Goal: Information Seeking & Learning: Find specific fact

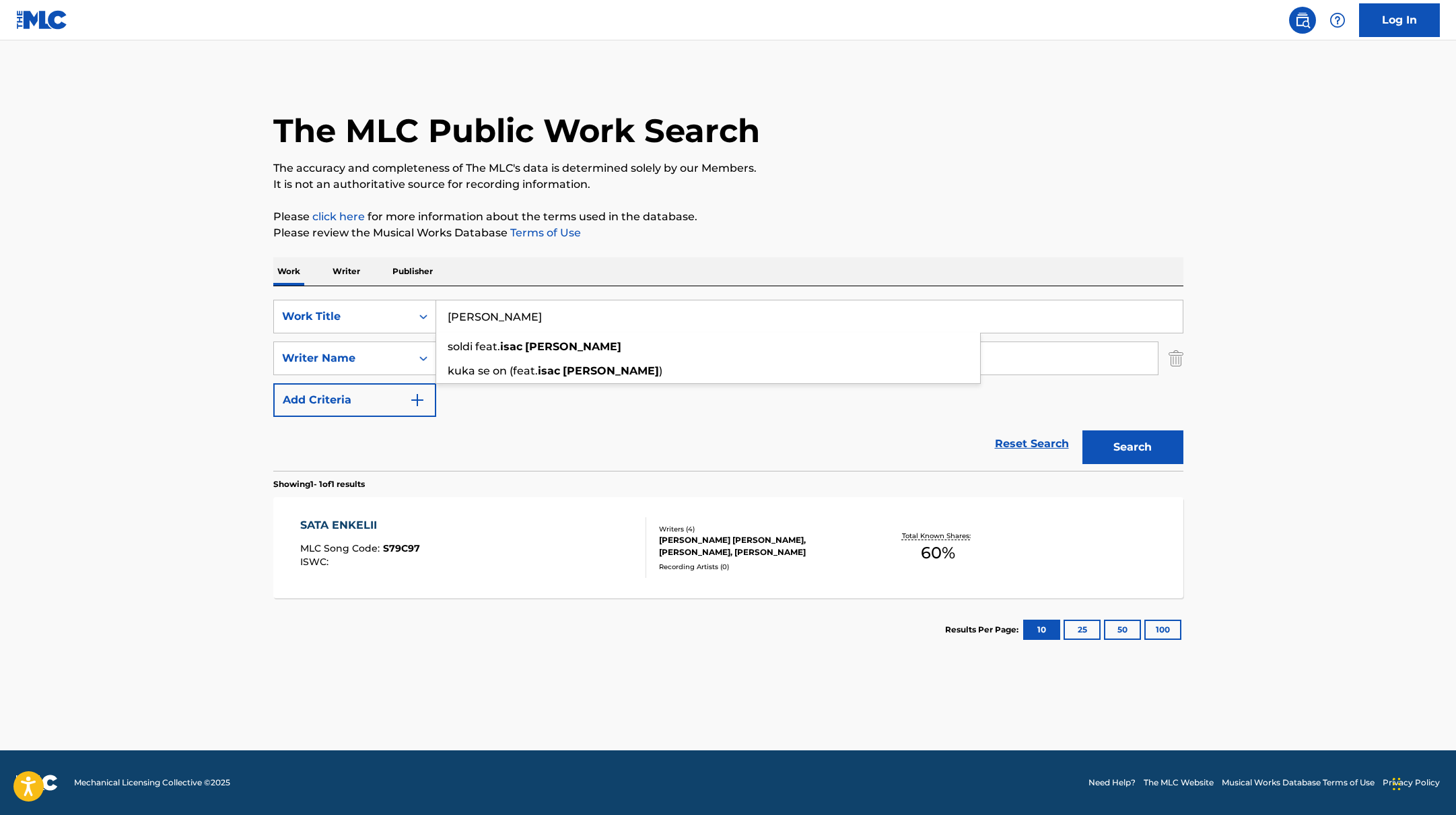
paste input "Vanhasta Uuteen"
type input "Vanhasta Uuteen"
click at [798, 221] on p "Please click here for more information about the terms used in the database." at bounding box center [728, 217] width 910 height 16
click at [1108, 449] on button "Search" at bounding box center [1132, 447] width 101 height 33
click at [545, 567] on div "VANHASTA UUTEEN MLC Song Code : VW06HU ISWC : T3316540300" at bounding box center [473, 548] width 346 height 61
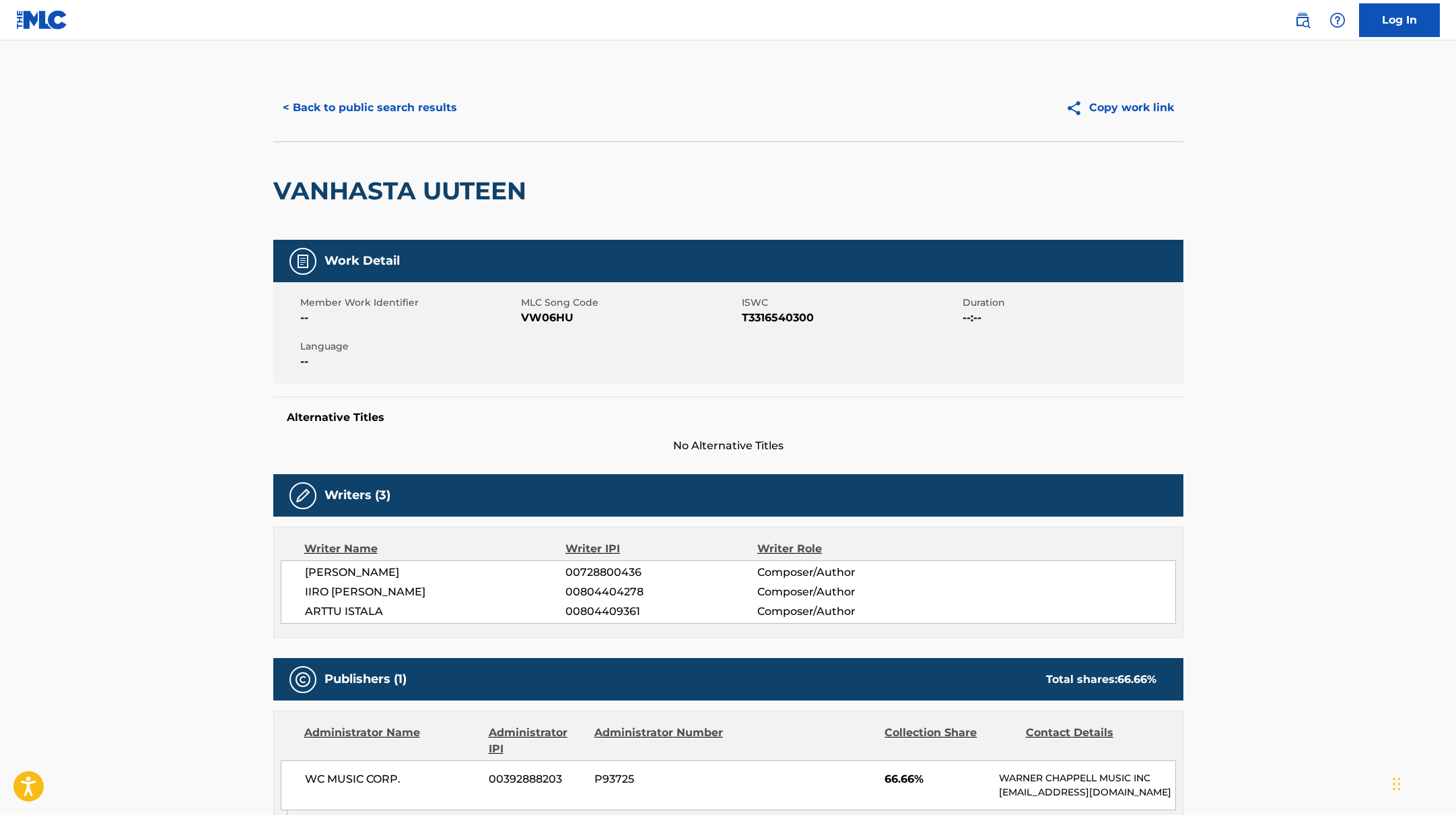
click at [451, 109] on button "< Back to public search results" at bounding box center [369, 107] width 193 height 33
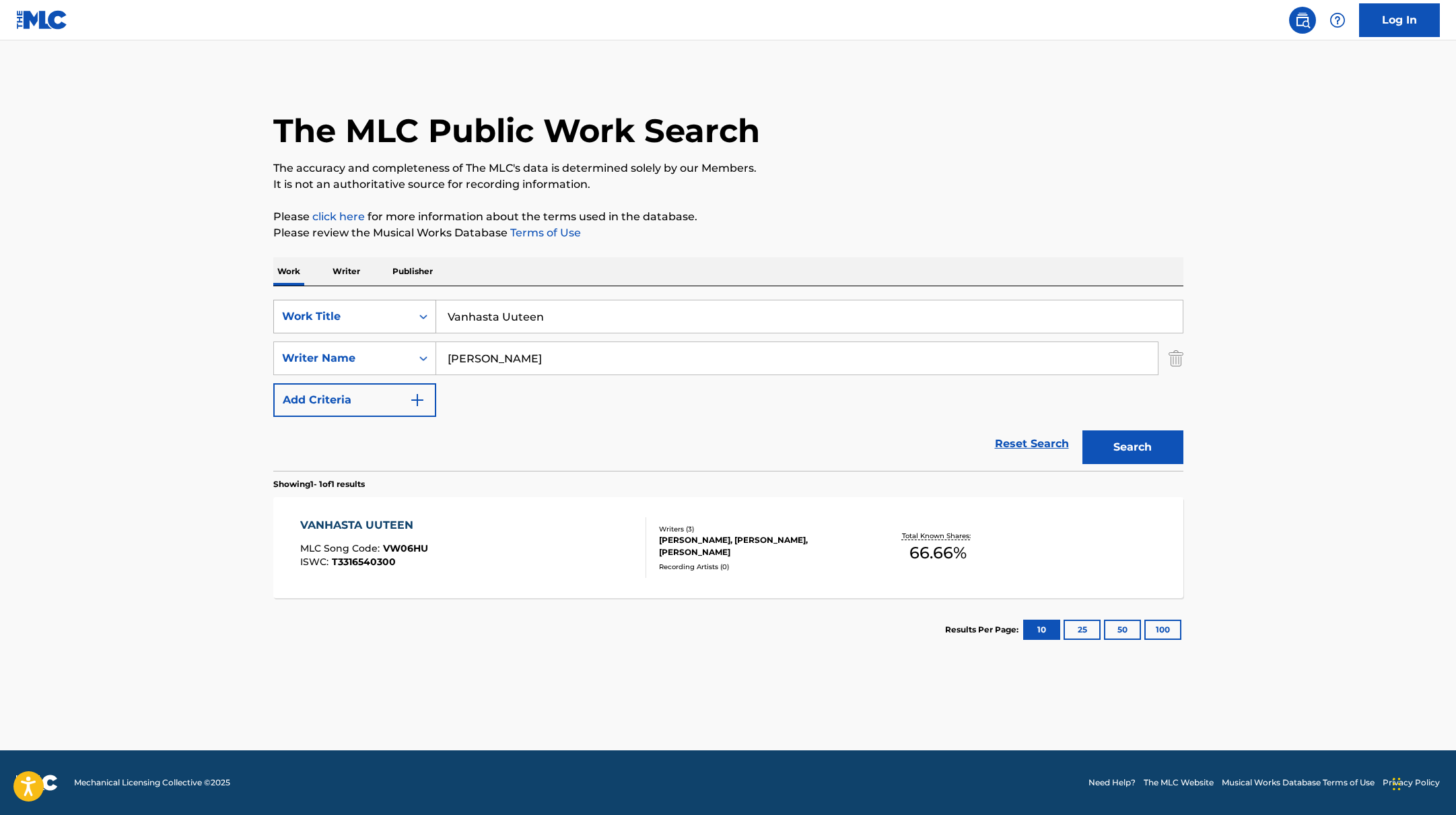
drag, startPoint x: 563, startPoint y: 325, endPoint x: 398, endPoint y: 312, distance: 165.5
click at [398, 312] on div "SearchWithCriteria45832d00-a73f-42f3-99db-db111a6c5918 Work Title Vanhasta Uute…" at bounding box center [728, 317] width 910 height 33
paste input "Ms. Bad"
click at [801, 193] on div "The MLC Public Work Search The accuracy and completeness of The MLC's data is d…" at bounding box center [728, 367] width 942 height 587
click at [1169, 443] on button "Search" at bounding box center [1132, 447] width 101 height 33
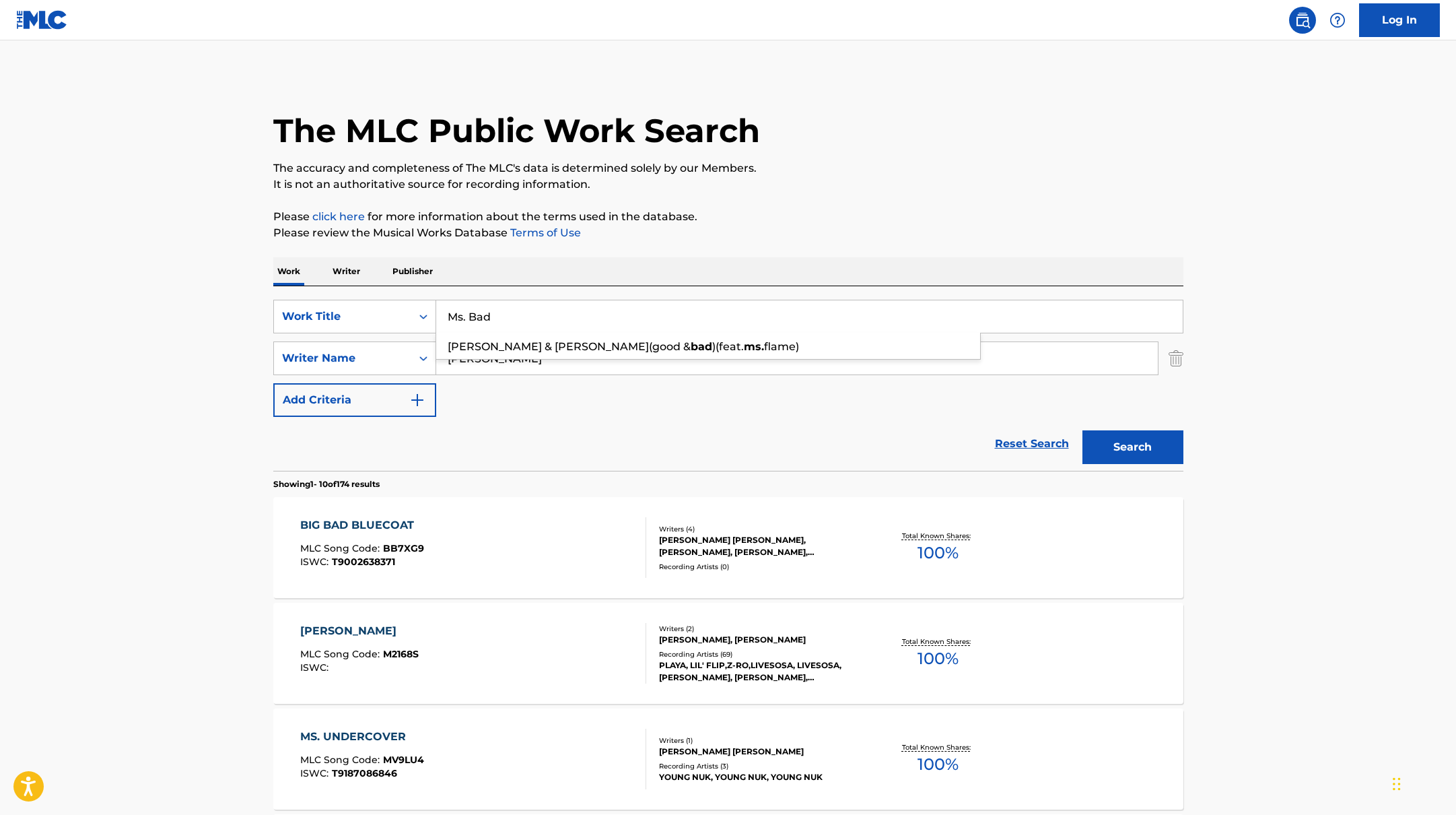
drag, startPoint x: 503, startPoint y: 314, endPoint x: 410, endPoint y: 293, distance: 95.3
click at [397, 298] on div "SearchWithCriteria45832d00-a73f-42f3-99db-db111a6c5918 Work Title Ms. Bad [PERS…" at bounding box center [728, 378] width 910 height 185
paste input "[PERSON_NAME]"
type input "[PERSON_NAME]"
click at [823, 212] on p "Please click here for more information about the terms used in the database." at bounding box center [728, 217] width 910 height 16
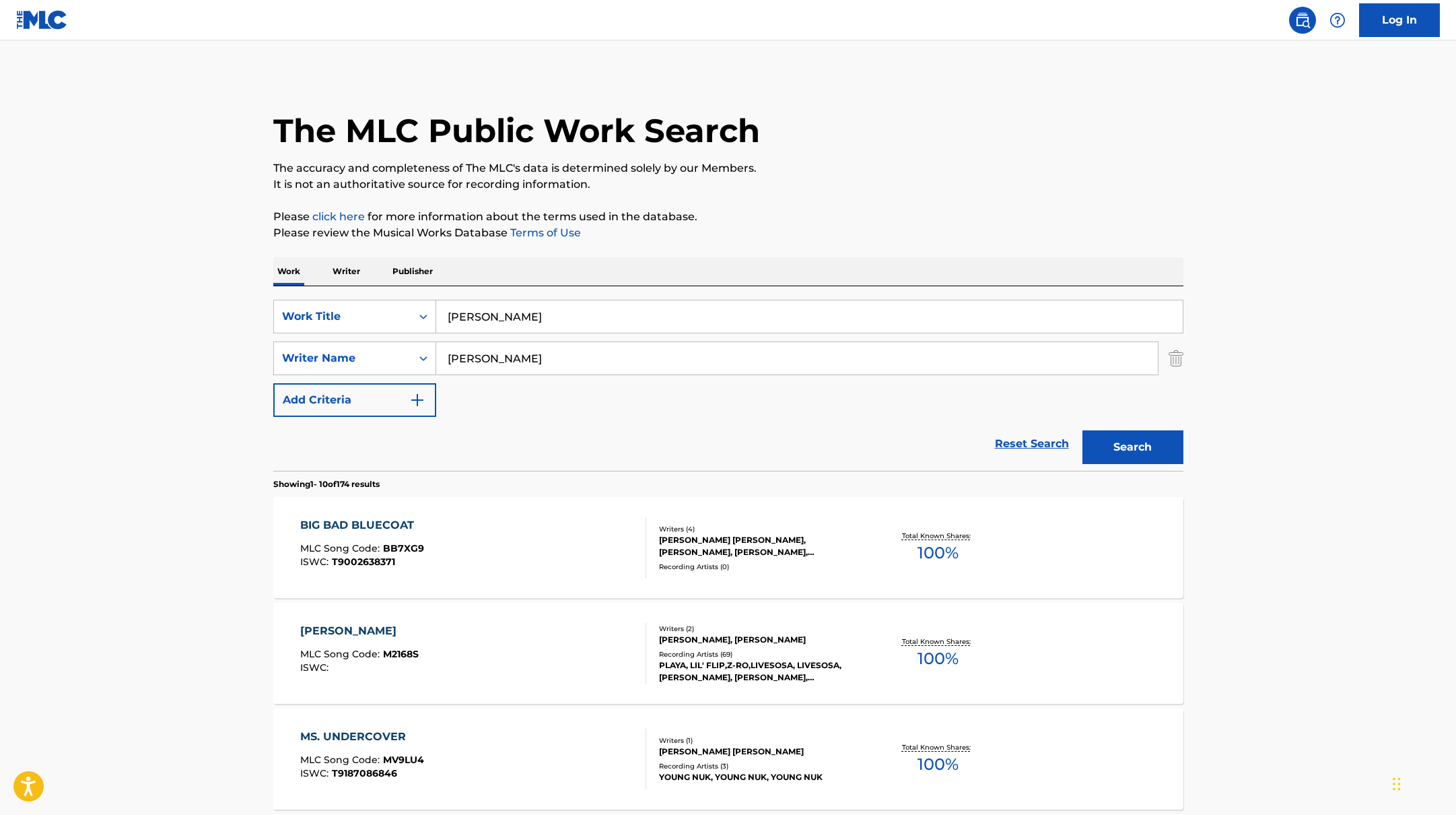
click at [1147, 437] on button "Search" at bounding box center [1132, 447] width 101 height 33
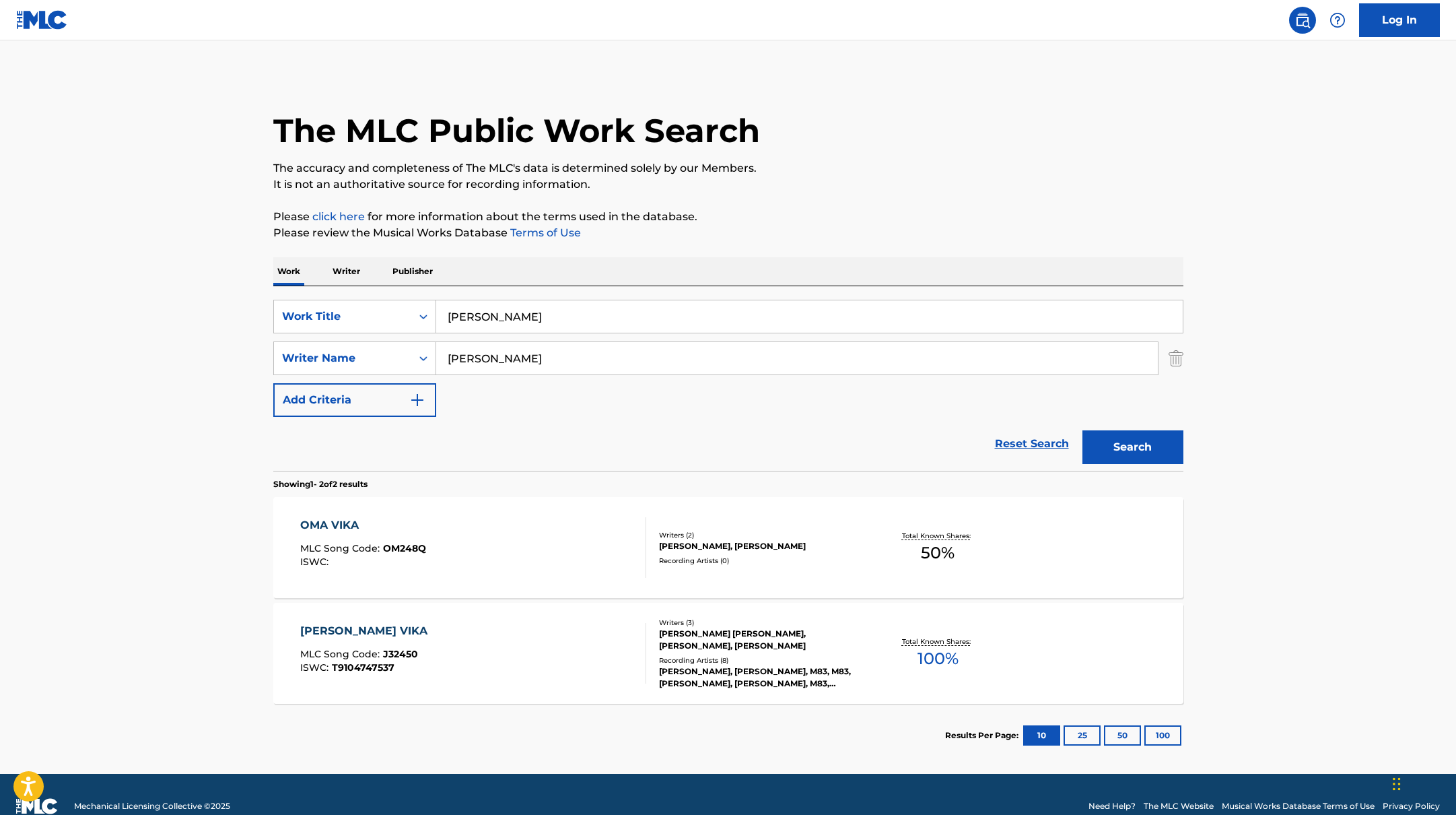
click at [525, 538] on div "OMA VIKA MLC Song Code : OM248Q ISWC :" at bounding box center [473, 548] width 346 height 61
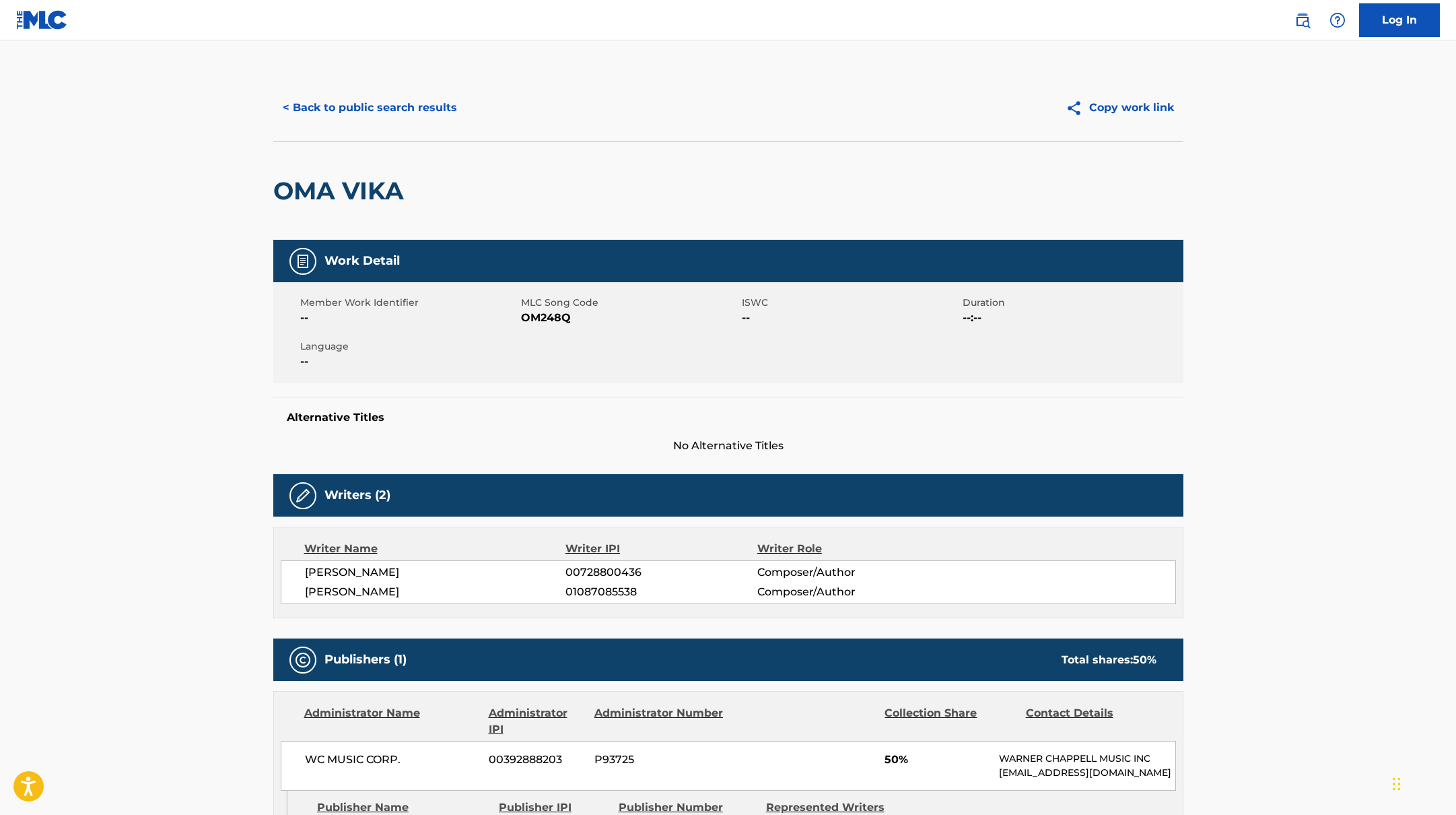
click at [448, 107] on button "< Back to public search results" at bounding box center [369, 107] width 193 height 33
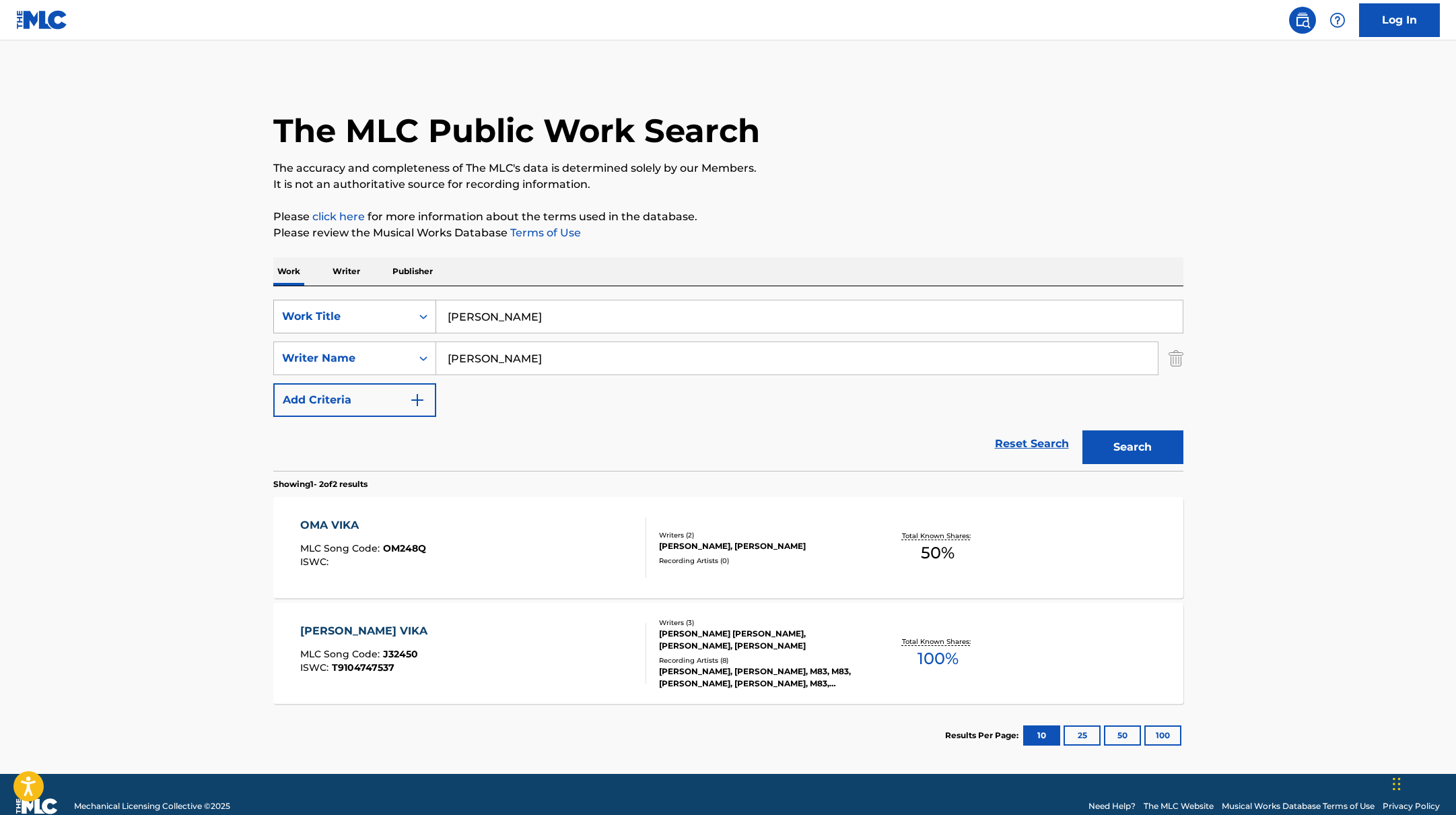
drag, startPoint x: 513, startPoint y: 317, endPoint x: 388, endPoint y: 300, distance: 126.2
click at [390, 301] on div "SearchWithCriteria45832d00-a73f-42f3-99db-db111a6c5918 Work Title Oma Vika" at bounding box center [728, 317] width 910 height 33
paste input "BMW"
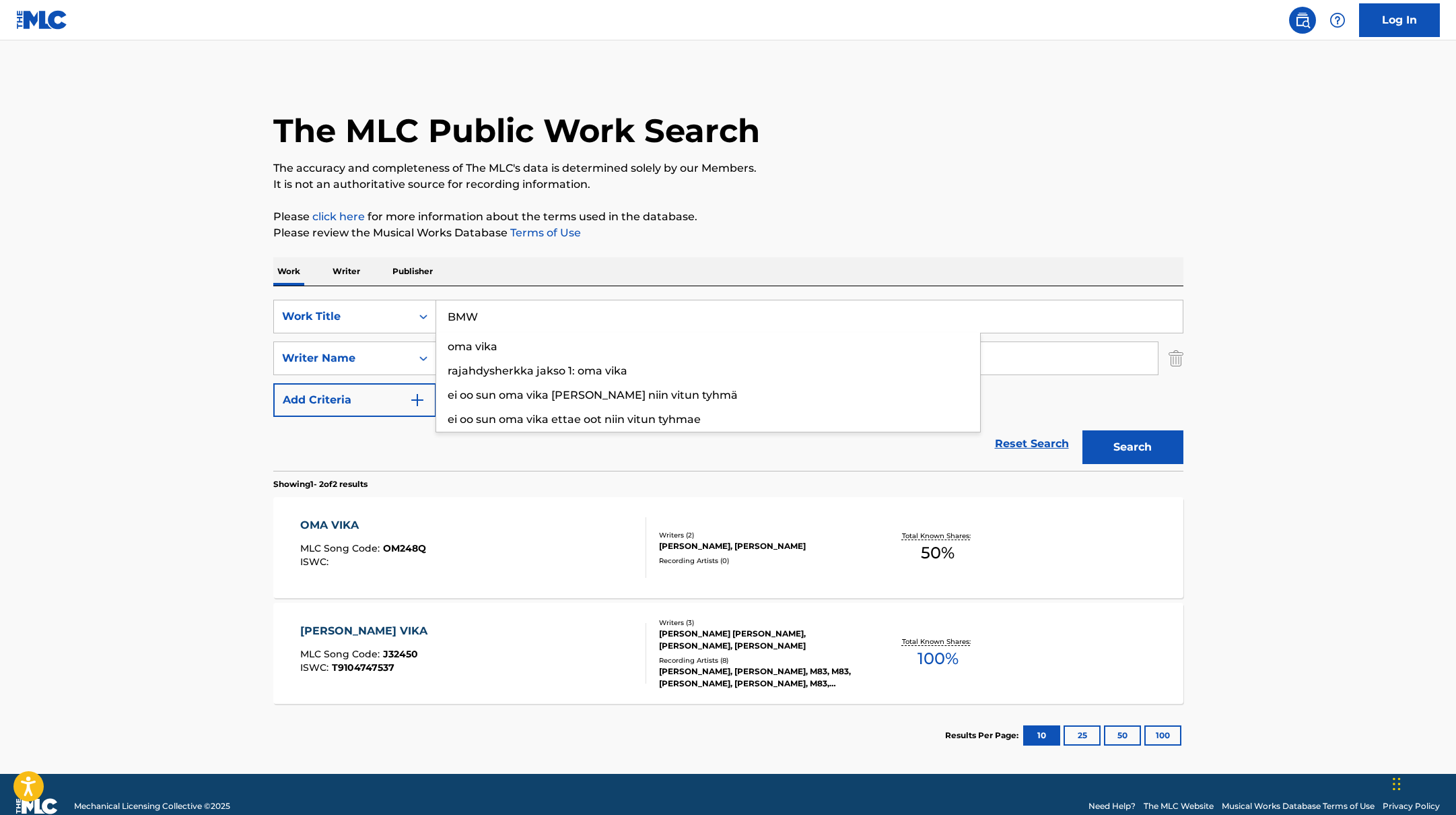
type input "BMW"
click at [746, 230] on p "Please review the Musical Works Database Terms of Use" at bounding box center [728, 233] width 910 height 16
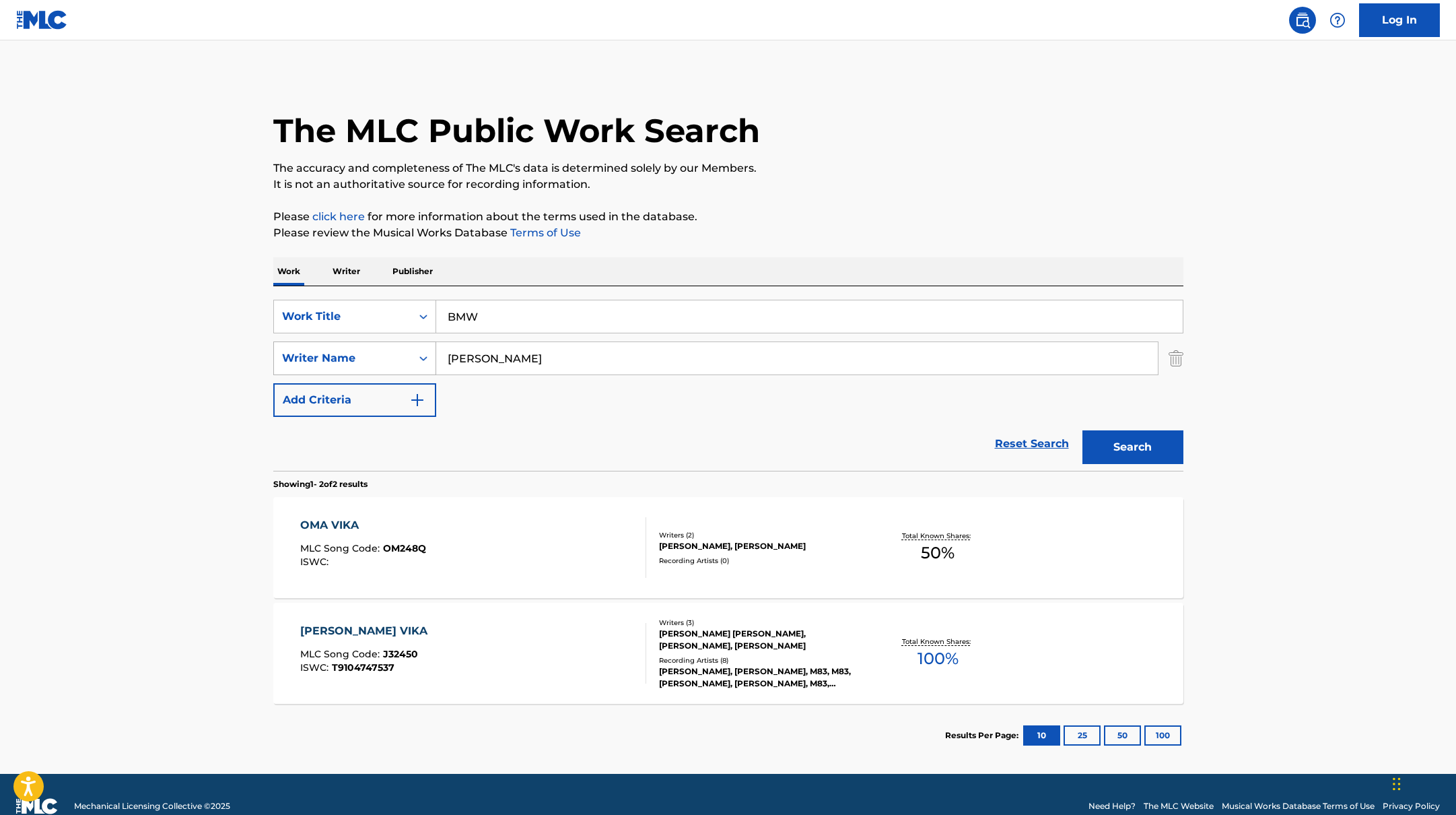
drag, startPoint x: 485, startPoint y: 359, endPoint x: 402, endPoint y: 354, distance: 83.2
click at [405, 354] on div "SearchWithCriteria6fe0b56a-87ea-458f-8866-440b0c01beee Writer Name [PERSON_NAME]" at bounding box center [728, 358] width 910 height 33
paste input "ivuo,"
type input "Elivuo,"
click at [842, 196] on div "The MLC Public Work Search The accuracy and completeness of The MLC's data is d…" at bounding box center [728, 420] width 942 height 693
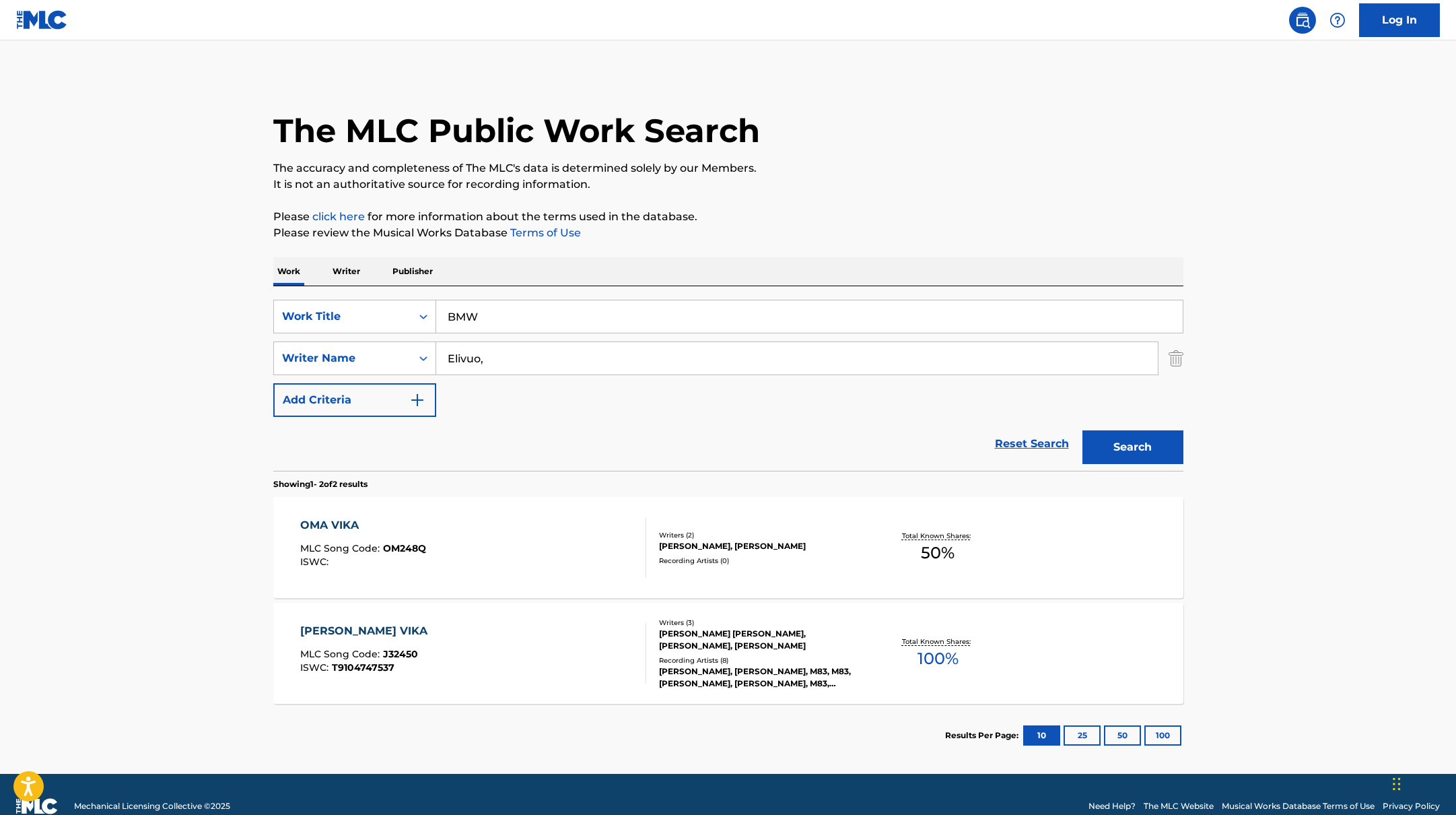
click at [1128, 434] on button "Search" at bounding box center [1132, 447] width 101 height 33
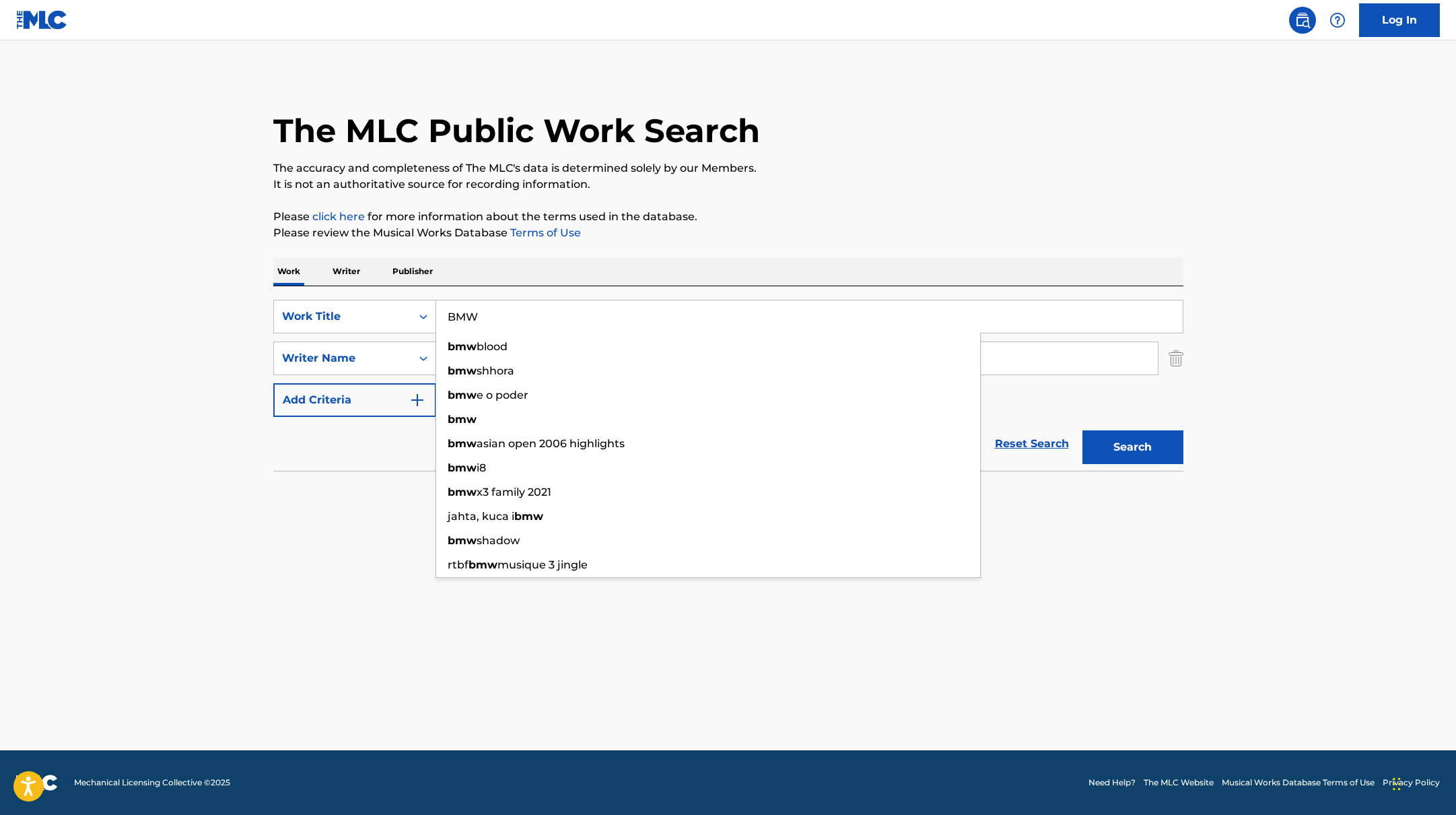
drag, startPoint x: 524, startPoint y: 312, endPoint x: 614, endPoint y: 269, distance: 99.7
click at [411, 287] on div "SearchWithCriteria45832d00-a73f-42f3-99db-db111a6c5918 Work Title BMW bmw blood…" at bounding box center [728, 378] width 910 height 185
paste input "Nuori Mut Ei Tyhmä"
type input "Nuori Mut Ei Tyhmä"
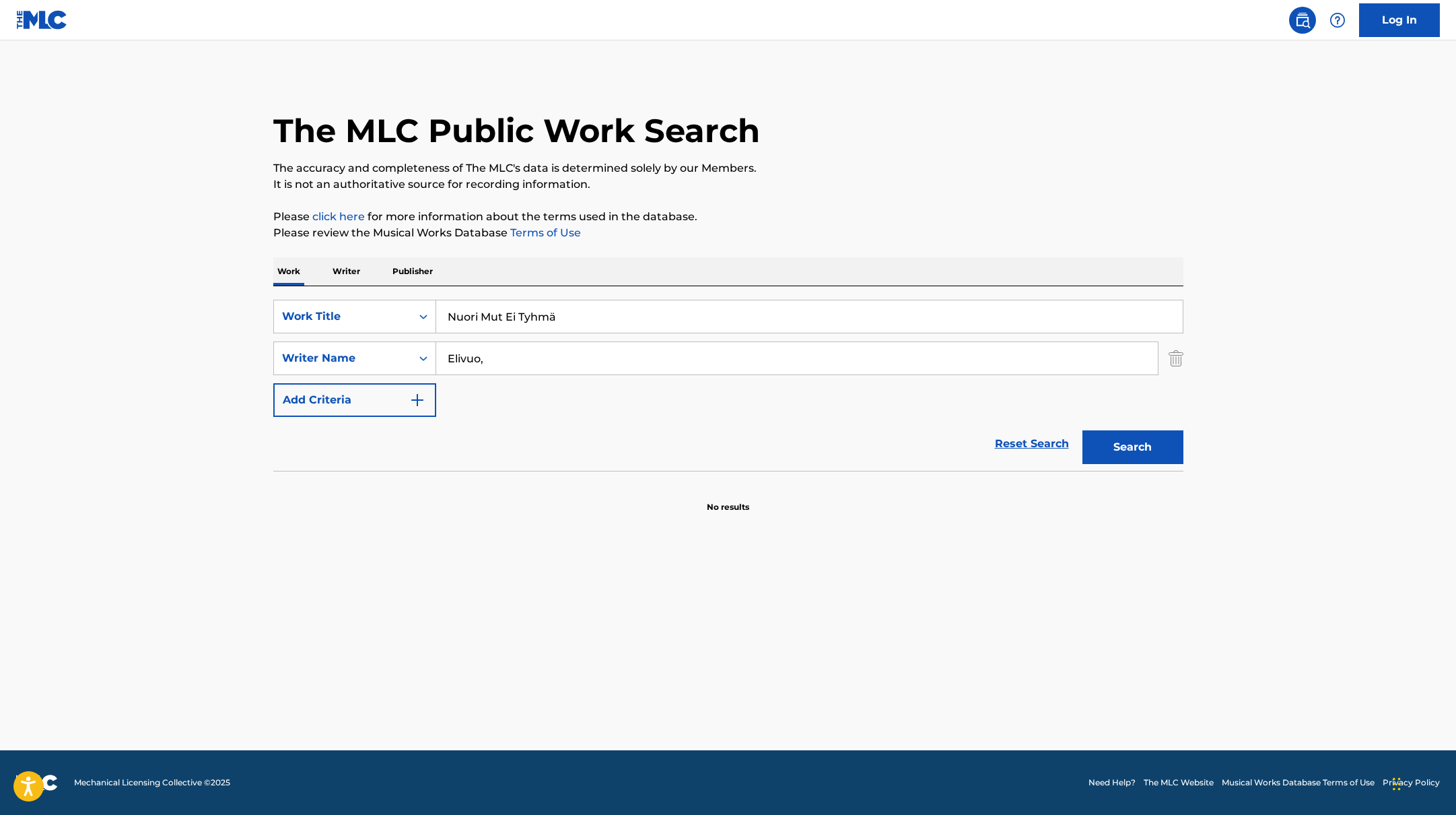
click at [754, 257] on div "Work Writer Publisher" at bounding box center [728, 271] width 910 height 28
drag, startPoint x: 532, startPoint y: 364, endPoint x: 411, endPoint y: 344, distance: 122.6
click at [411, 344] on div "SearchWithCriteria6fe0b56a-87ea-458f-8866-440b0c01beee Writer Name [PERSON_NAME…" at bounding box center [728, 358] width 910 height 33
click at [1082, 430] on button "Search" at bounding box center [1132, 447] width 101 height 33
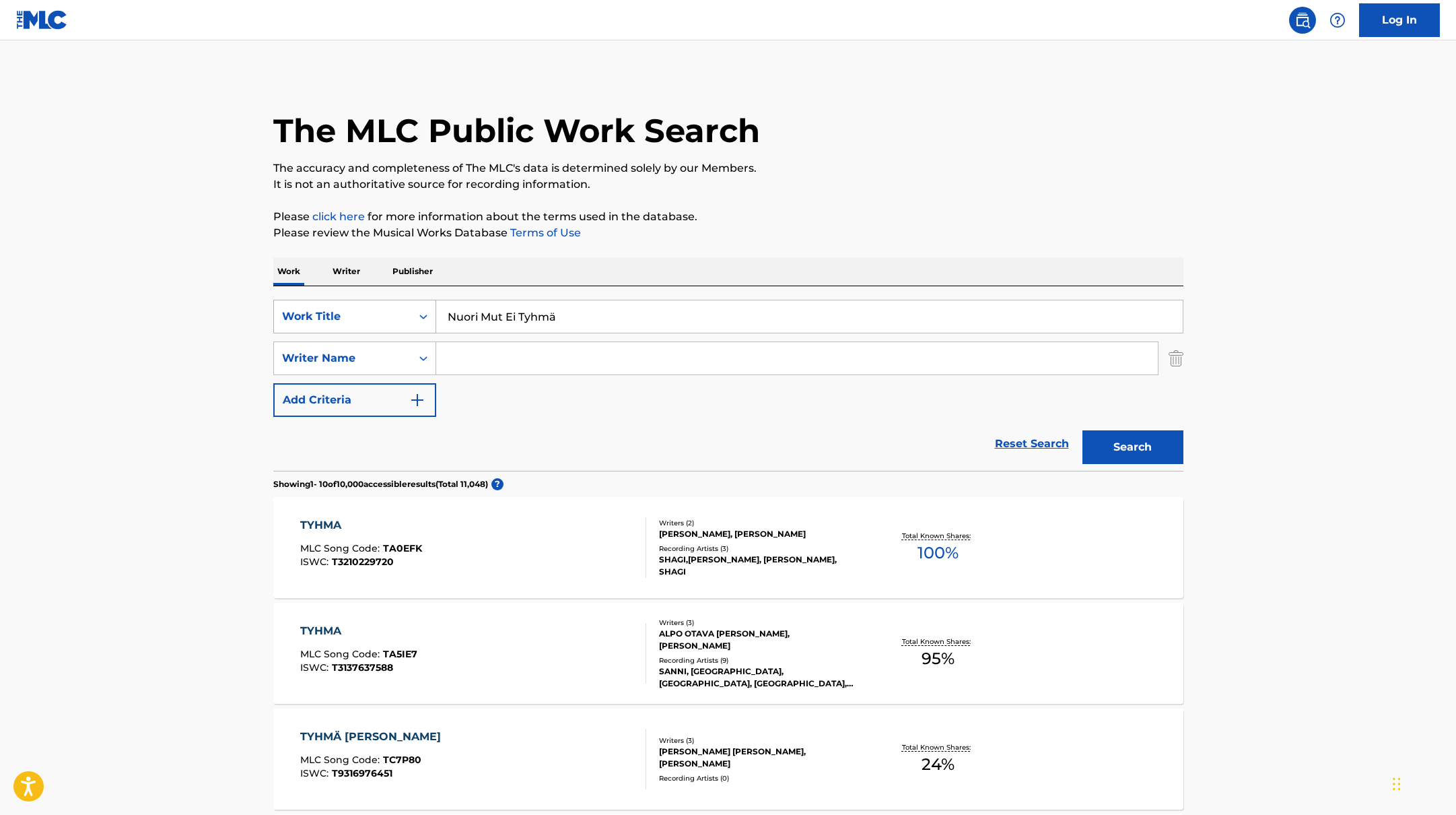
drag, startPoint x: 577, startPoint y: 314, endPoint x: 370, endPoint y: 304, distance: 207.2
click at [367, 304] on div "SearchWithCriteria45832d00-a73f-42f3-99db-db111a6c5918 Work Title Nuori Mut Ei …" at bounding box center [728, 317] width 910 height 33
paste input "Kävi miten kävi (feat. emma & matilda)"
type input "Kävi miten kävi (feat. emma & matilda)"
click at [700, 227] on p "Please review the Musical Works Database Terms of Use" at bounding box center [728, 233] width 910 height 16
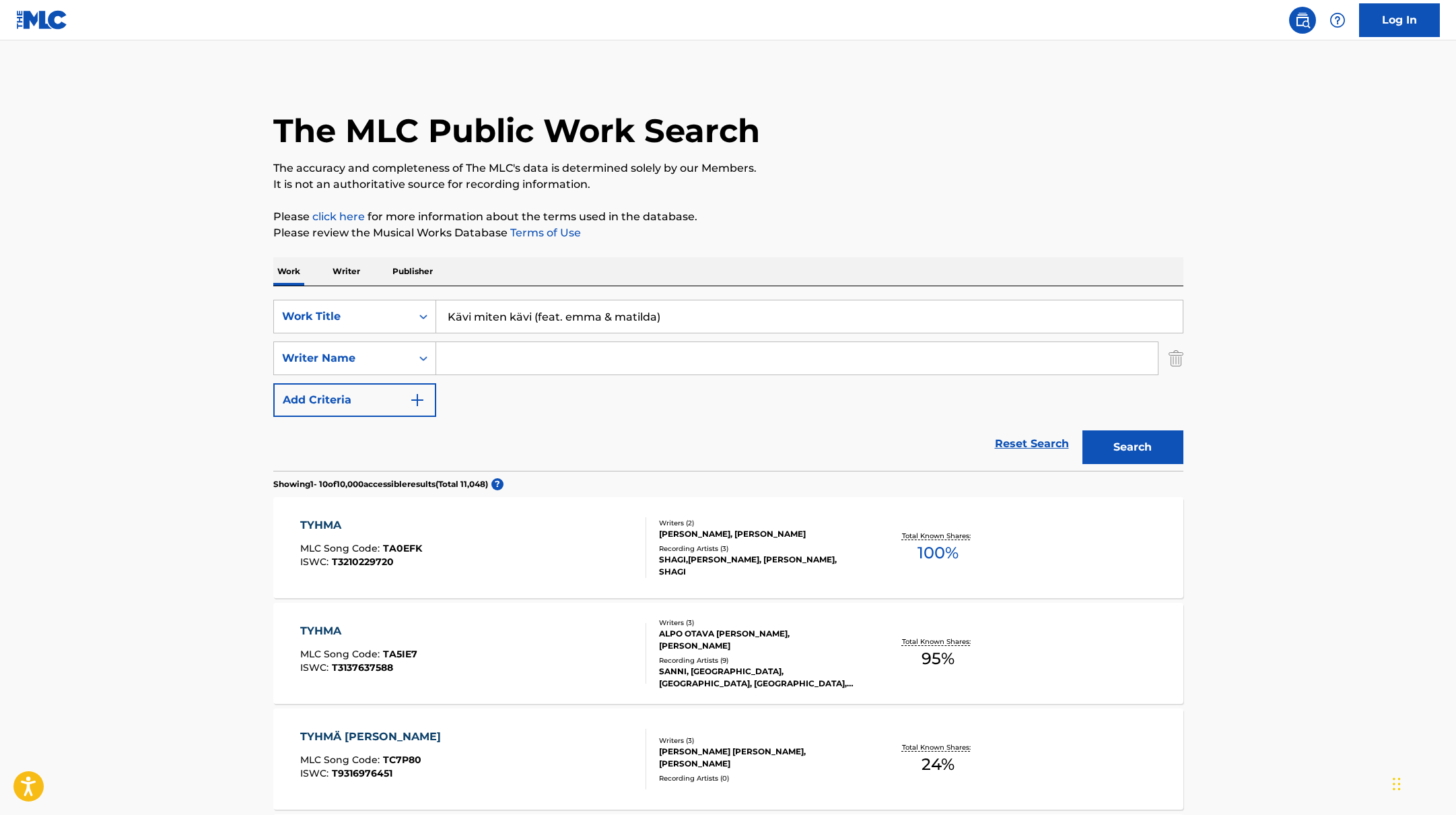
click at [484, 356] on input "Search Form" at bounding box center [797, 358] width 721 height 33
paste input "[PERSON_NAME],"
type input "[PERSON_NAME],"
drag, startPoint x: 534, startPoint y: 317, endPoint x: 673, endPoint y: 320, distance: 139.0
click at [673, 320] on input "Kävi miten kävi (feat. emma & matilda)" at bounding box center [809, 316] width 747 height 33
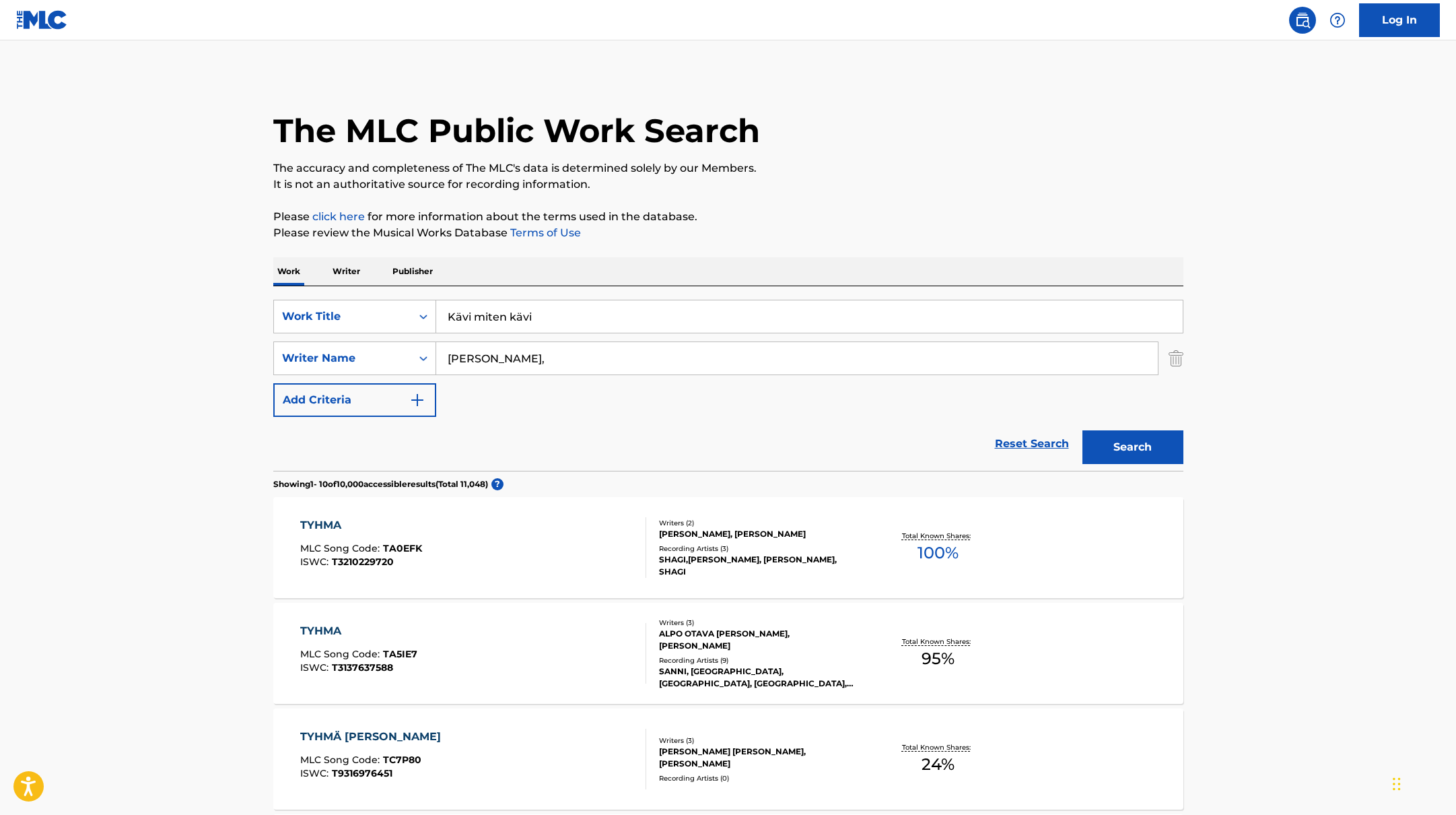
type input "Kävi miten kävi"
click at [1082, 430] on button "Search" at bounding box center [1132, 447] width 101 height 33
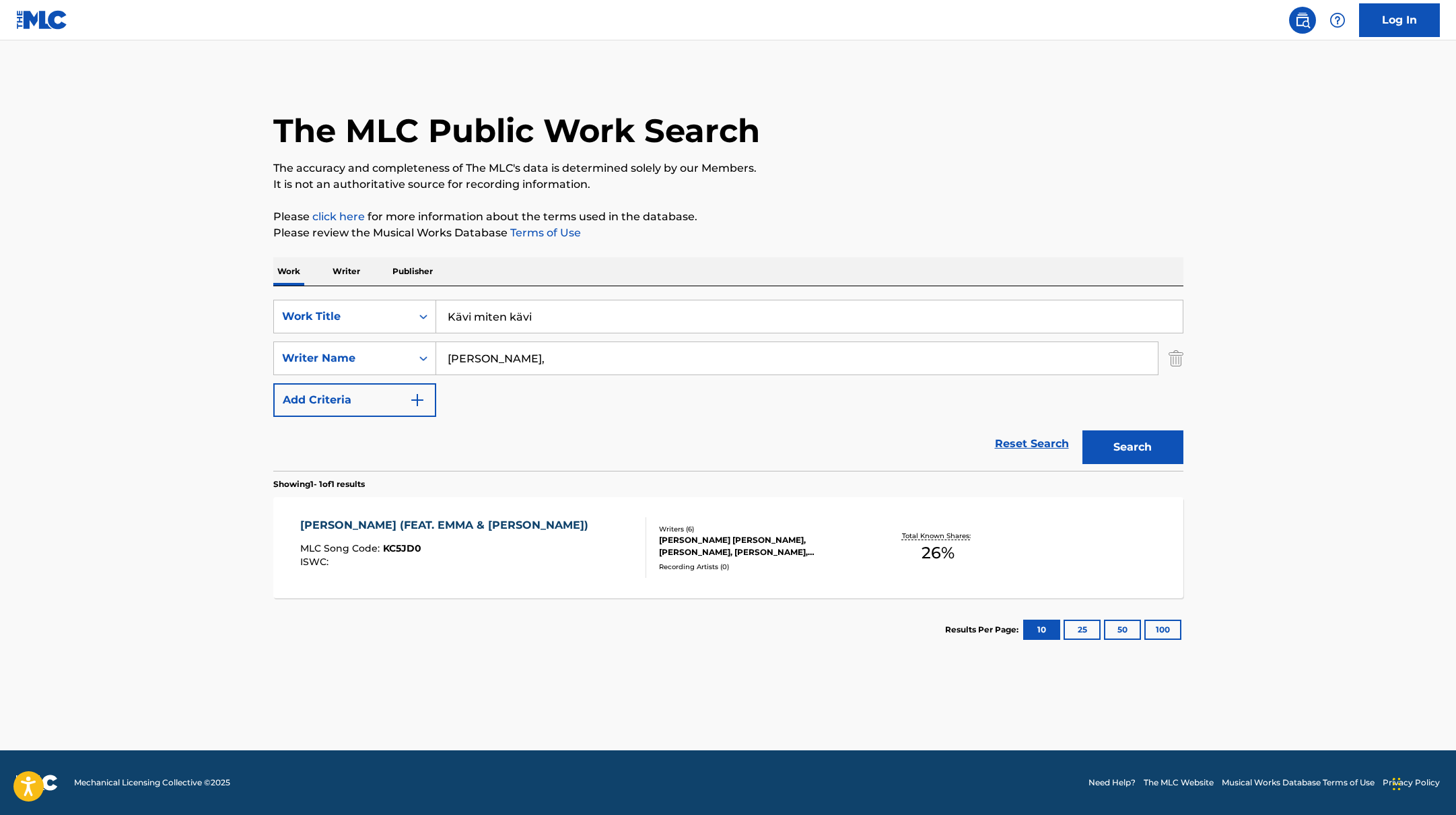
click at [601, 548] on div "[PERSON_NAME] (FEAT. [PERSON_NAME] & [PERSON_NAME]) MLC Song Code : KC5JD0 ISWC…" at bounding box center [473, 548] width 346 height 61
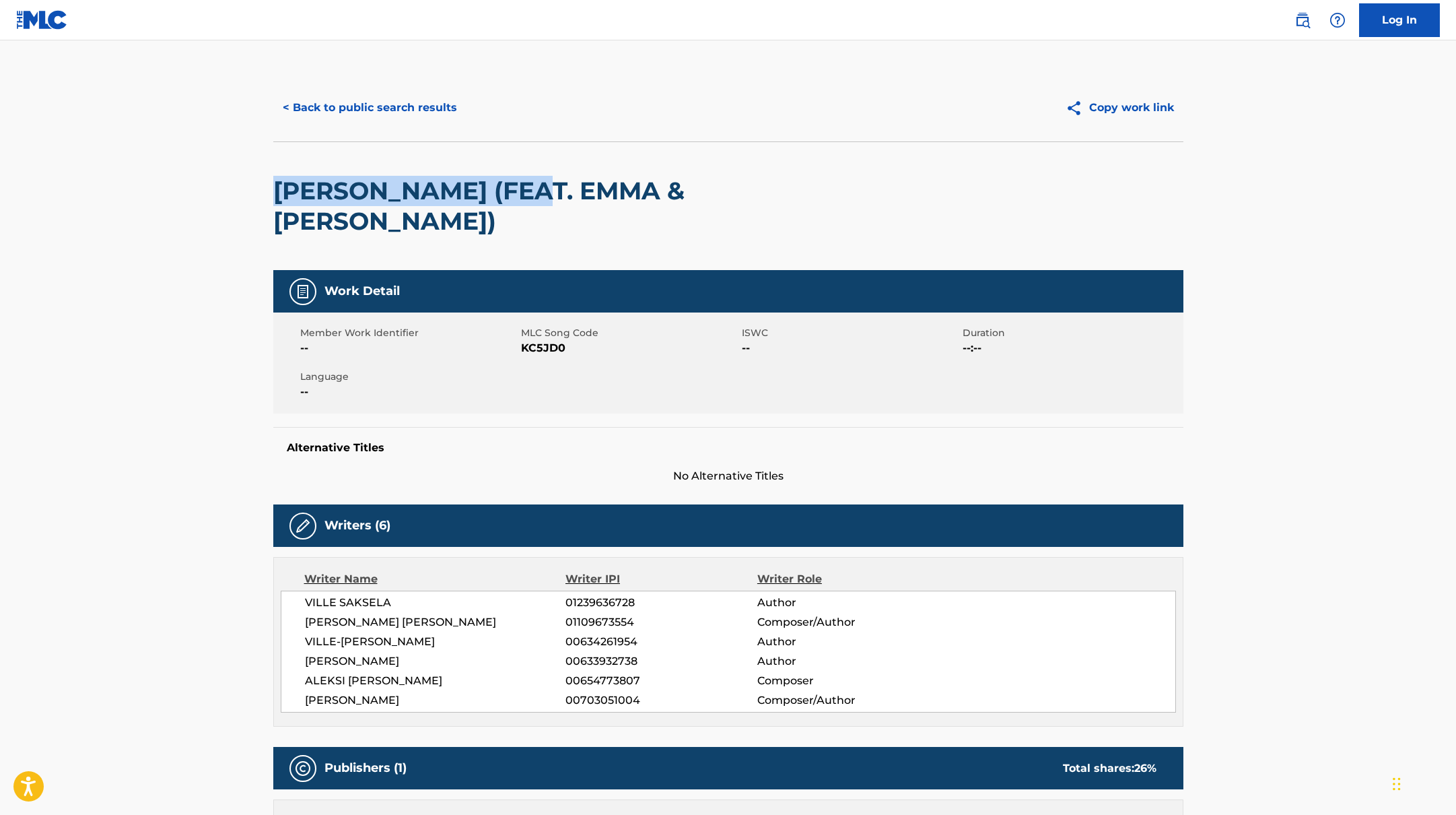
drag, startPoint x: 528, startPoint y: 188, endPoint x: 277, endPoint y: 183, distance: 251.0
click at [277, 183] on h2 "[PERSON_NAME] (FEAT. EMMA & [PERSON_NAME])" at bounding box center [546, 206] width 546 height 61
copy h2 "KAEVI MITEN KAEVI"
drag, startPoint x: 522, startPoint y: 346, endPoint x: 590, endPoint y: 348, distance: 68.0
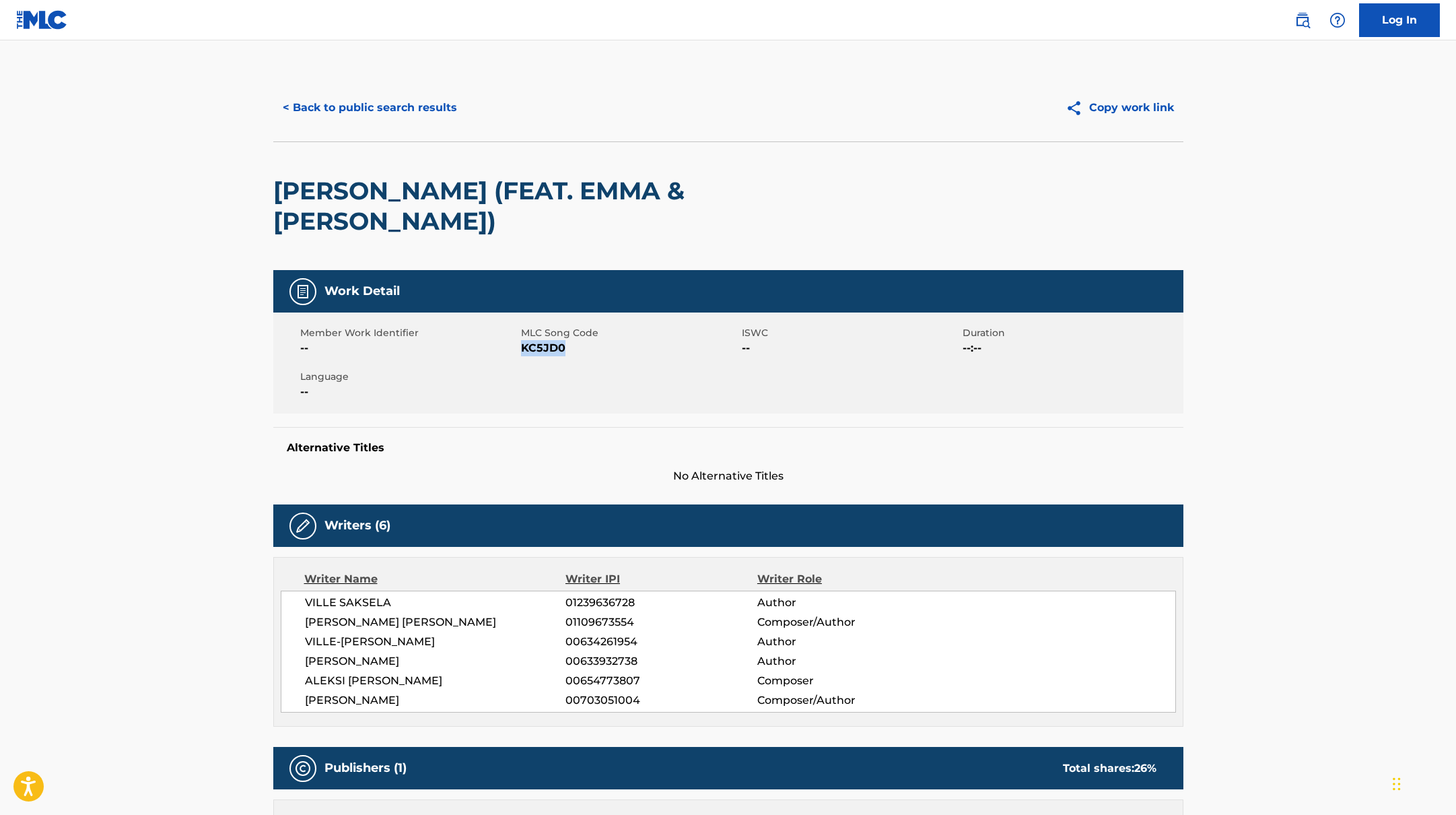
click at [590, 348] on span "KC5JD0" at bounding box center [629, 348] width 217 height 16
copy span "KC5JD0"
click at [366, 114] on button "< Back to public search results" at bounding box center [369, 107] width 193 height 33
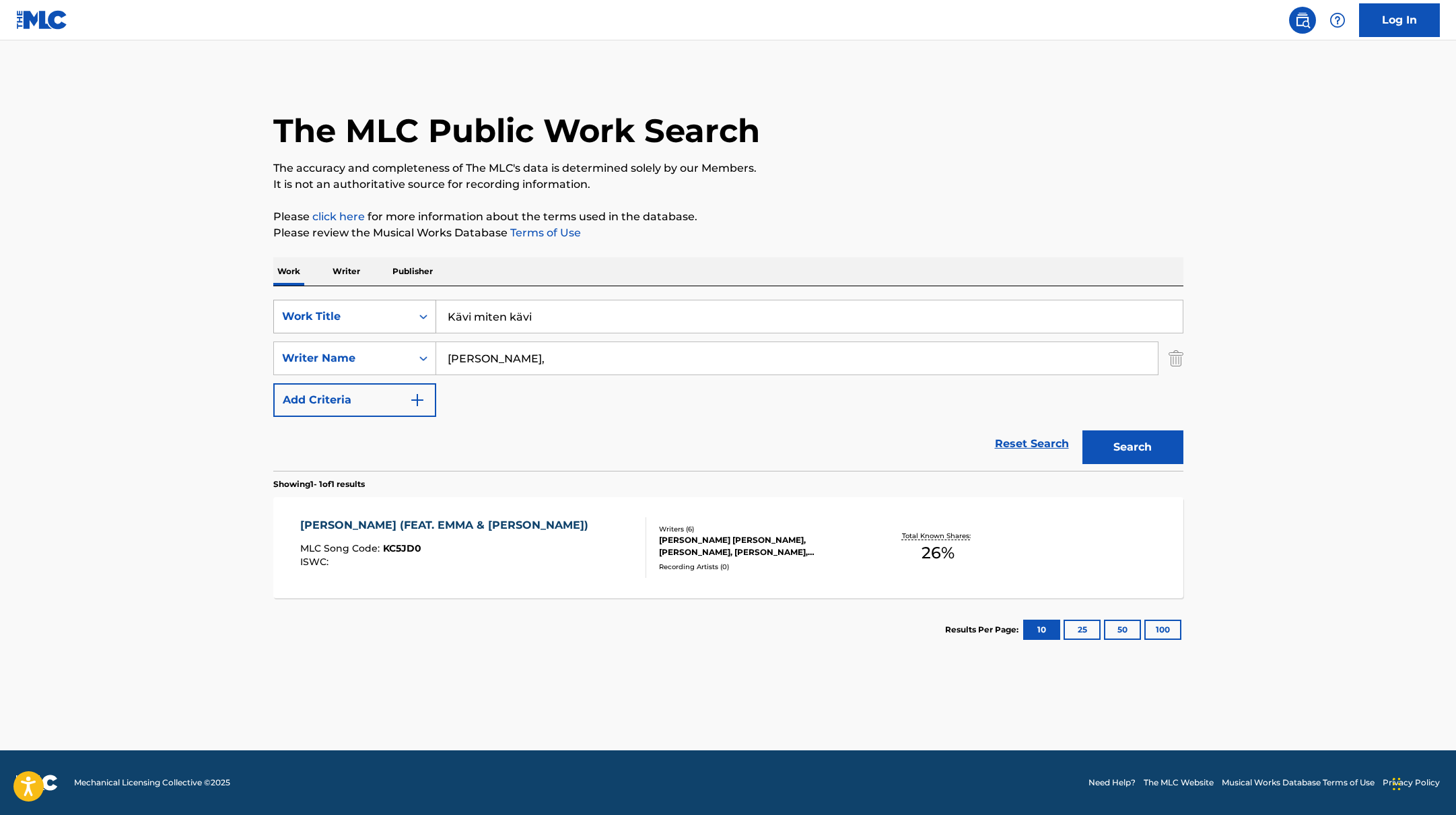
drag, startPoint x: 548, startPoint y: 316, endPoint x: 417, endPoint y: 306, distance: 131.4
click at [417, 306] on div "SearchWithCriteria45832d00-a73f-42f3-99db-db111a6c5918 Work Title Kävi miten kä…" at bounding box center [728, 317] width 910 height 33
paste input "JVG"
click at [871, 179] on p "It is not an authoritative source for recording information." at bounding box center [728, 184] width 910 height 16
click at [527, 318] on input "JVG" at bounding box center [809, 316] width 747 height 33
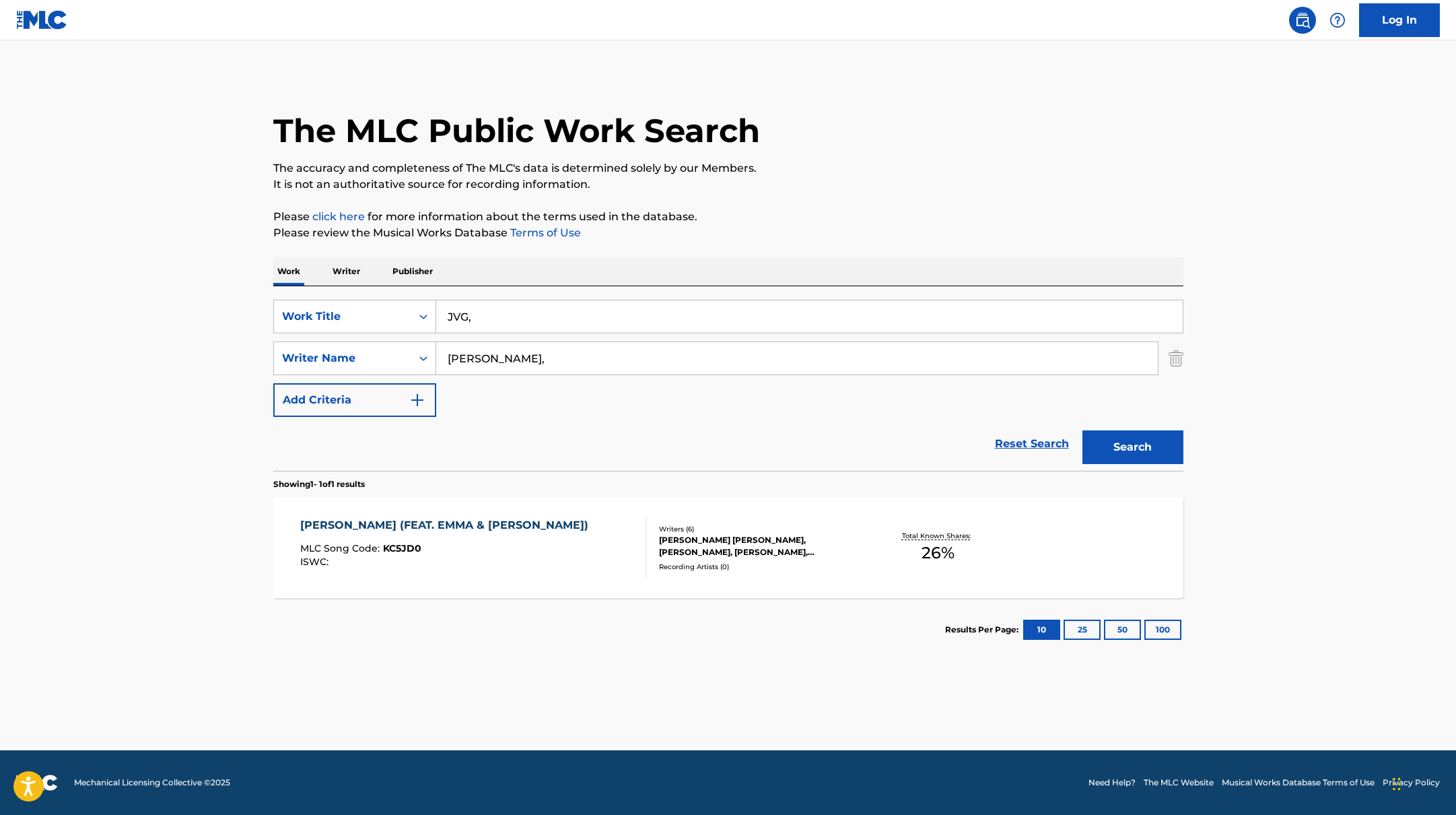
paste input "emma & matilda"
drag, startPoint x: 579, startPoint y: 319, endPoint x: 432, endPoint y: 315, distance: 147.1
click at [432, 315] on div "SearchWithCriteria45832d00-a73f-42f3-99db-db111a6c5918 Work Title JVG, [PERSON_…" at bounding box center [728, 317] width 910 height 33
paste input "Naadindoo"
type input "Naadindoo"
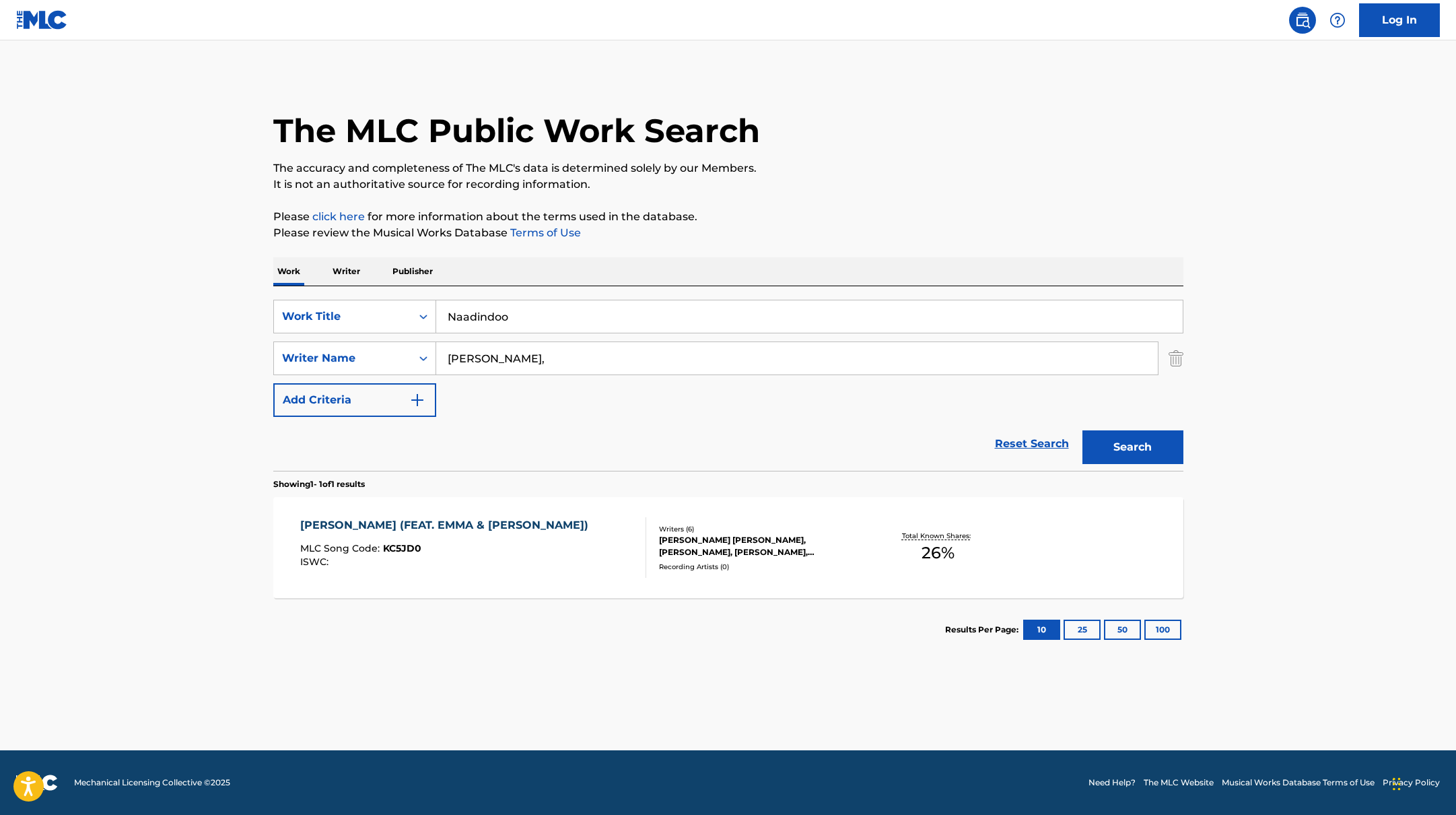
click at [827, 217] on p "Please click here for more information about the terms used in the database." at bounding box center [728, 217] width 910 height 16
click at [1115, 443] on button "Search" at bounding box center [1132, 447] width 101 height 33
click at [540, 535] on div "NAADINDOO MLC Song Code : N962ME ISWC :" at bounding box center [473, 548] width 346 height 61
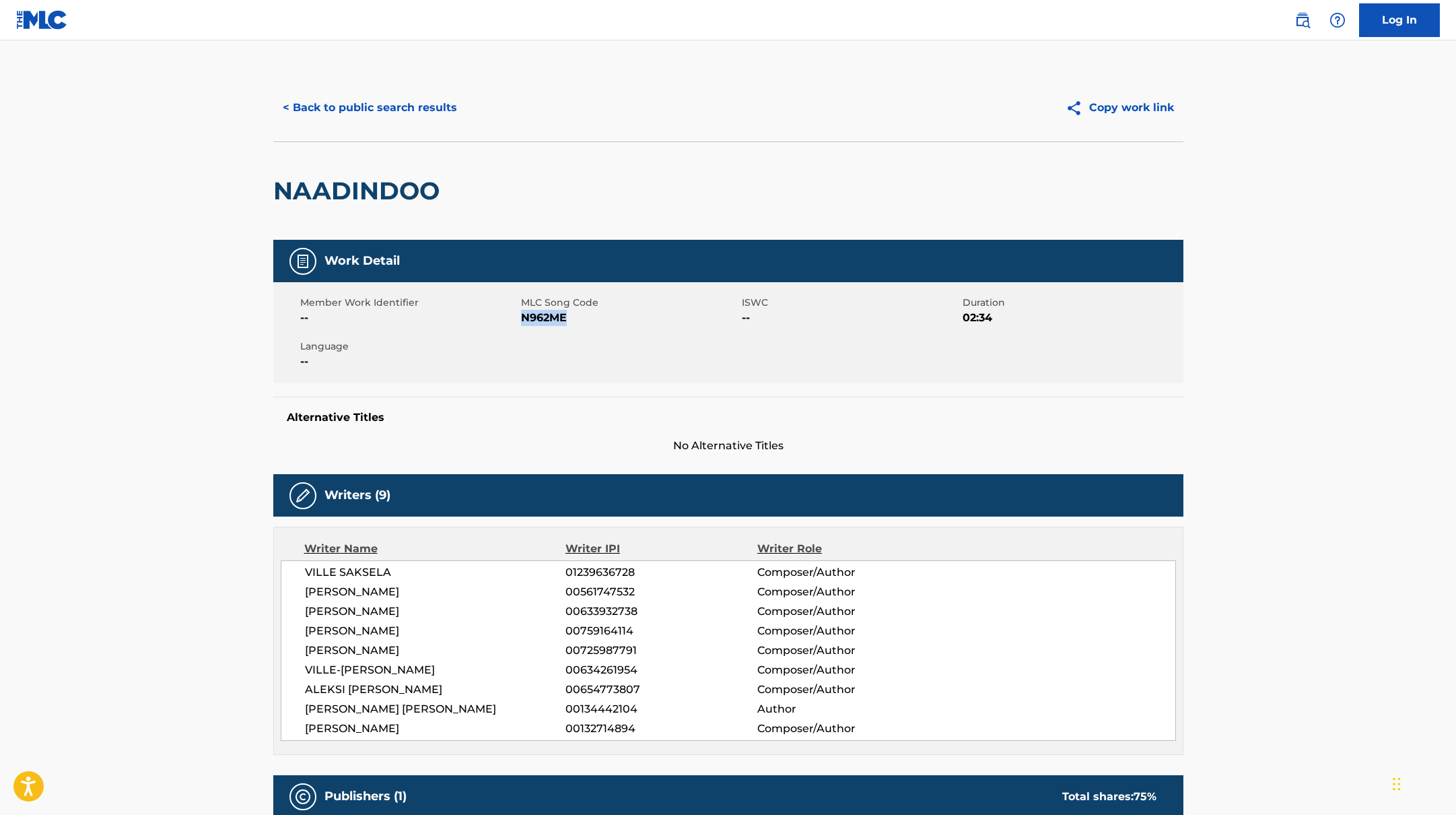
drag, startPoint x: 522, startPoint y: 318, endPoint x: 660, endPoint y: 327, distance: 138.3
click at [660, 327] on div "Member Work Identifier -- MLC Song Code N962ME ISWC -- Duration 02:34 Language …" at bounding box center [728, 332] width 910 height 101
copy span "N962ME"
click at [314, 106] on button "< Back to public search results" at bounding box center [369, 107] width 193 height 33
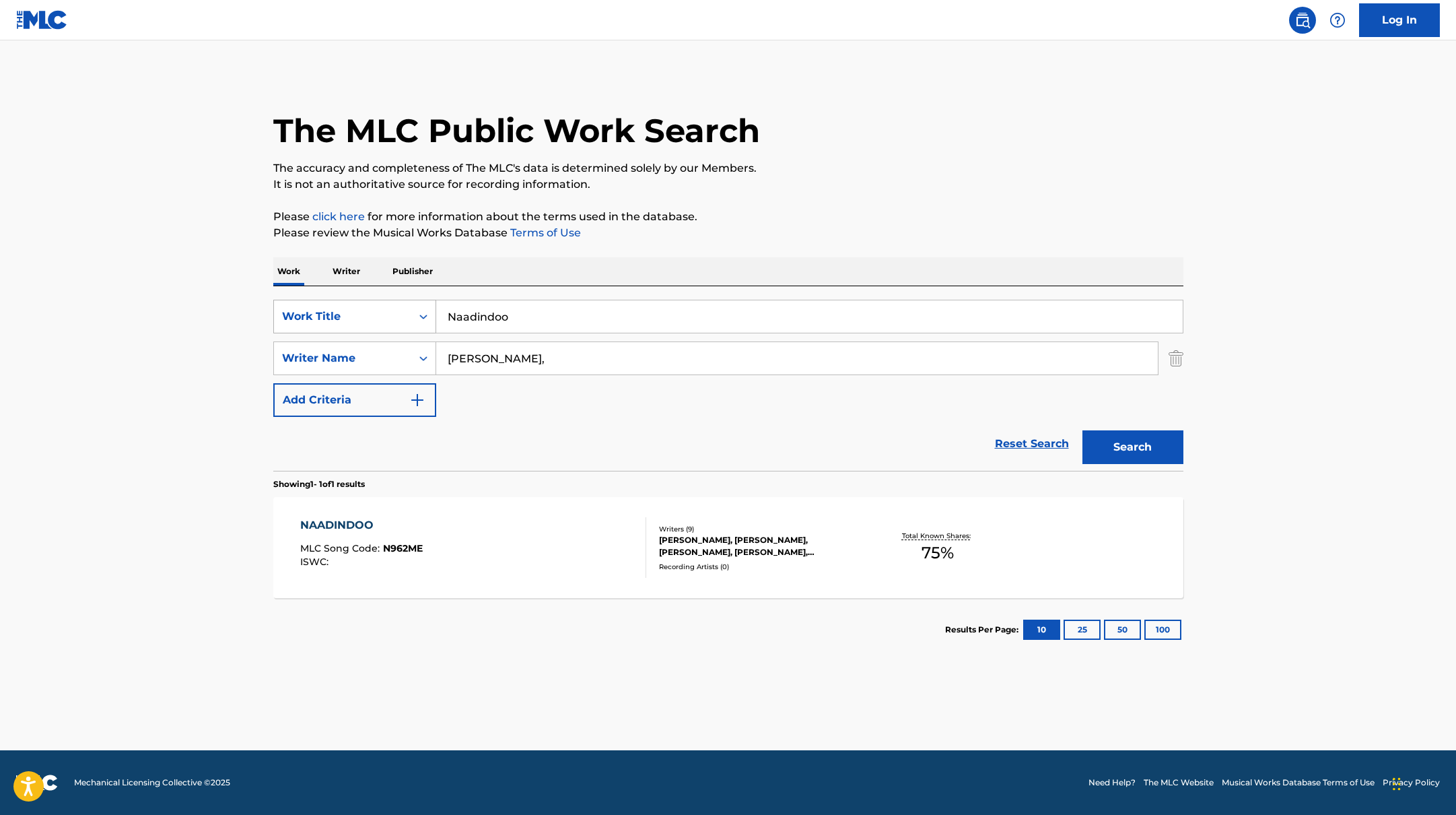
drag, startPoint x: 518, startPoint y: 318, endPoint x: 406, endPoint y: 304, distance: 112.9
click at [406, 304] on div "SearchWithCriteria45832d00-a73f-42f3-99db-db111a6c5918 Work Title Naadindoo" at bounding box center [728, 317] width 910 height 33
paste input "Rehellisesti"
type input "Rehellisesti"
click at [848, 187] on p "It is not an authoritative source for recording information." at bounding box center [728, 184] width 910 height 16
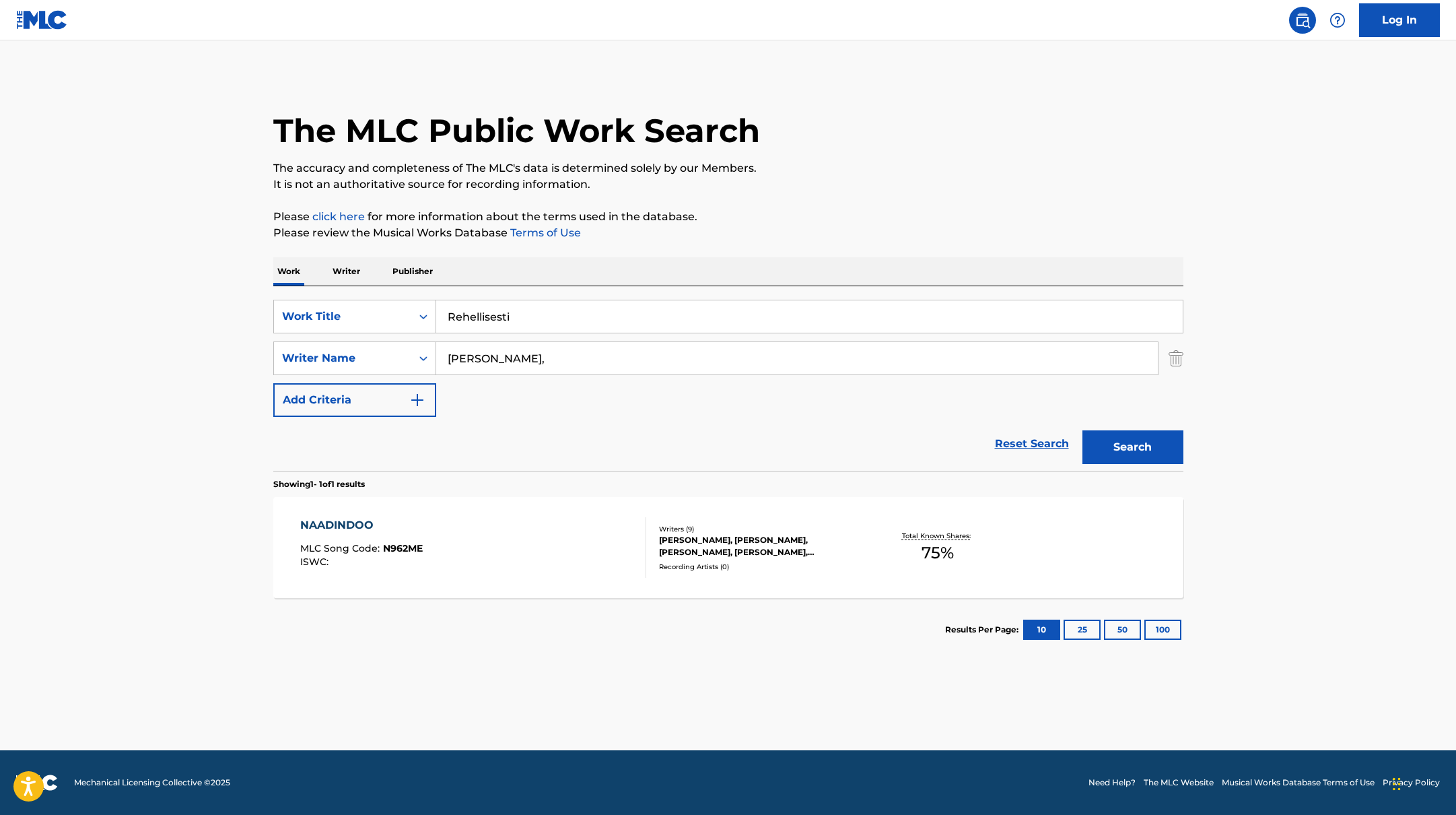
click at [1124, 443] on button "Search" at bounding box center [1132, 447] width 101 height 33
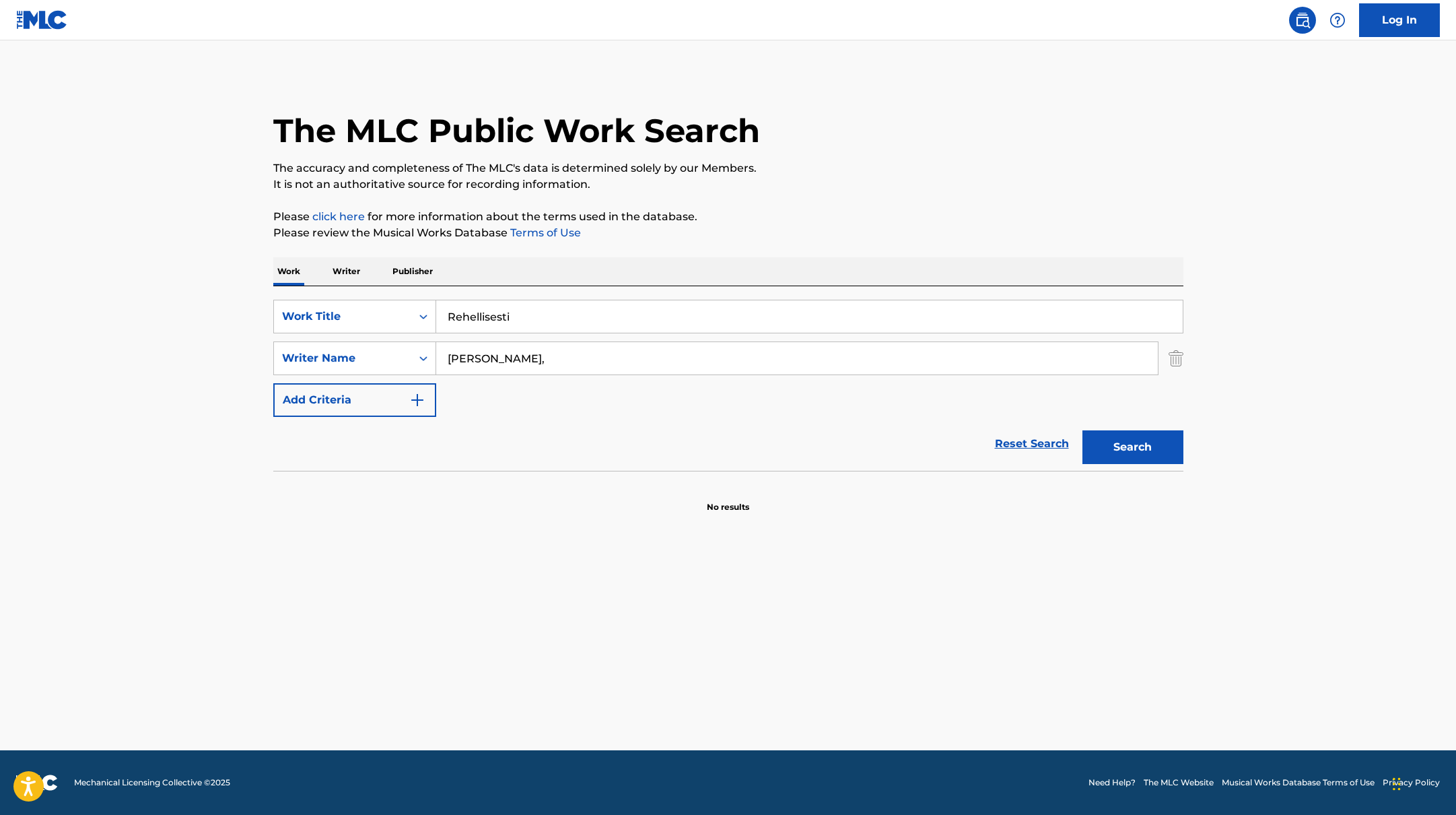
drag, startPoint x: 520, startPoint y: 360, endPoint x: 377, endPoint y: 335, distance: 145.2
click at [375, 337] on div "SearchWithCriteria45832d00-a73f-42f3-99db-db111a6c5918 Work Title Rehellisesti …" at bounding box center [728, 359] width 910 height 117
paste input "Halavaara"
type input "Halavaara"
click at [997, 174] on p "The accuracy and completeness of The MLC's data is determined solely by our Mem…" at bounding box center [728, 168] width 910 height 16
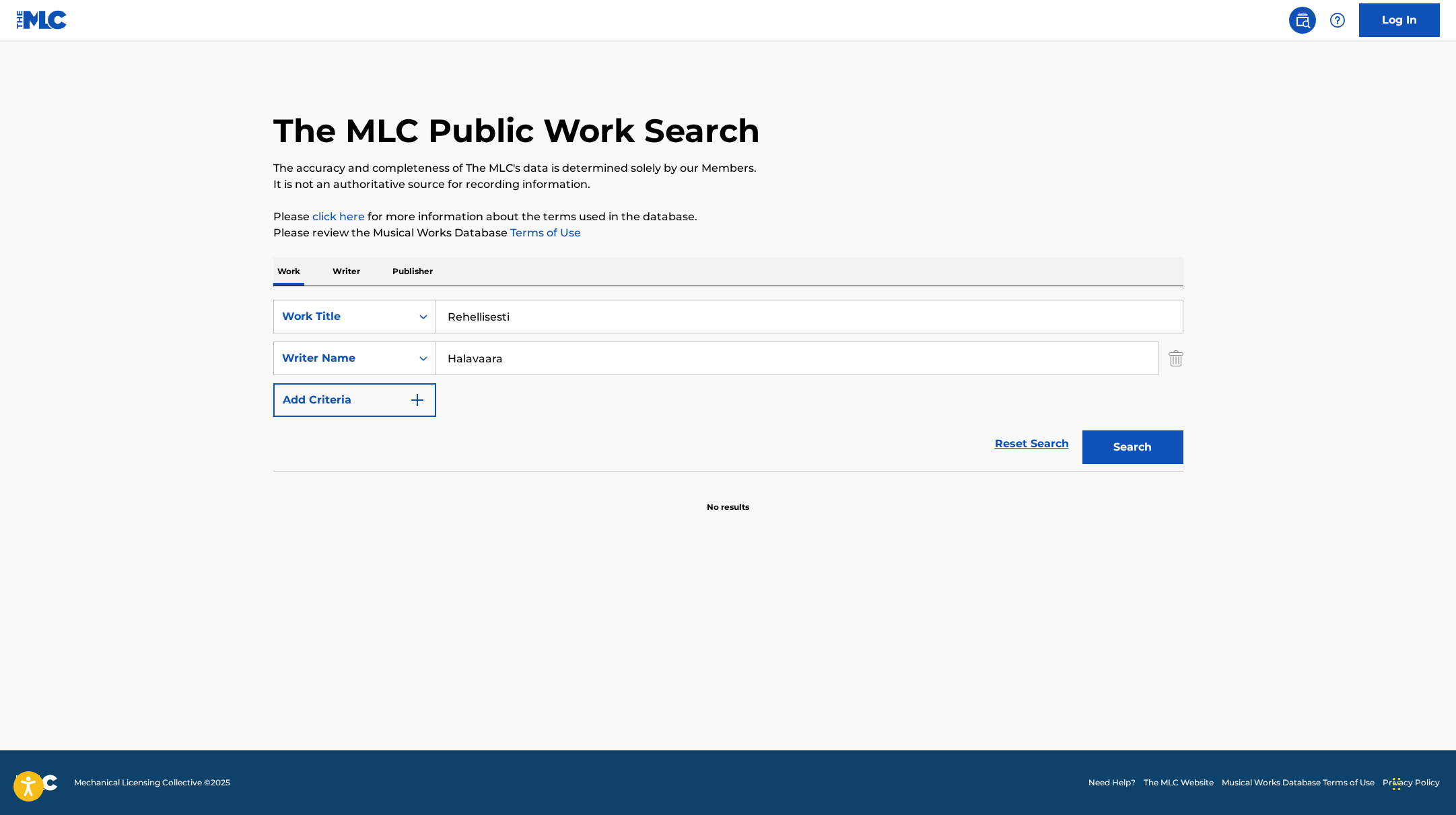
click at [1126, 448] on button "Search" at bounding box center [1132, 447] width 101 height 33
drag, startPoint x: 547, startPoint y: 315, endPoint x: 369, endPoint y: 289, distance: 179.9
click at [364, 291] on div "SearchWithCriteria45832d00-a73f-42f3-99db-db111a6c5918 Work Title Rehellisesti …" at bounding box center [728, 378] width 910 height 185
paste input "MEININKI"
type input "MEININKI"
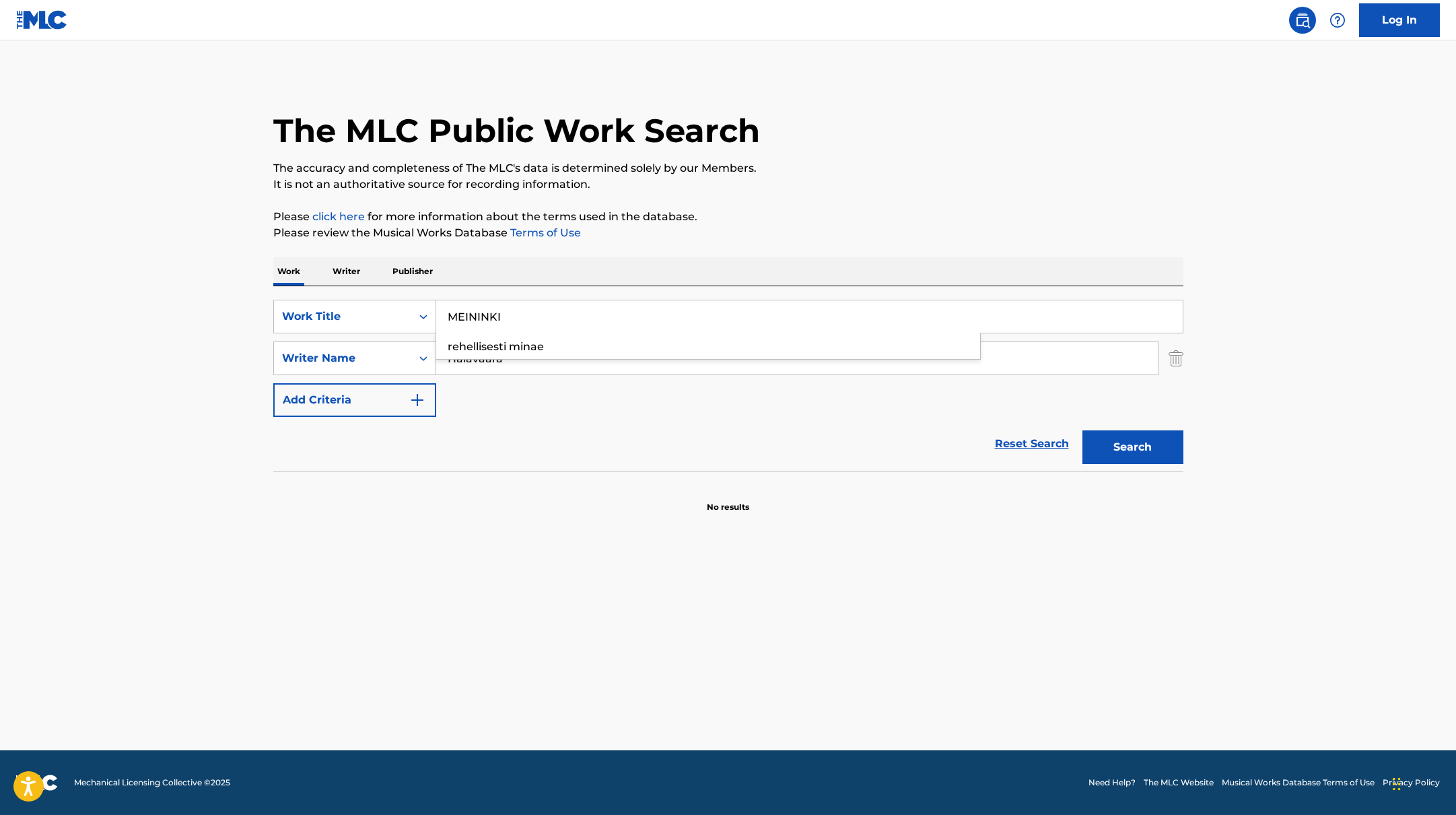
click at [766, 204] on div "The MLC Public Work Search The accuracy and completeness of The MLC's data is d…" at bounding box center [728, 293] width 942 height 439
drag, startPoint x: 517, startPoint y: 365, endPoint x: 394, endPoint y: 348, distance: 124.2
click at [394, 348] on div "SearchWithCriteria6fe0b56a-87ea-458f-8866-440b0c01beee Writer Name [PERSON_NAME]" at bounding box center [728, 358] width 910 height 33
paste input "Mannil"
type input "Mannila"
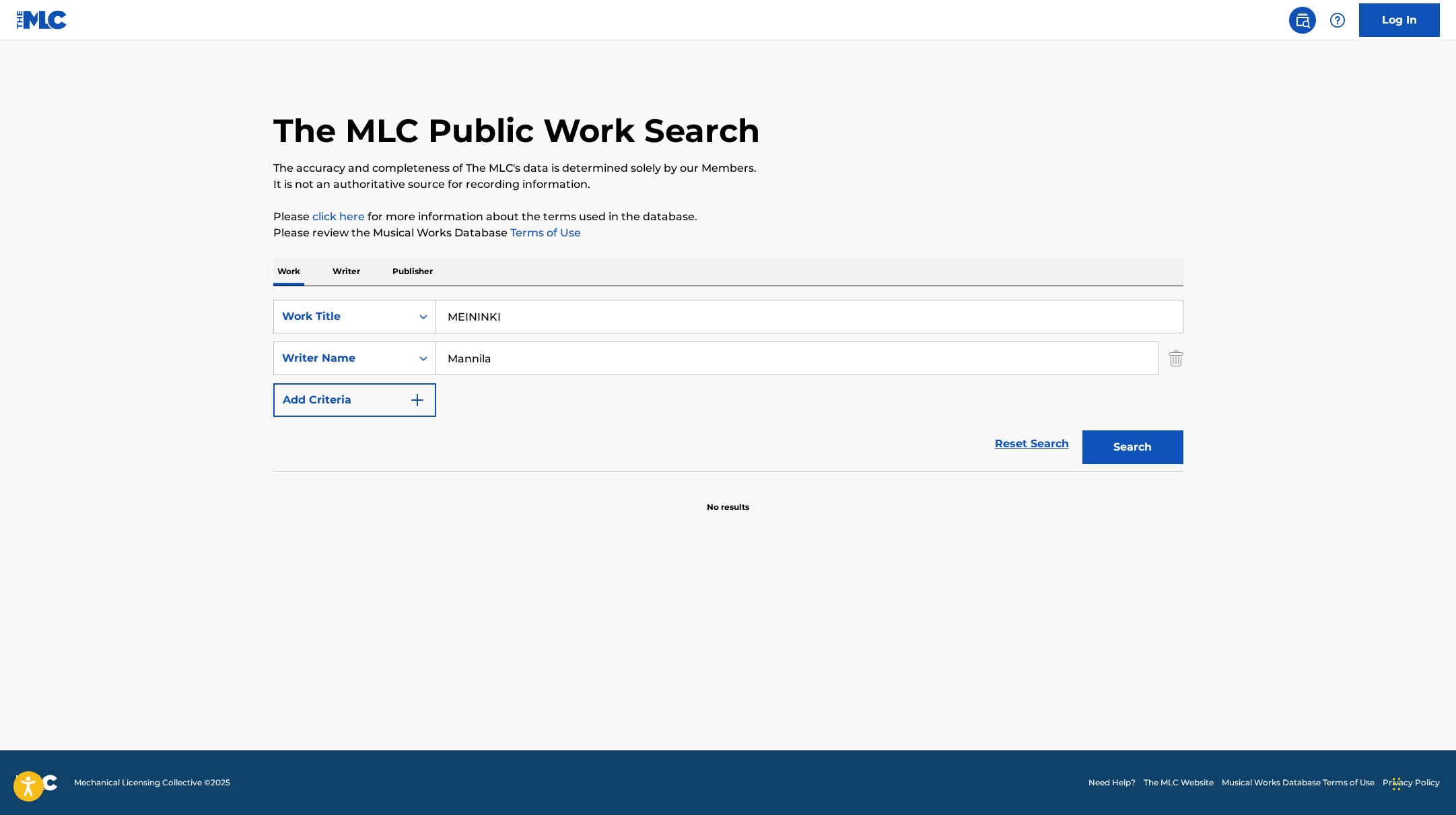
click at [737, 254] on div "The MLC Public Work Search The accuracy and completeness of The MLC's data is d…" at bounding box center [728, 293] width 942 height 439
click at [1163, 449] on button "Search" at bounding box center [1132, 447] width 101 height 33
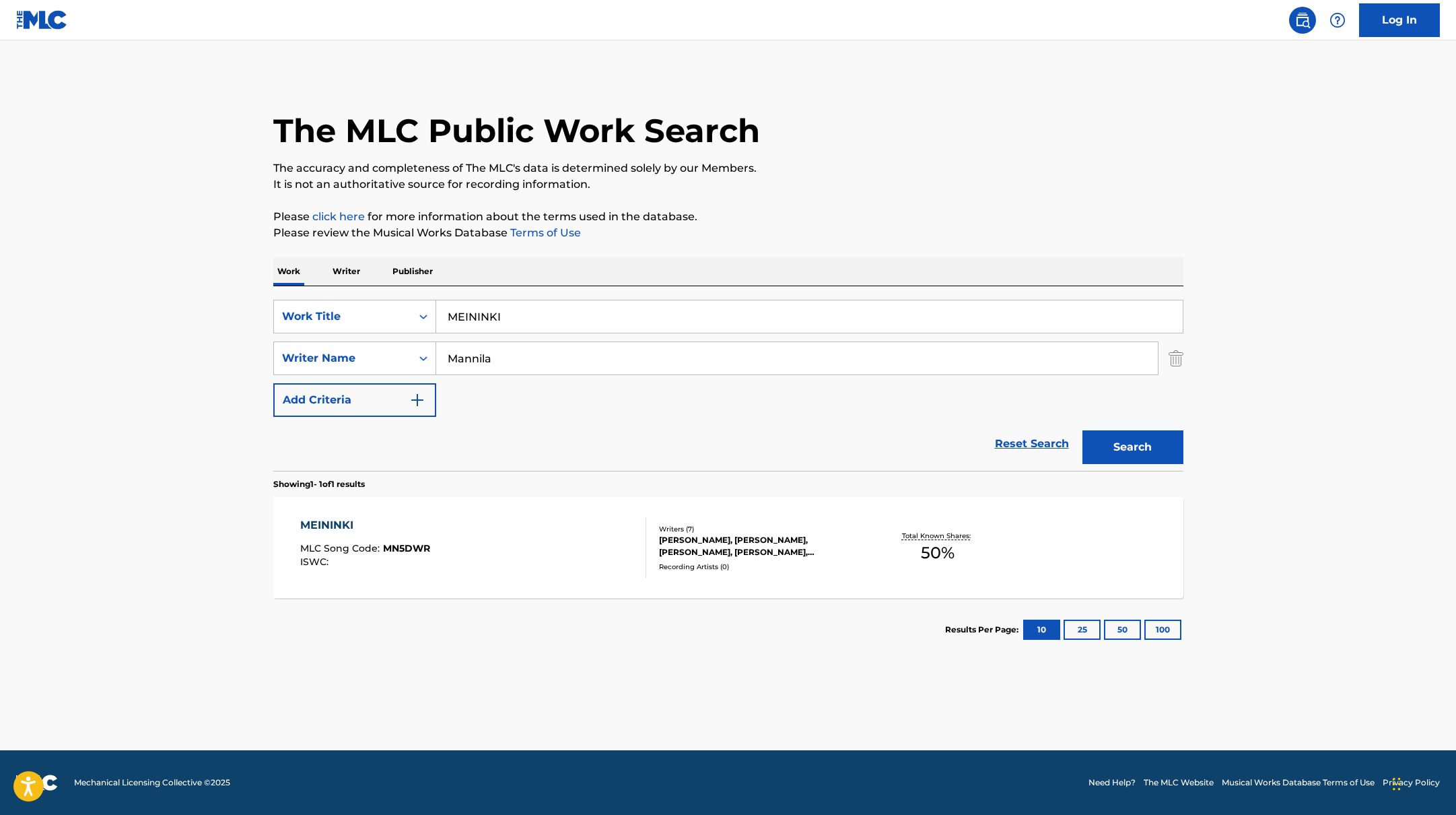
click at [593, 544] on div "MEININKI MLC Song Code : MN5DWR ISWC :" at bounding box center [473, 548] width 346 height 61
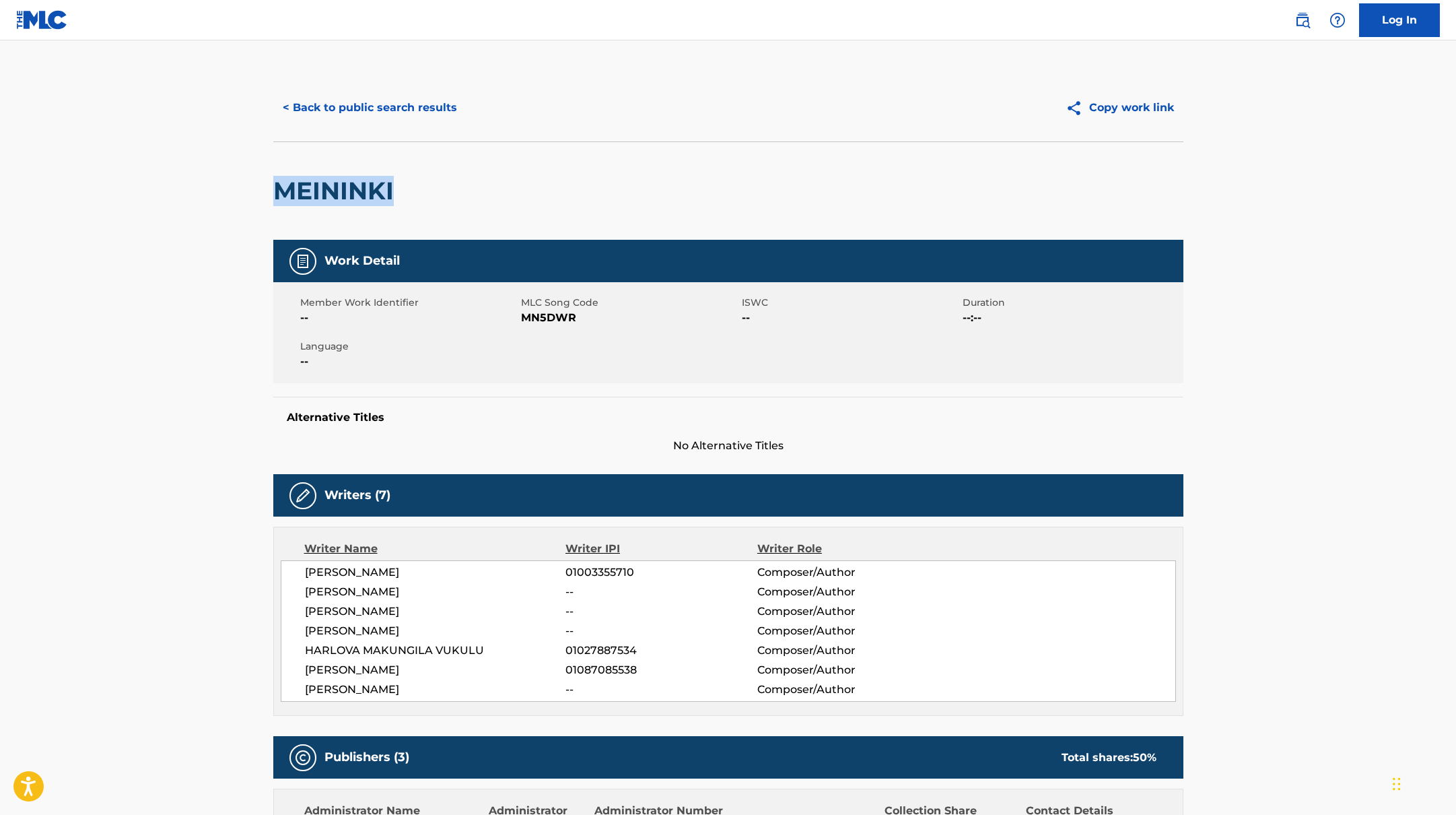
drag, startPoint x: 441, startPoint y: 185, endPoint x: 269, endPoint y: 183, distance: 172.0
click at [269, 183] on div "< Back to public search results Copy work link MEININKI Work Detail Member Work…" at bounding box center [728, 777] width 942 height 1405
copy h2 "MEININKI"
drag, startPoint x: 523, startPoint y: 317, endPoint x: 654, endPoint y: 322, distance: 131.1
click at [654, 322] on span "MN5DWR" at bounding box center [629, 318] width 217 height 16
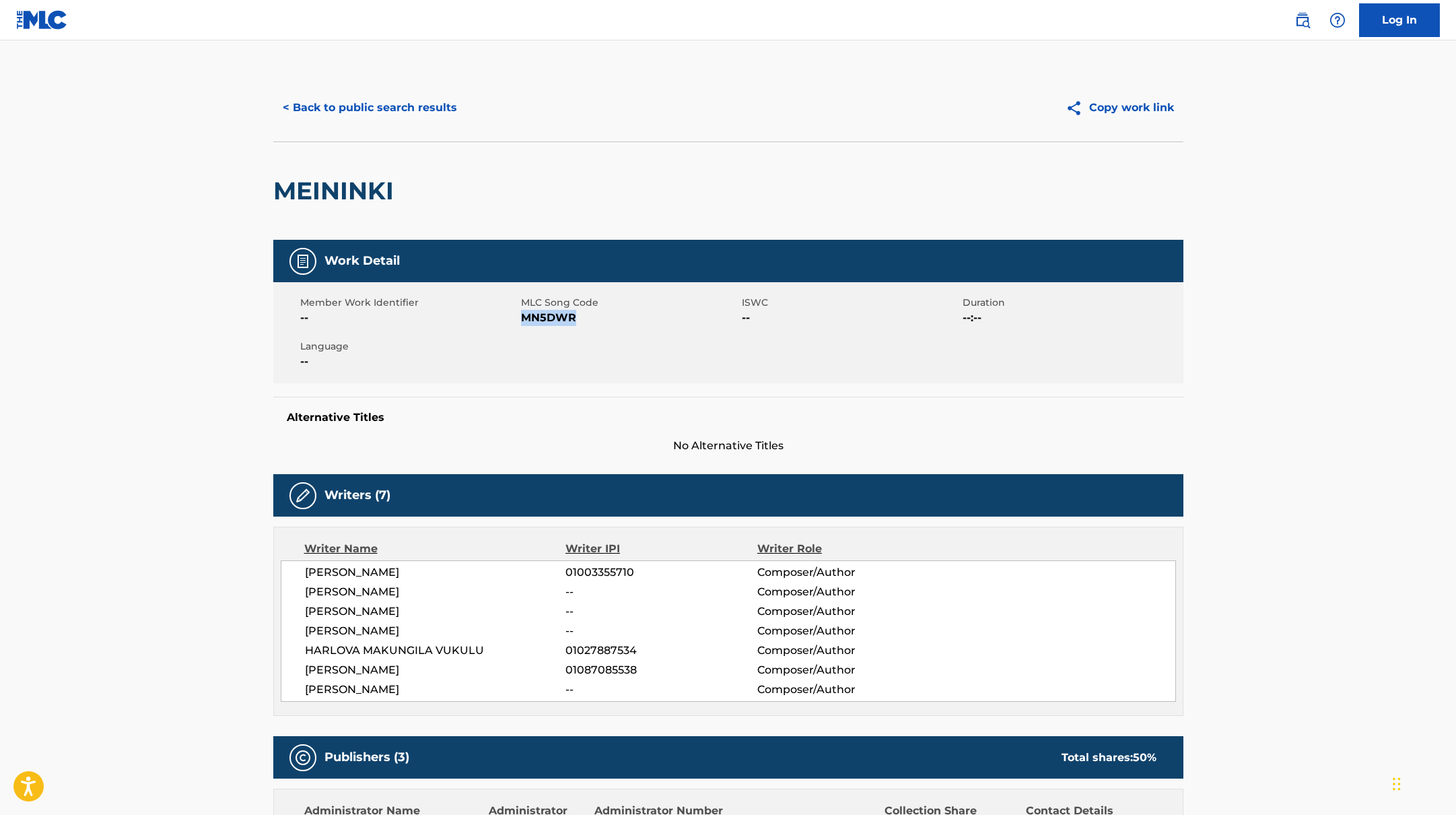
copy span "MN5DWR"
click at [332, 113] on button "< Back to public search results" at bounding box center [369, 107] width 193 height 33
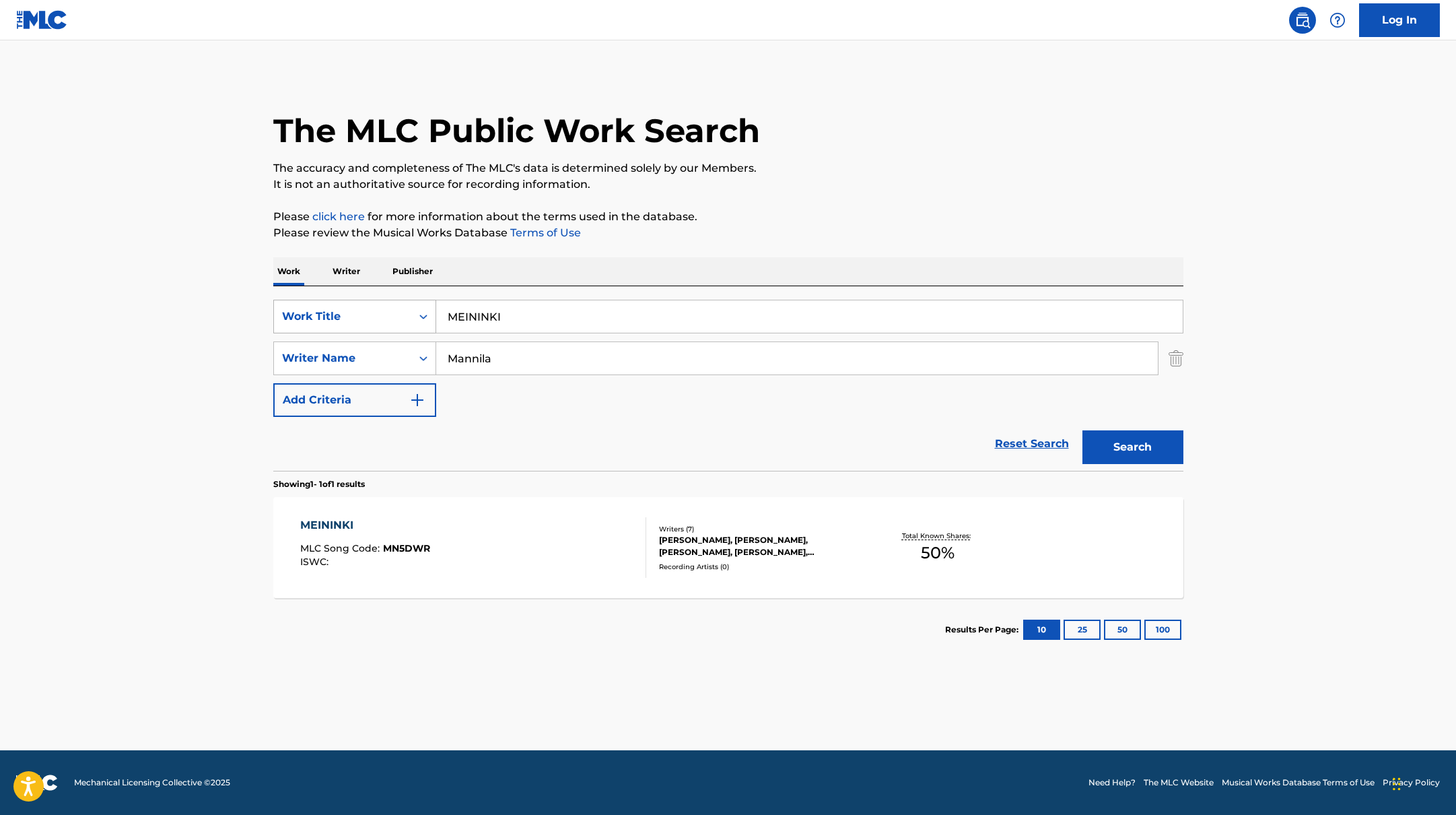
drag, startPoint x: 515, startPoint y: 316, endPoint x: 425, endPoint y: 301, distance: 91.2
click at [425, 301] on div "SearchWithCriteria45832d00-a73f-42f3-99db-db111a6c5918 Work Title MEININKI" at bounding box center [728, 317] width 910 height 33
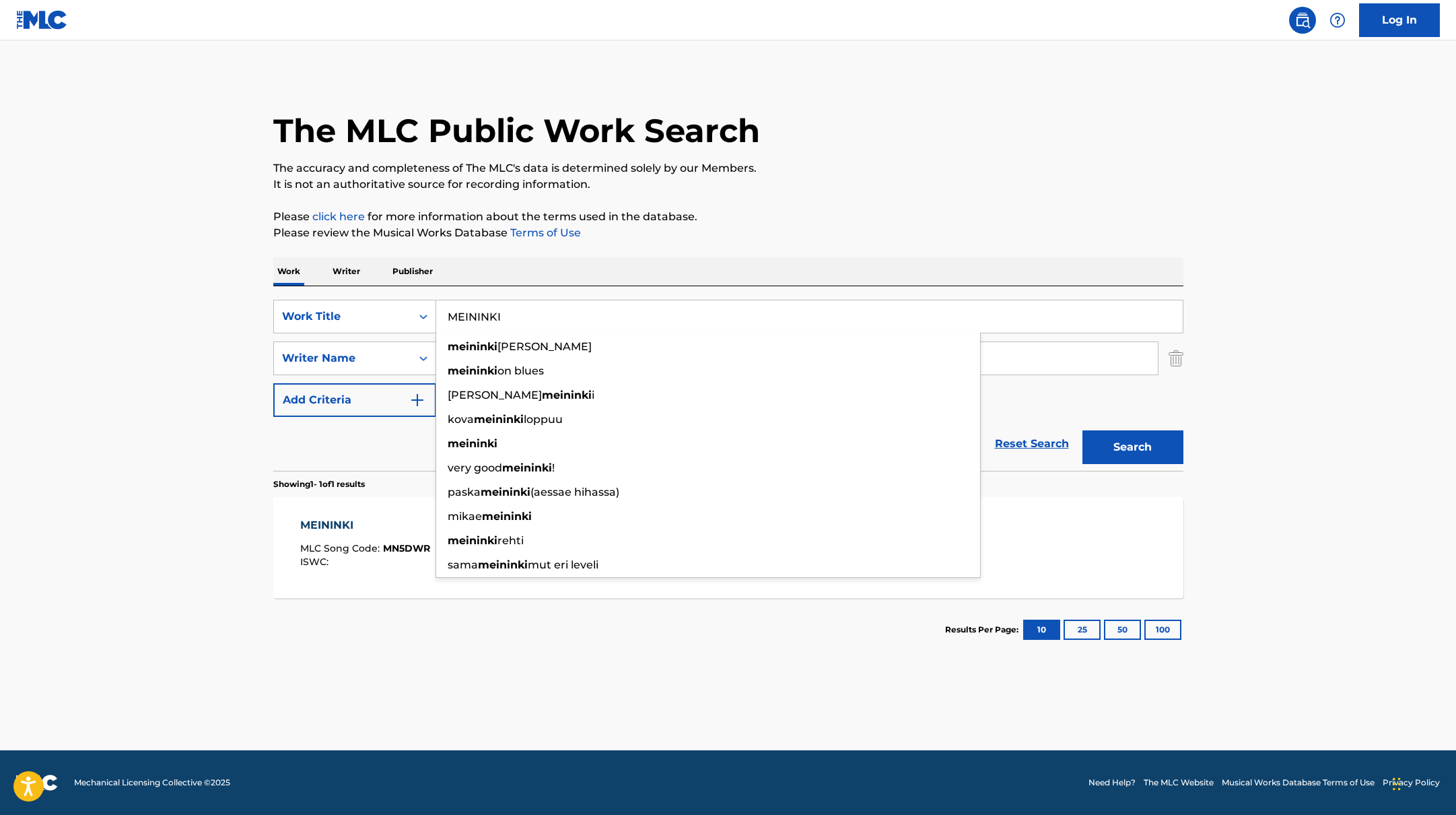
paste input "AresAveragekidlukeJore & ZpoppaTuristiWILLEM"
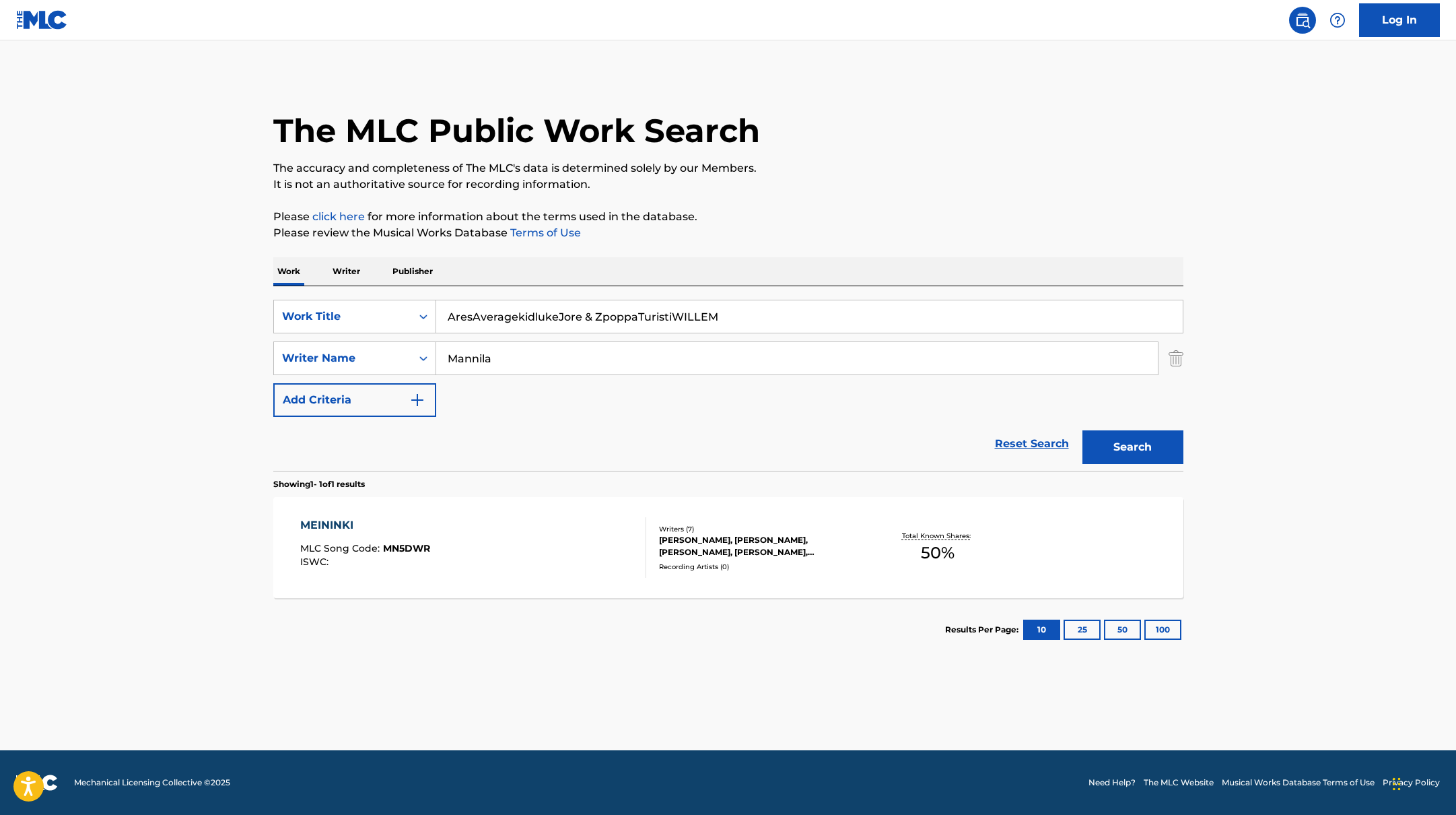
click at [472, 319] on input "AresAveragekidlukeJore & ZpoppaTuristiWILLEM" at bounding box center [809, 316] width 747 height 33
click at [562, 316] on input "Ares, AveragekidlukeJore & ZpoppaTuristiWILLEM" at bounding box center [809, 316] width 747 height 33
click at [646, 317] on input "Ares, Averagekidluke, [PERSON_NAME] & ZpoppaTuristiWILLEM" at bounding box center [809, 316] width 747 height 33
click at [686, 317] on input "Ares, Averagekidluke, [PERSON_NAME] & Zpoppa, [GEOGRAPHIC_DATA]" at bounding box center [809, 316] width 747 height 33
drag, startPoint x: 771, startPoint y: 317, endPoint x: 456, endPoint y: 296, distance: 315.7
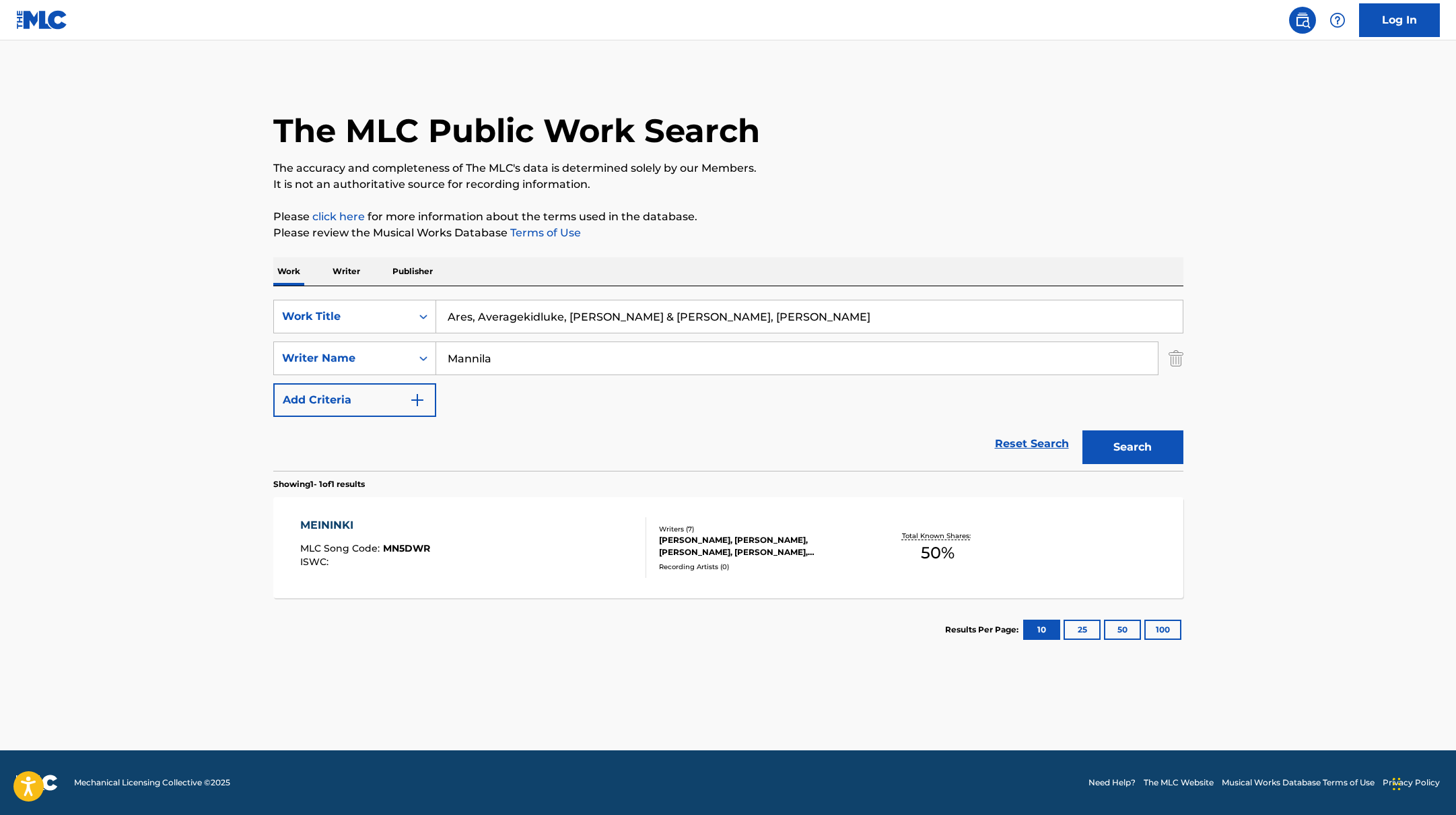
click at [456, 296] on div "SearchWithCriteria45832d00-a73f-42f3-99db-db111a6c5918 Work Title Ares, Average…" at bounding box center [728, 378] width 910 height 185
paste input "Day in the life"
type input "Day in the life"
click at [865, 204] on div "The MLC Public Work Search The accuracy and completeness of The MLC's data is d…" at bounding box center [728, 367] width 942 height 587
click at [1148, 443] on button "Search" at bounding box center [1132, 447] width 101 height 33
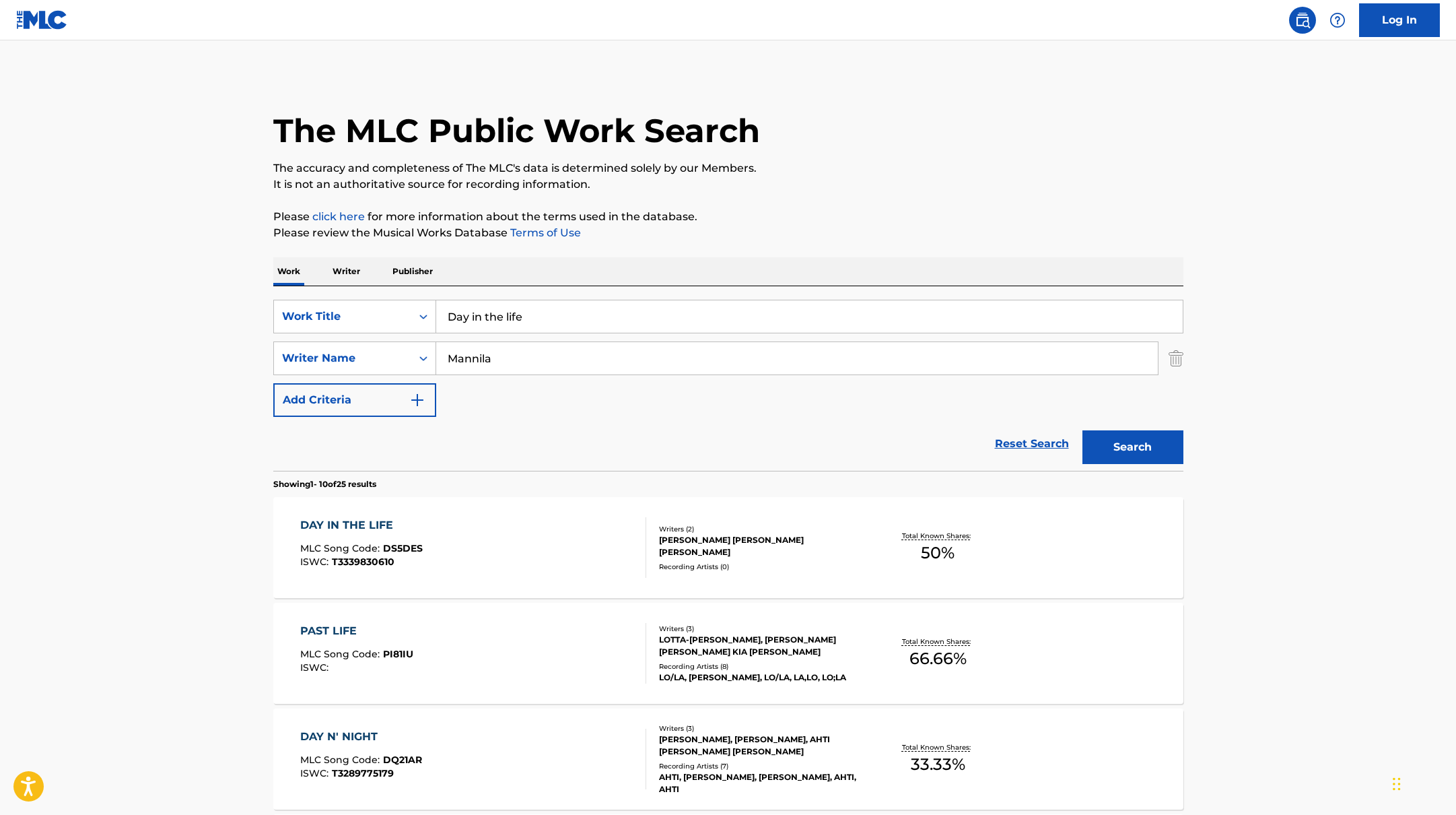
click at [585, 541] on div "DAY IN THE LIFE MLC Song Code : DS5DES ISWC : T3339830610" at bounding box center [473, 548] width 346 height 61
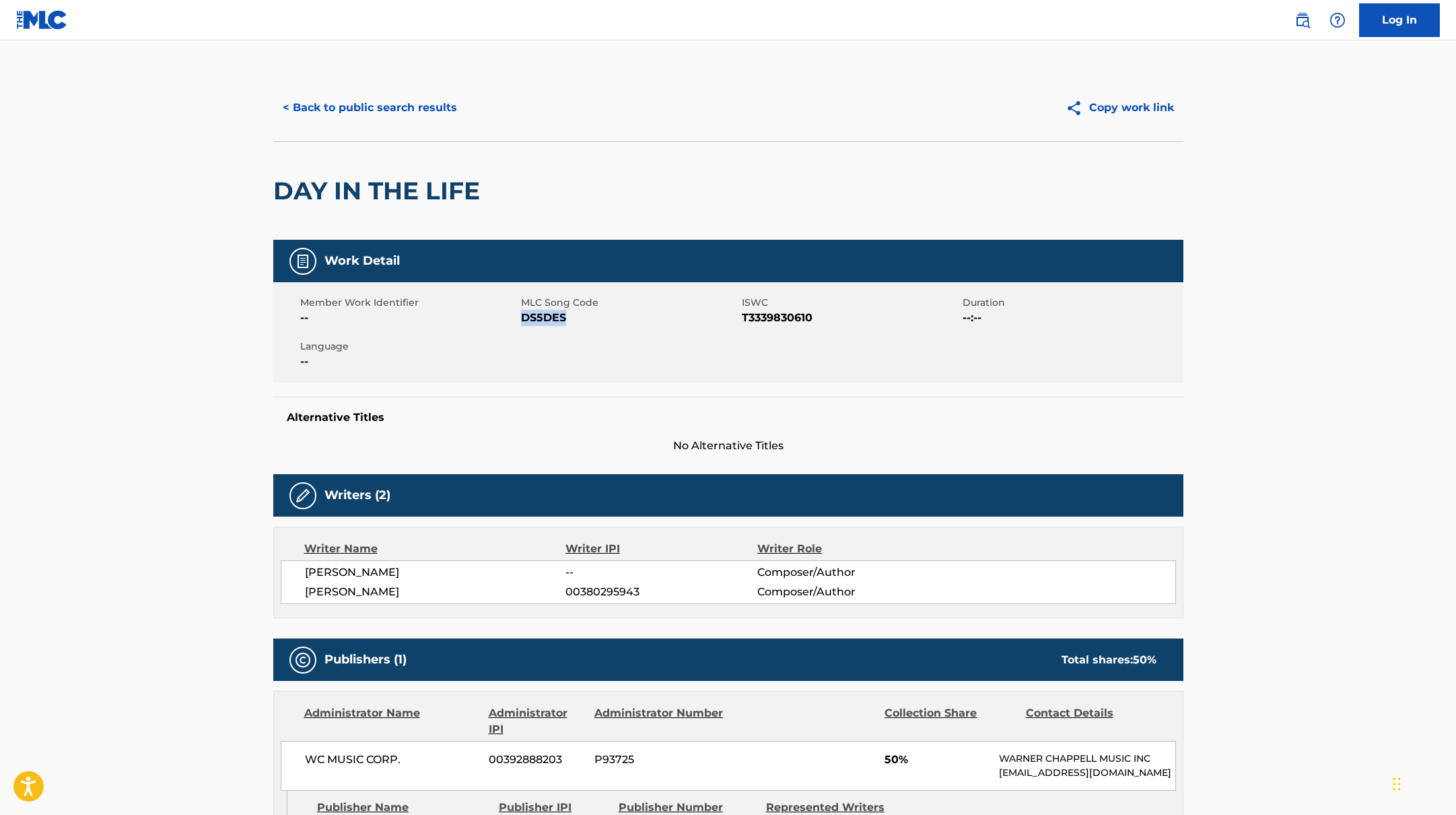
drag, startPoint x: 522, startPoint y: 317, endPoint x: 624, endPoint y: 317, distance: 102.0
click at [624, 317] on span "DS5DES" at bounding box center [629, 318] width 217 height 16
copy span "DS5DES"
click at [357, 101] on button "< Back to public search results" at bounding box center [369, 107] width 193 height 33
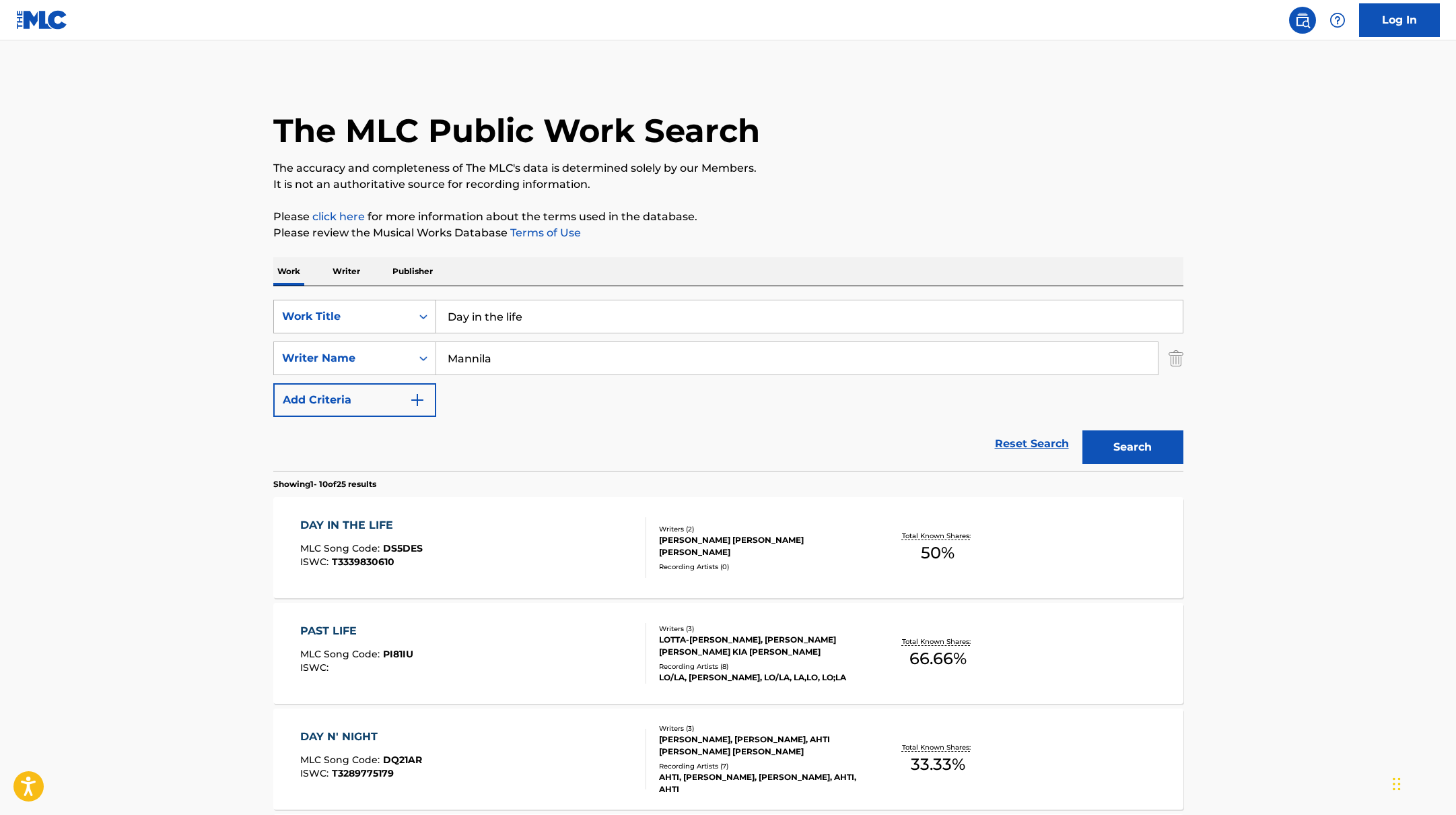
drag, startPoint x: 543, startPoint y: 319, endPoint x: 405, endPoint y: 301, distance: 139.2
click at [401, 302] on div "SearchWithCriteria45832d00-a73f-42f3-99db-db111a6c5918 Work Title Day in the li…" at bounding box center [728, 317] width 910 height 33
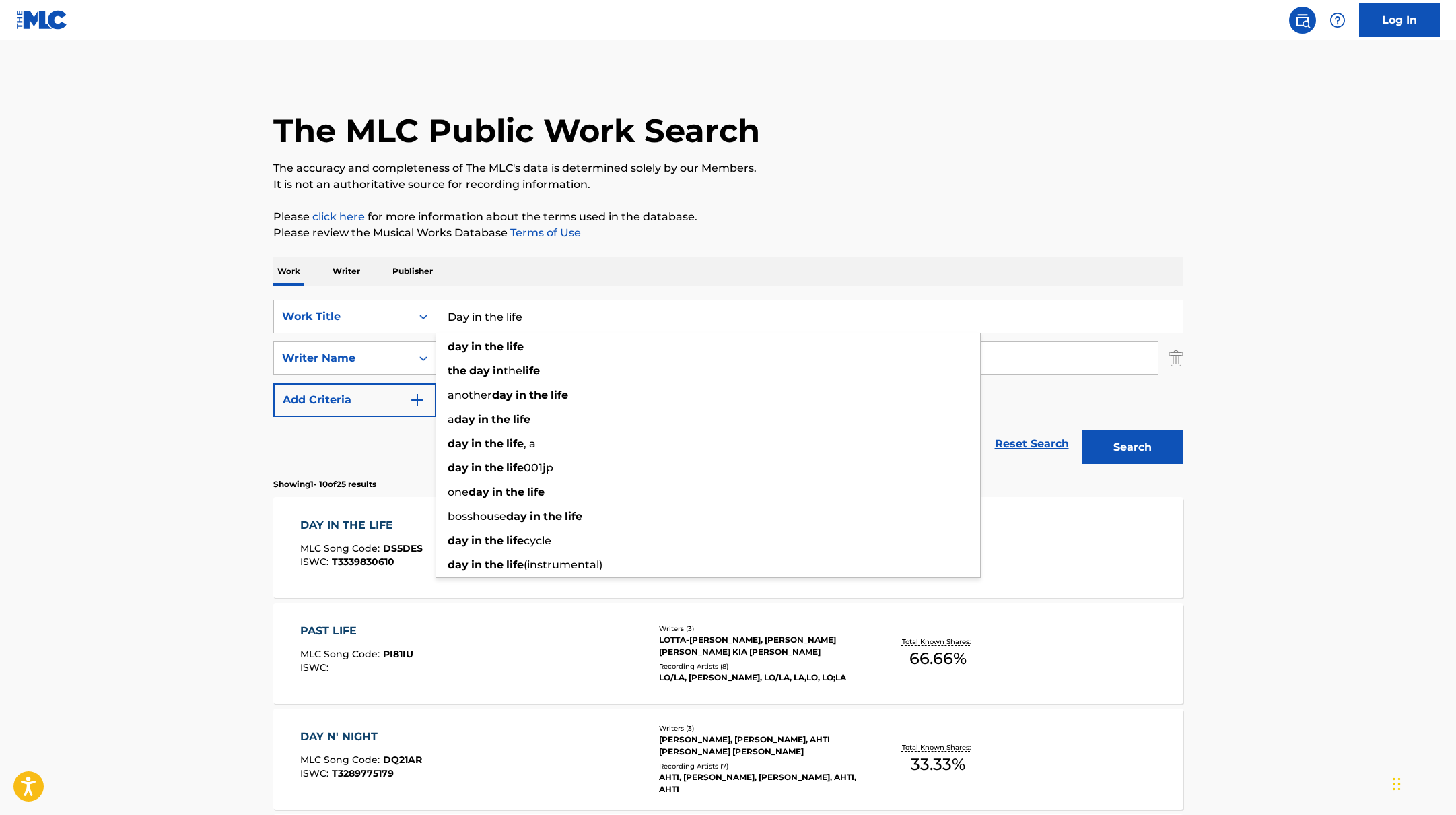
paste input "Averagekidluk"
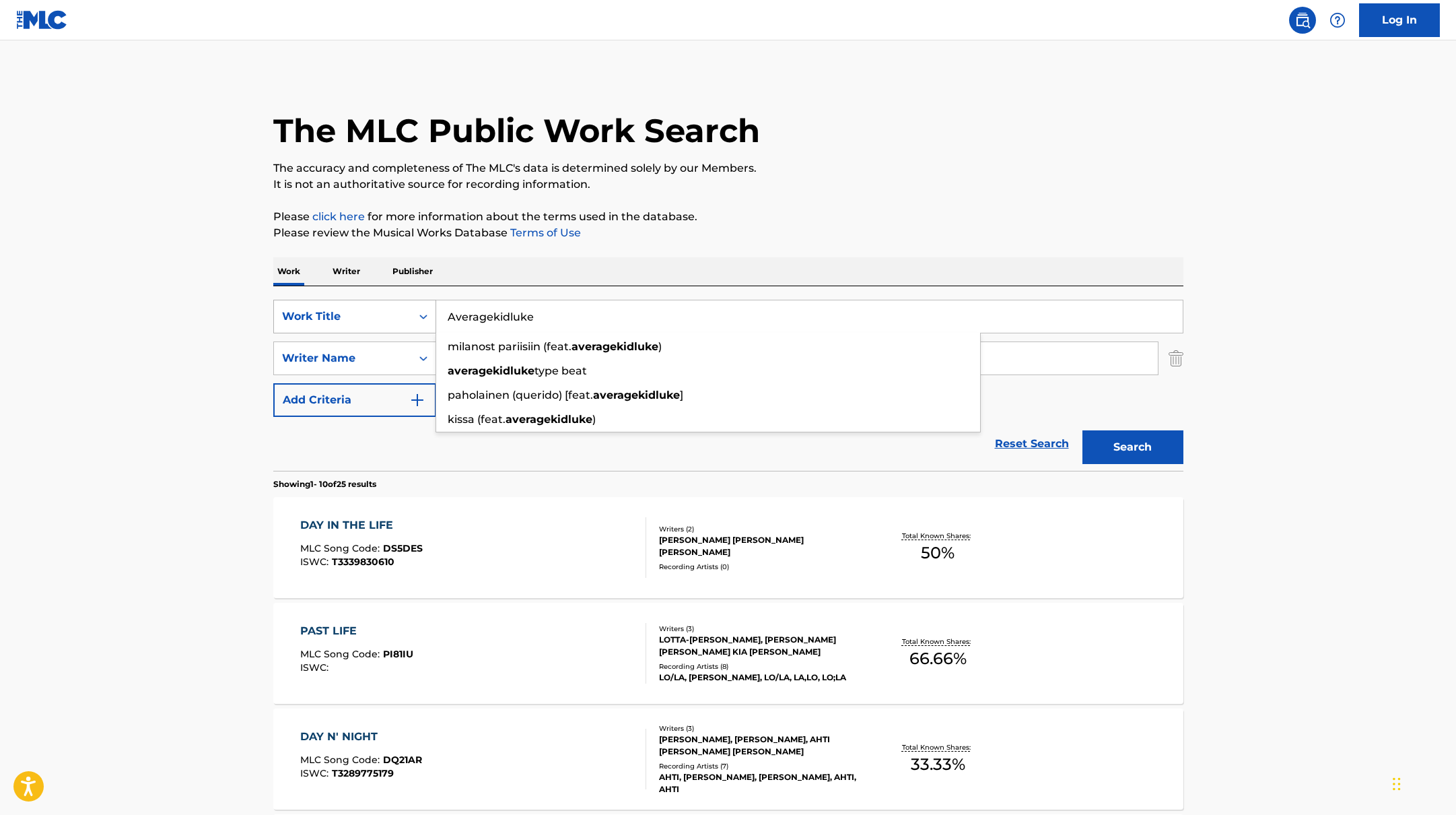
drag, startPoint x: 558, startPoint y: 319, endPoint x: 403, endPoint y: 309, distance: 155.3
click at [403, 309] on div "SearchWithCriteria45832d00-a73f-42f3-99db-db111a6c5918 Work Title Averagekidluk…" at bounding box center [728, 317] width 910 height 33
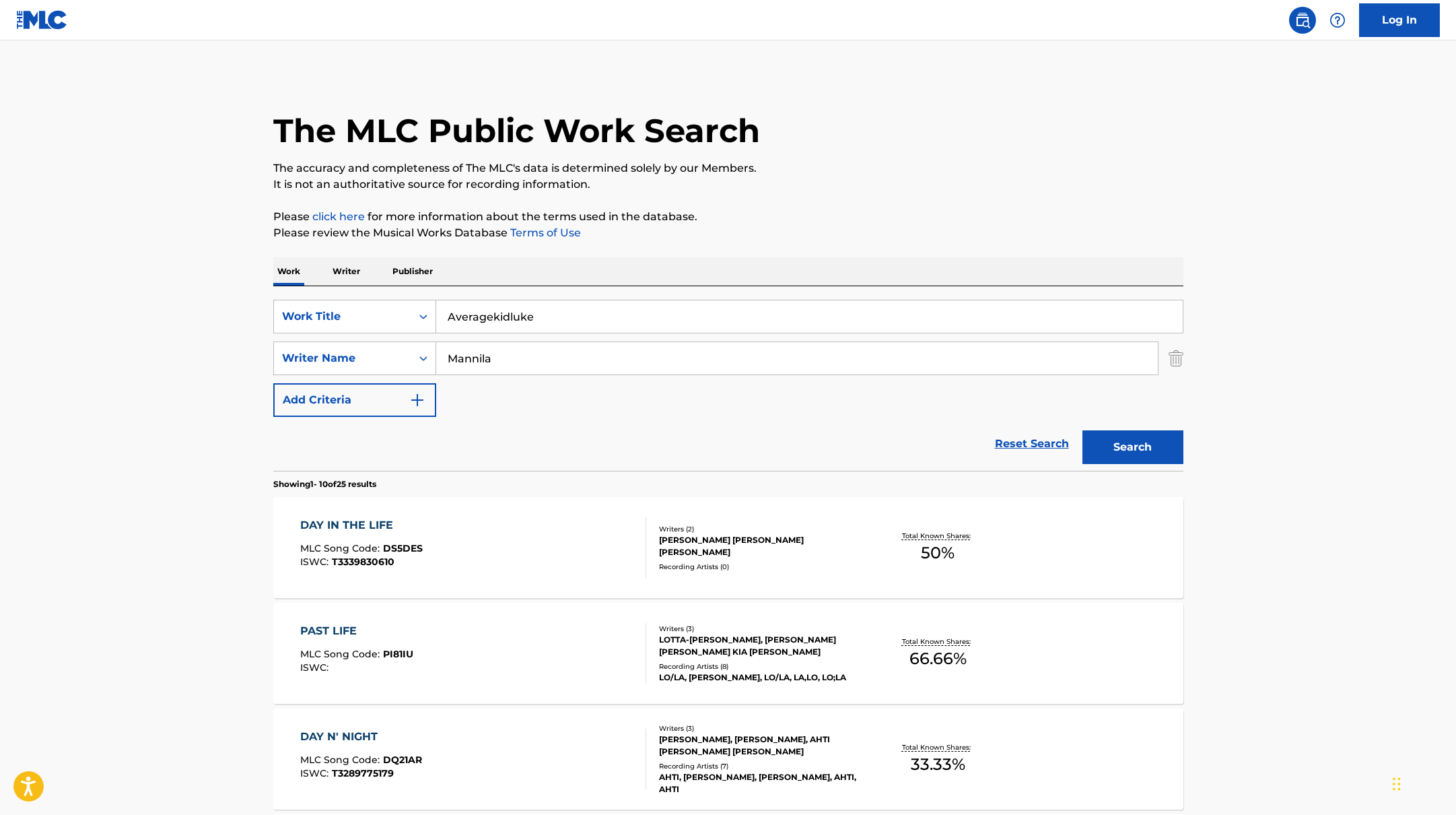
paste input "Älä pelkää"
click at [777, 220] on p "Please click here for more information about the terms used in the database." at bounding box center [728, 217] width 910 height 16
click at [1147, 446] on button "Search" at bounding box center [1132, 447] width 101 height 33
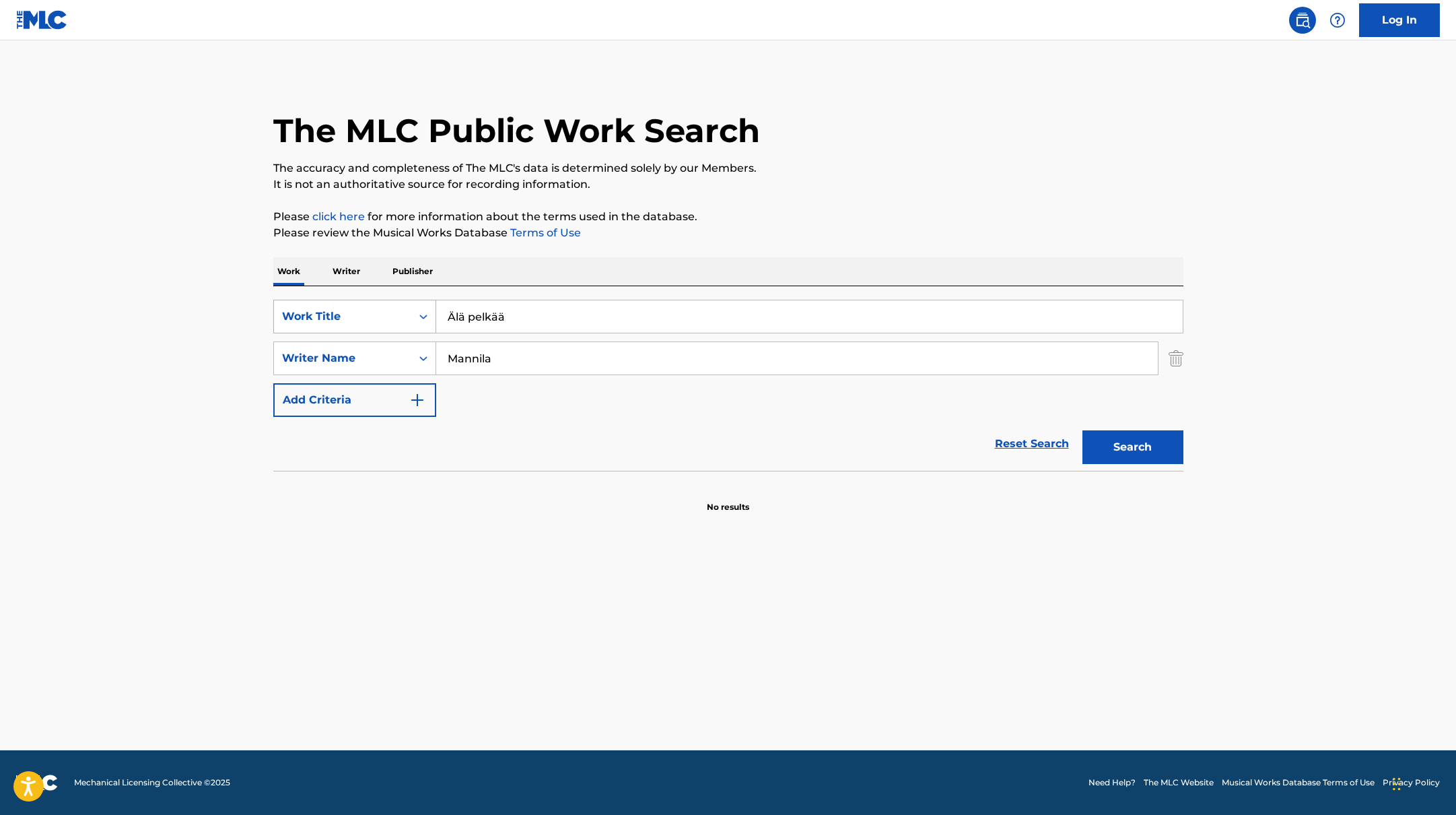
drag, startPoint x: 516, startPoint y: 316, endPoint x: 413, endPoint y: 311, distance: 103.1
click at [413, 311] on div "SearchWithCriteria45832d00-a73f-42f3-99db-db111a6c5918 Work Title Älä pelkää" at bounding box center [728, 317] width 910 height 33
paste input "[URL][DOMAIN_NAME]"
click at [786, 212] on p "Please click here for more information about the terms used in the database." at bounding box center [728, 217] width 910 height 16
drag, startPoint x: 788, startPoint y: 315, endPoint x: 444, endPoint y: 313, distance: 344.0
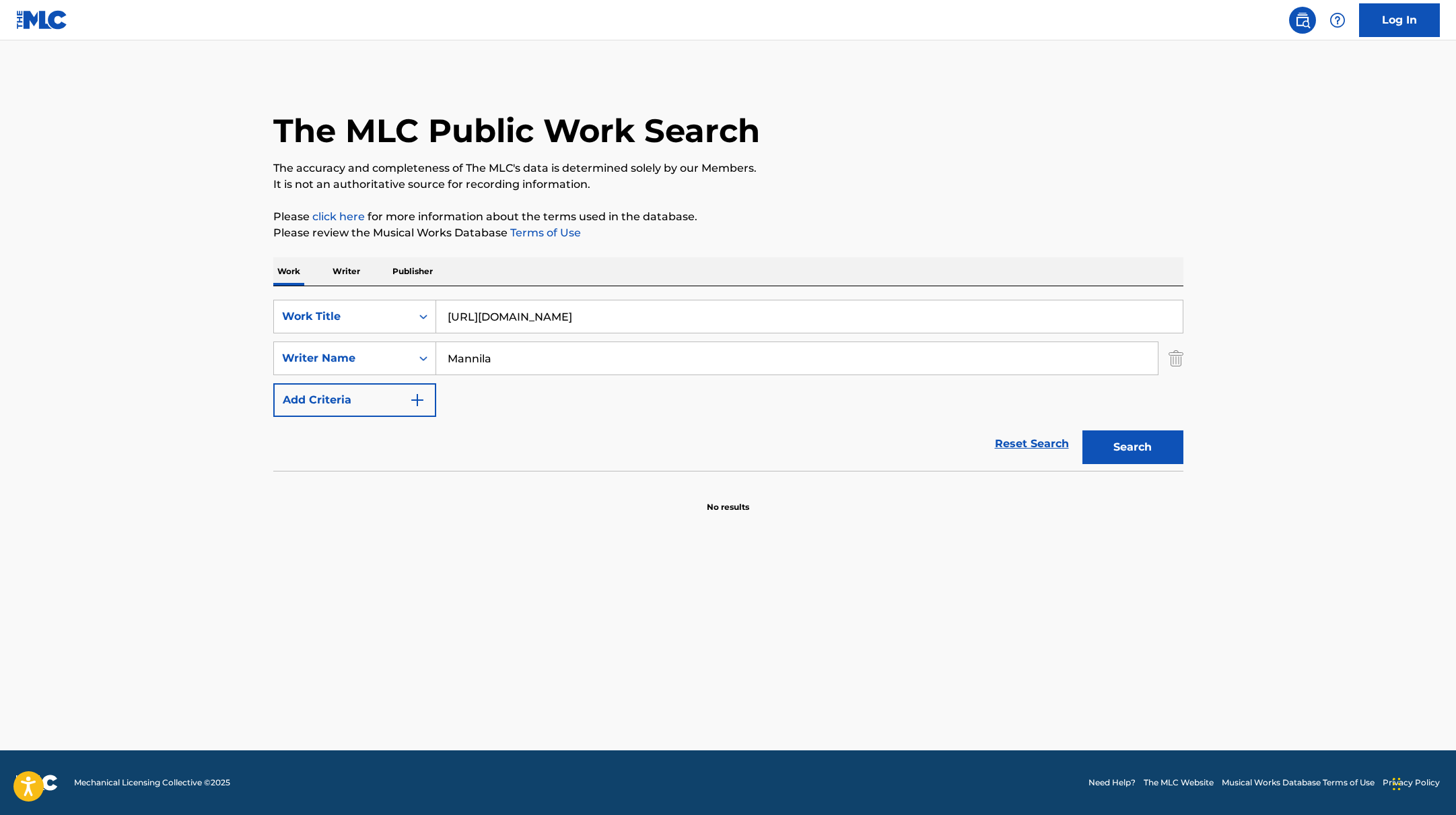
click at [444, 313] on input "[URL][DOMAIN_NAME]" at bounding box center [809, 316] width 747 height 33
paste input "[PERSON_NAME]"
type input "[PERSON_NAME]"
click at [785, 197] on div "The MLC Public Work Search The accuracy and completeness of The MLC's data is d…" at bounding box center [728, 293] width 942 height 439
click at [1154, 446] on button "Search" at bounding box center [1132, 447] width 101 height 33
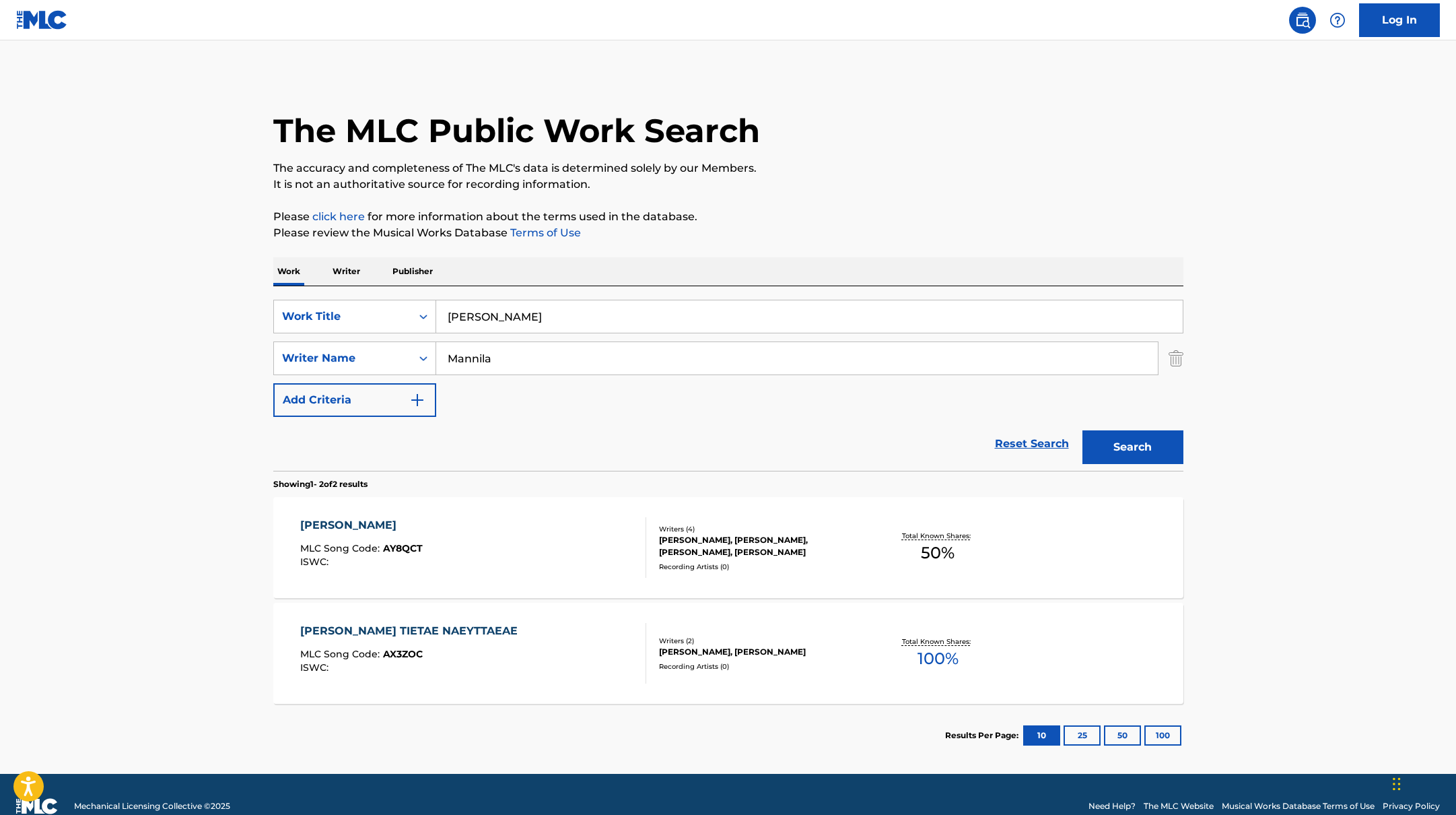
click at [565, 544] on div "[PERSON_NAME] MLC Song Code : AY8QCT ISWC :" at bounding box center [473, 548] width 346 height 61
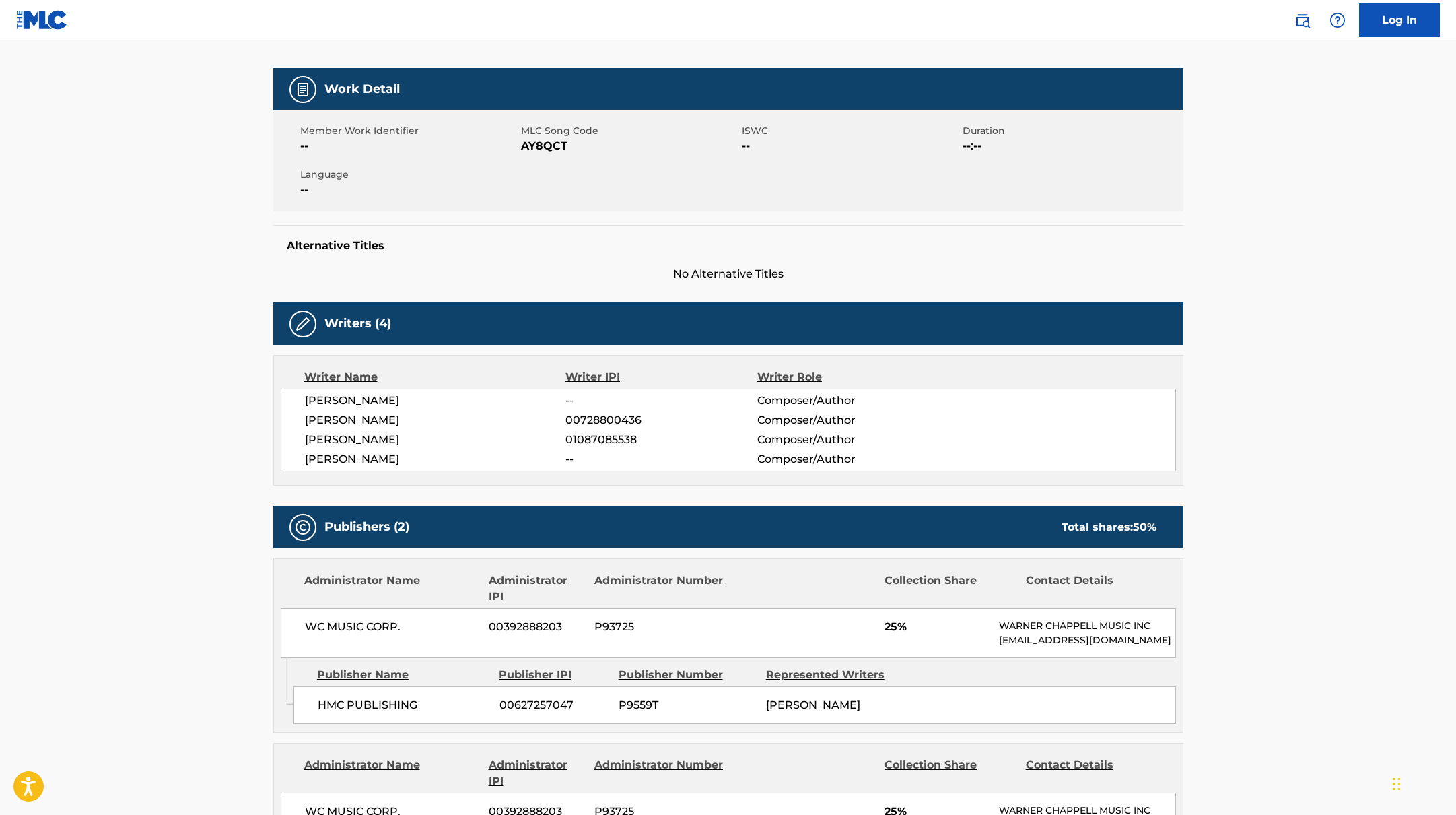
scroll to position [12, 0]
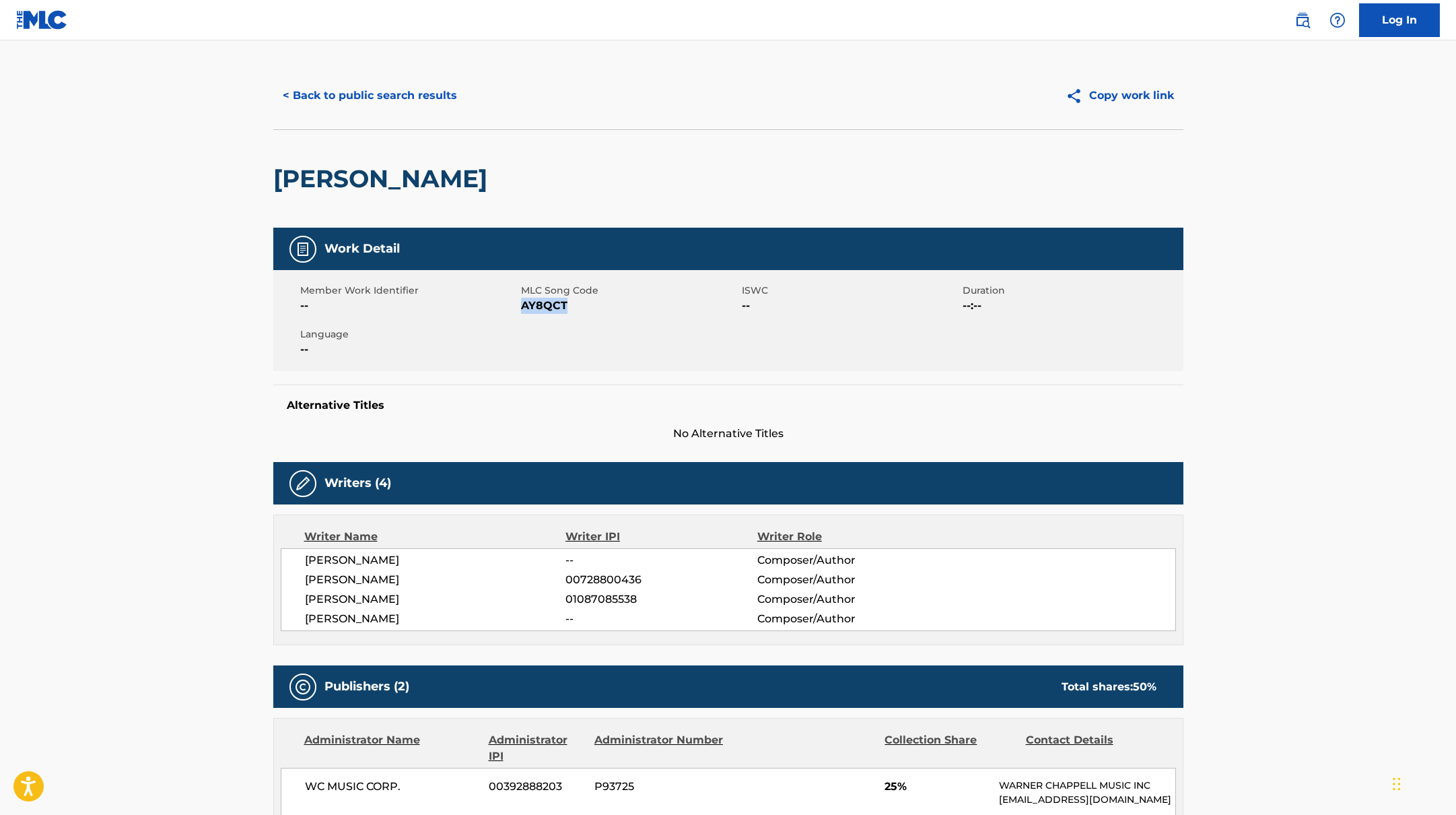
drag, startPoint x: 522, startPoint y: 305, endPoint x: 603, endPoint y: 307, distance: 81.0
click at [603, 307] on span "AY8QCT" at bounding box center [629, 306] width 217 height 16
copy span "AY8QCT"
click at [430, 98] on button "< Back to public search results" at bounding box center [369, 96] width 193 height 33
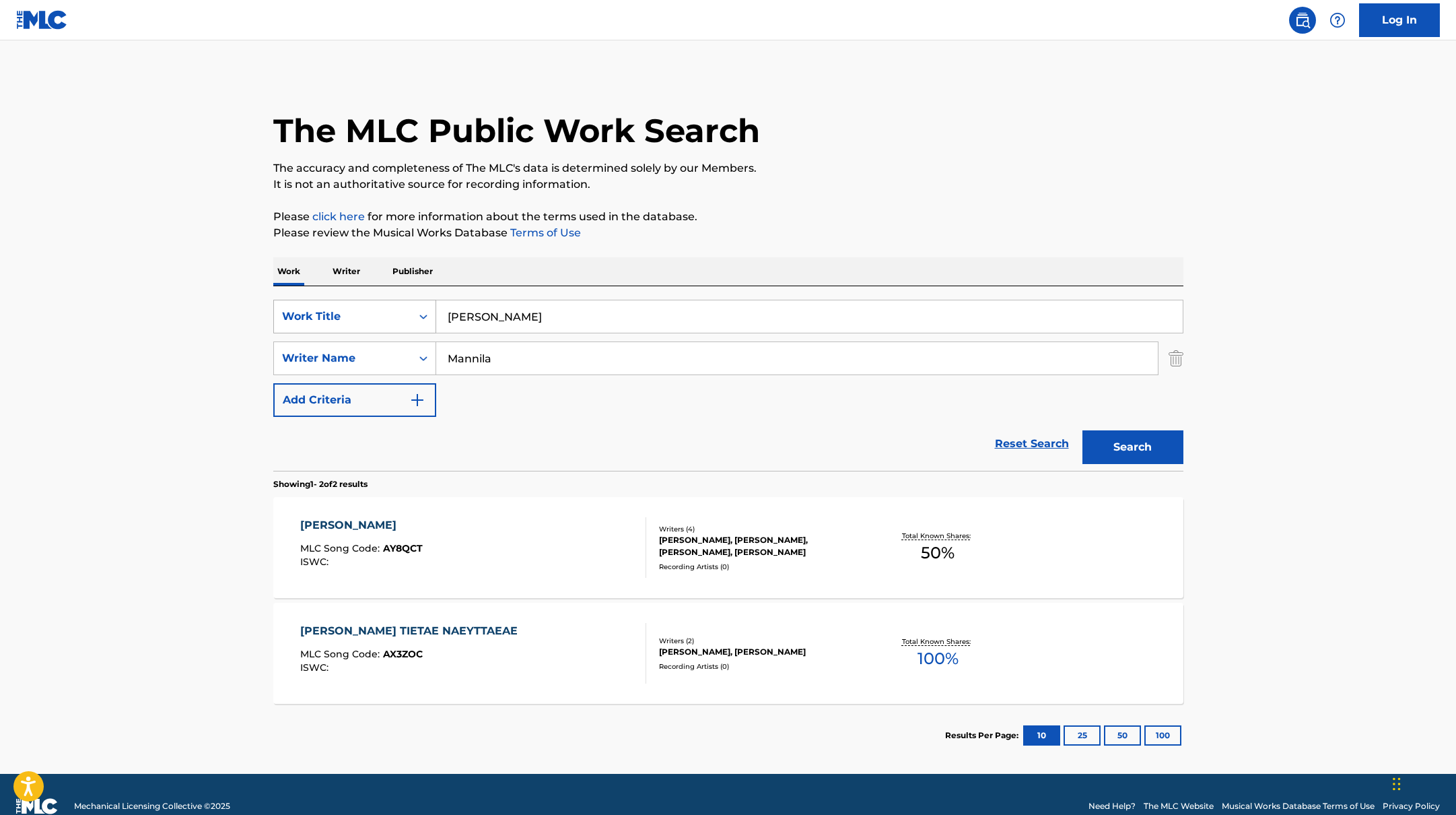
drag, startPoint x: 531, startPoint y: 318, endPoint x: 417, endPoint y: 311, distance: 114.2
click at [417, 311] on div "SearchWithCriteria45832d00-a73f-42f3-99db-db111a6c5918 Work Title [PERSON_NAME]" at bounding box center [728, 317] width 910 height 33
paste input "Hell yeah"
type input "Hell yeah"
click at [713, 225] on p "Please review the Musical Works Database Terms of Use" at bounding box center [728, 233] width 910 height 16
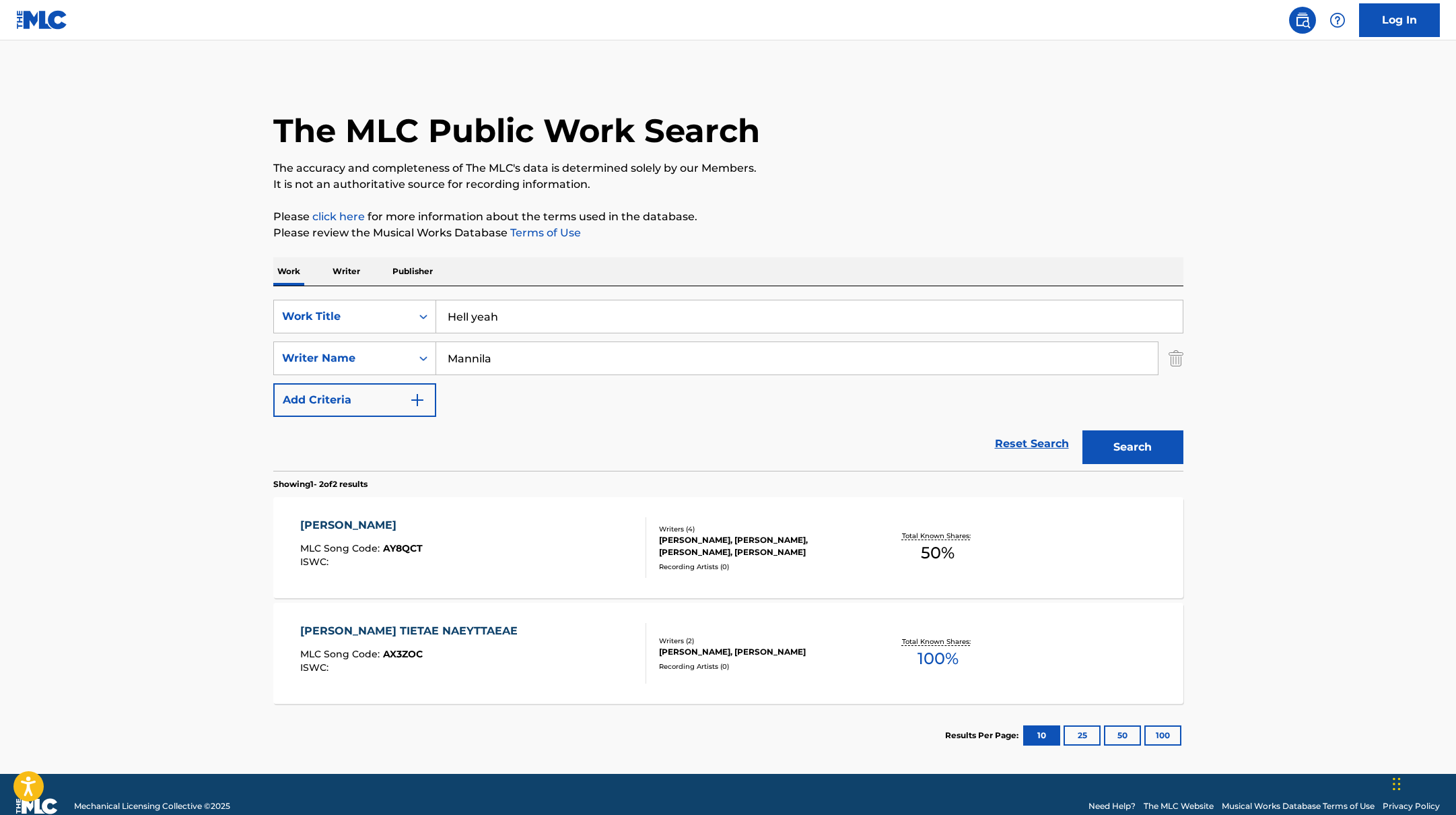
click at [1121, 443] on button "Search" at bounding box center [1132, 447] width 101 height 33
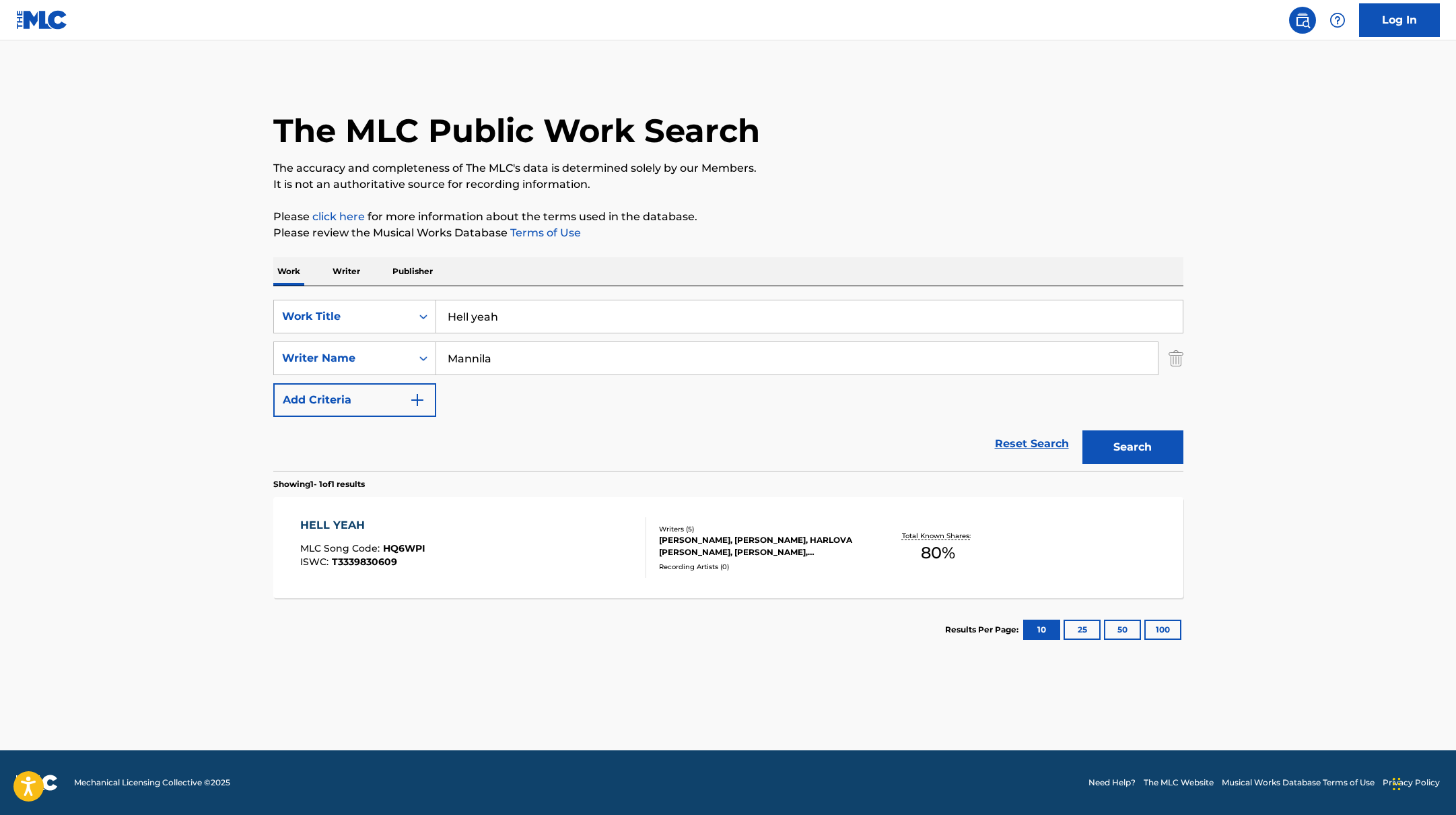
click at [604, 560] on div "HELL YEAH MLC Song Code : HQ6WPI ISWC : T3339830609" at bounding box center [473, 548] width 346 height 61
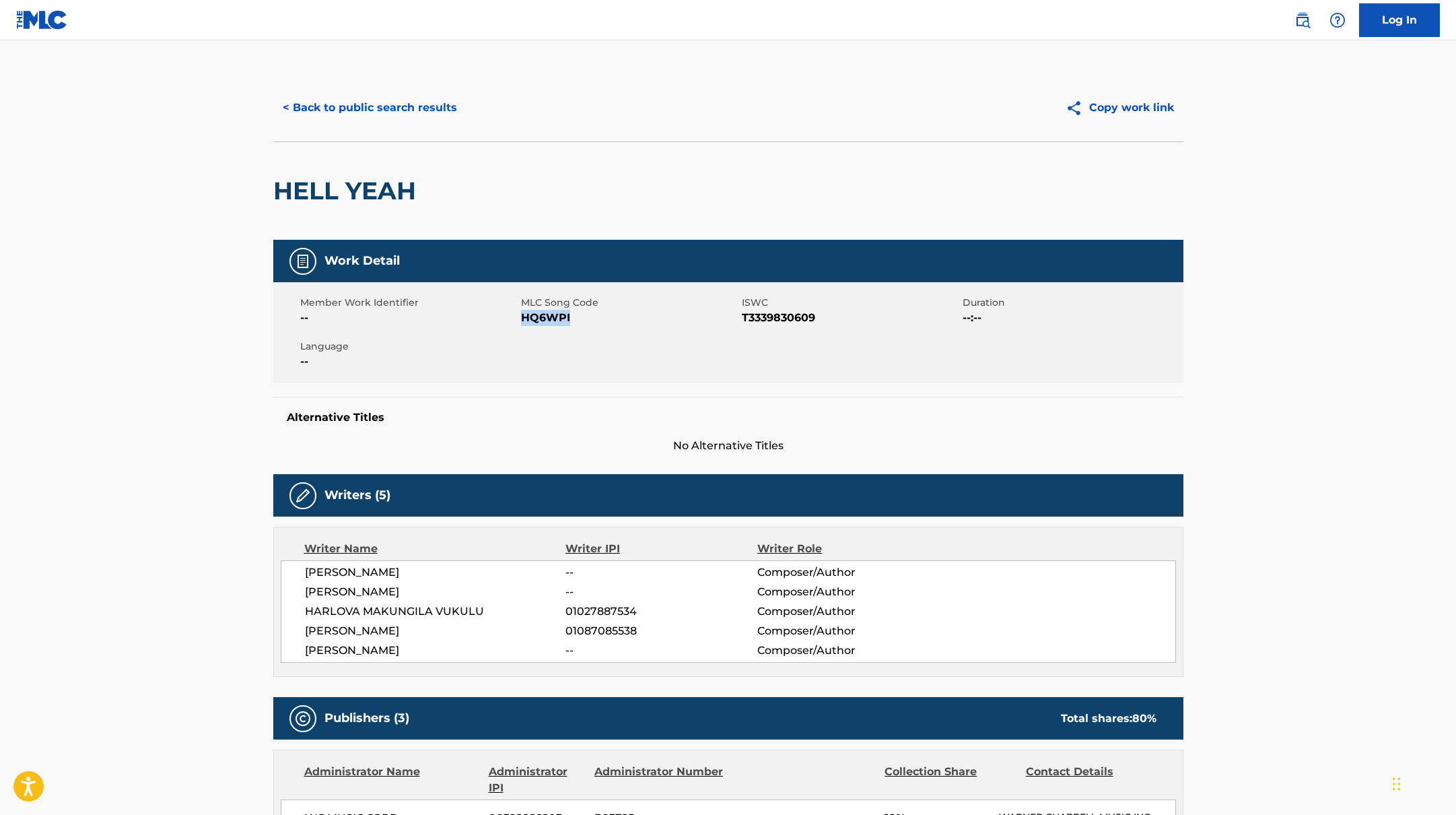
drag, startPoint x: 522, startPoint y: 319, endPoint x: 605, endPoint y: 319, distance: 83.0
click at [605, 319] on span "HQ6WPI" at bounding box center [629, 318] width 217 height 16
copy span "HQ6WPI"
click at [398, 112] on button "< Back to public search results" at bounding box center [369, 107] width 193 height 33
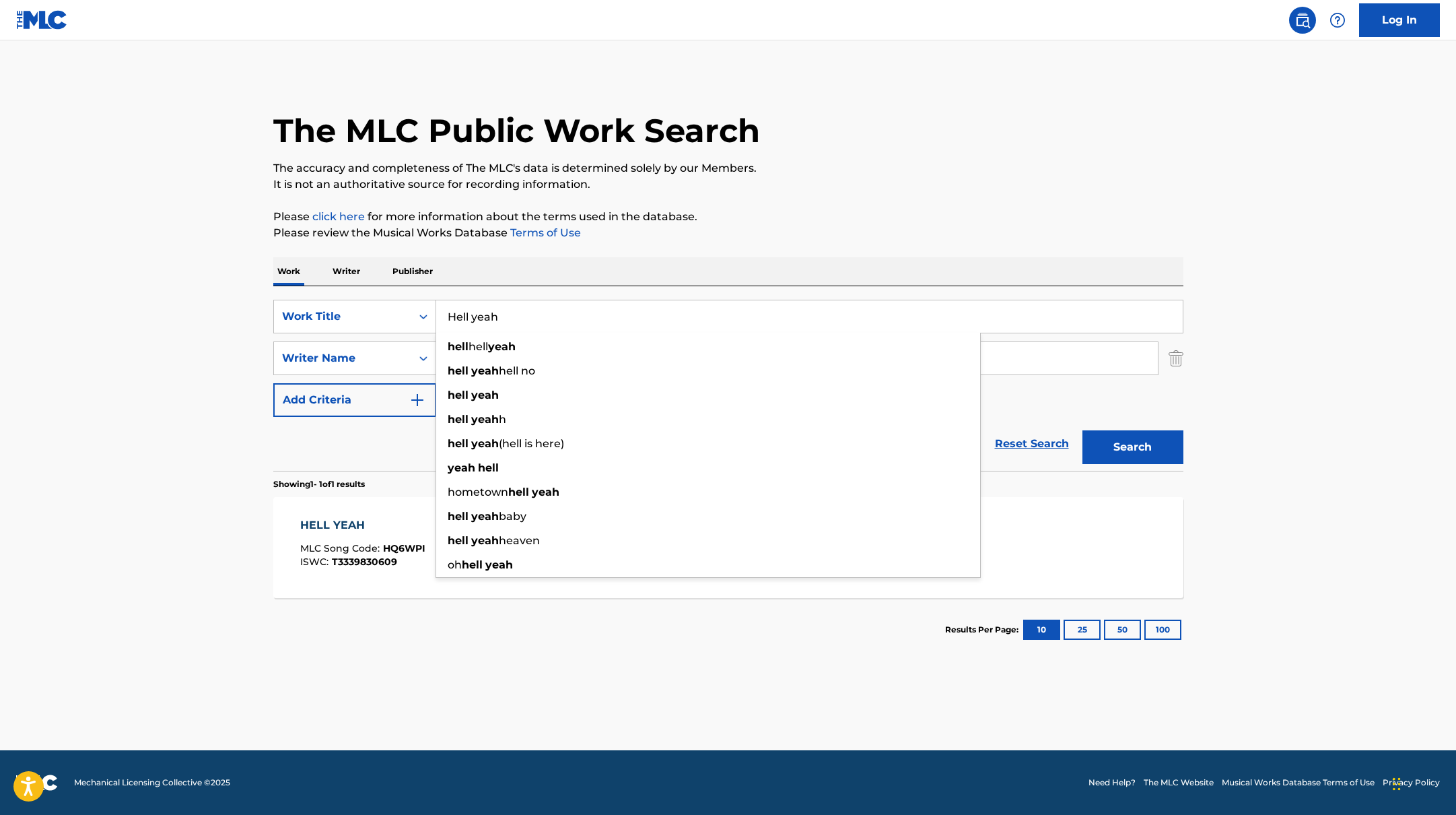
drag, startPoint x: 509, startPoint y: 319, endPoint x: 453, endPoint y: 317, distance: 56.0
click at [453, 317] on input "Hell yeah" at bounding box center [809, 316] width 747 height 33
click at [464, 316] on input "Hell yeah" at bounding box center [809, 316] width 747 height 33
drag, startPoint x: 507, startPoint y: 316, endPoint x: 438, endPoint y: 314, distance: 69.0
click at [436, 314] on input "Hell yeah" at bounding box center [809, 316] width 747 height 33
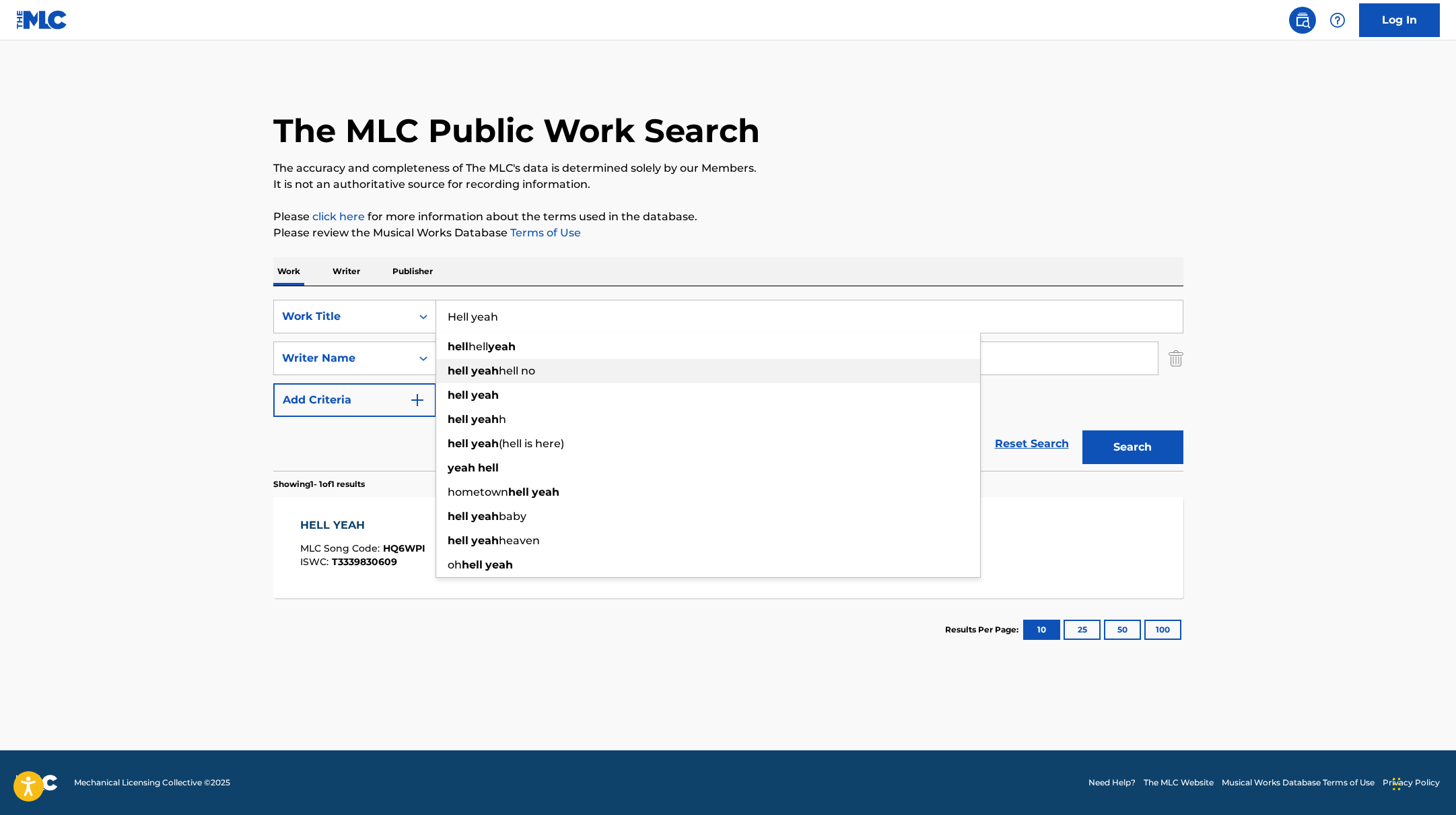
paste input "AveragekidlukeJore & ZpoppaTuristiWILLEM"
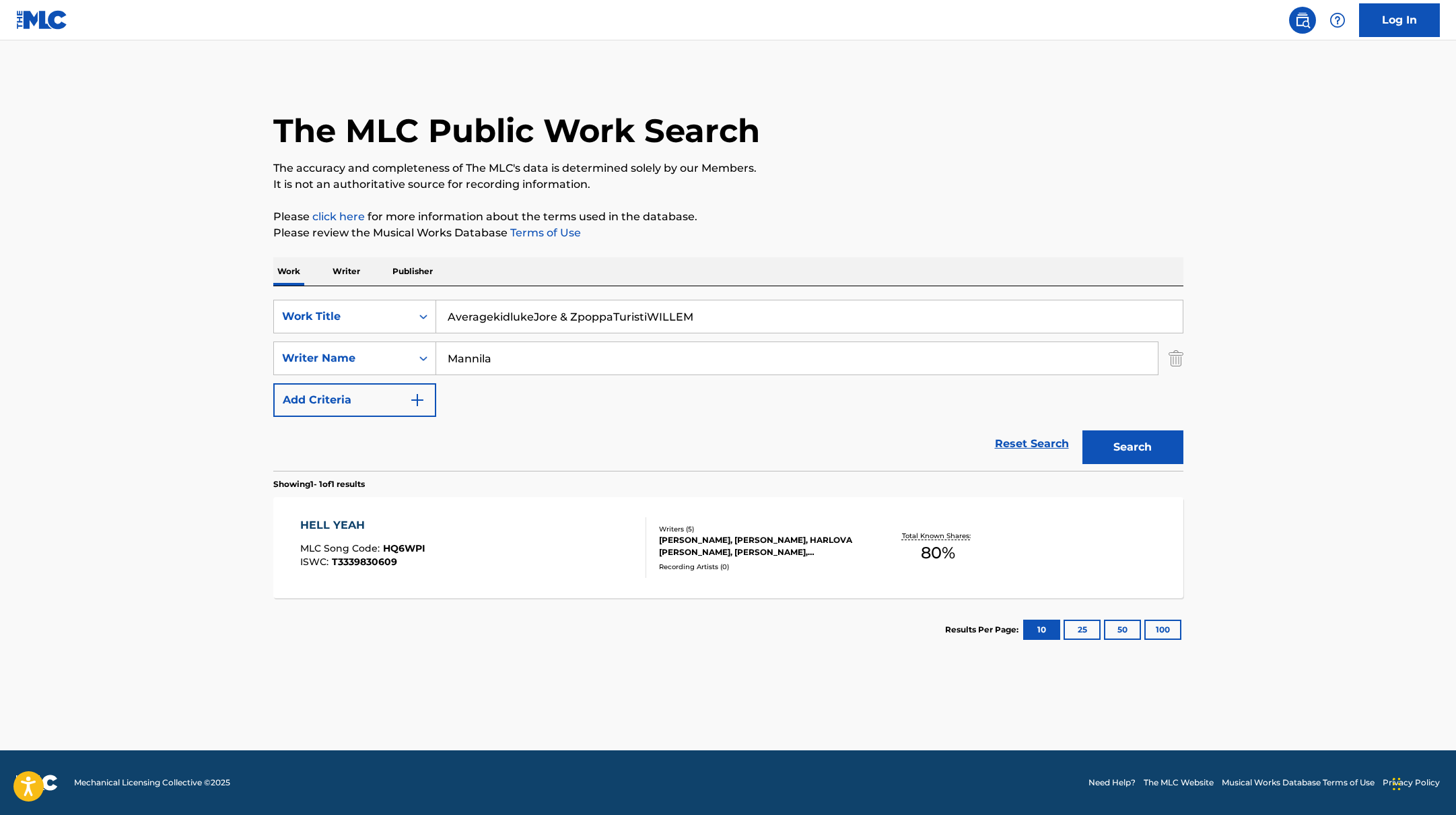
click at [532, 318] on input "AveragekidlukeJore & ZpoppaTuristiWILLEM" at bounding box center [809, 316] width 747 height 33
click at [615, 317] on input "Averagekidluke, Jore & ZpoppaTuristiWILLEM" at bounding box center [809, 316] width 747 height 33
click at [656, 318] on input "Averagekidluke, Jore & Zpoppa, [GEOGRAPHIC_DATA]" at bounding box center [809, 316] width 747 height 33
drag, startPoint x: 727, startPoint y: 315, endPoint x: 428, endPoint y: 320, distance: 299.0
click at [428, 320] on div "SearchWithCriteria45832d00-a73f-42f3-99db-db111a6c5918 Work Title Averagekidluk…" at bounding box center [728, 317] width 910 height 33
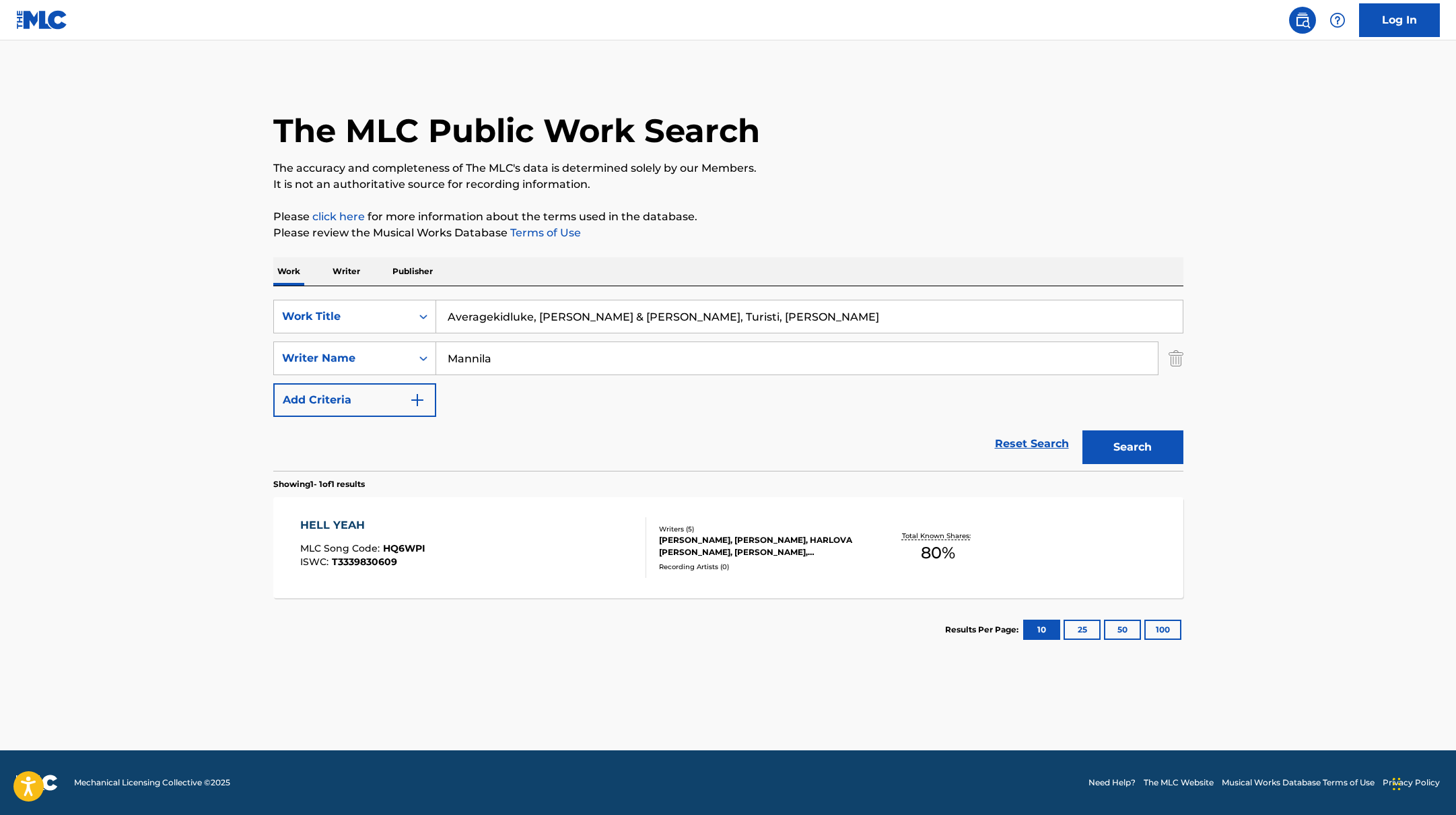
paste input "[PERSON_NAME] tyttö"
type input "[PERSON_NAME] tyttö"
click at [789, 218] on p "Please click here for more information about the terms used in the database." at bounding box center [728, 217] width 910 height 16
click at [1144, 437] on button "Search" at bounding box center [1132, 447] width 101 height 33
click at [577, 559] on div "ELOVENA TYTTOE MLC Song Code : ES3F76 ISWC : T3339830596" at bounding box center [473, 548] width 346 height 61
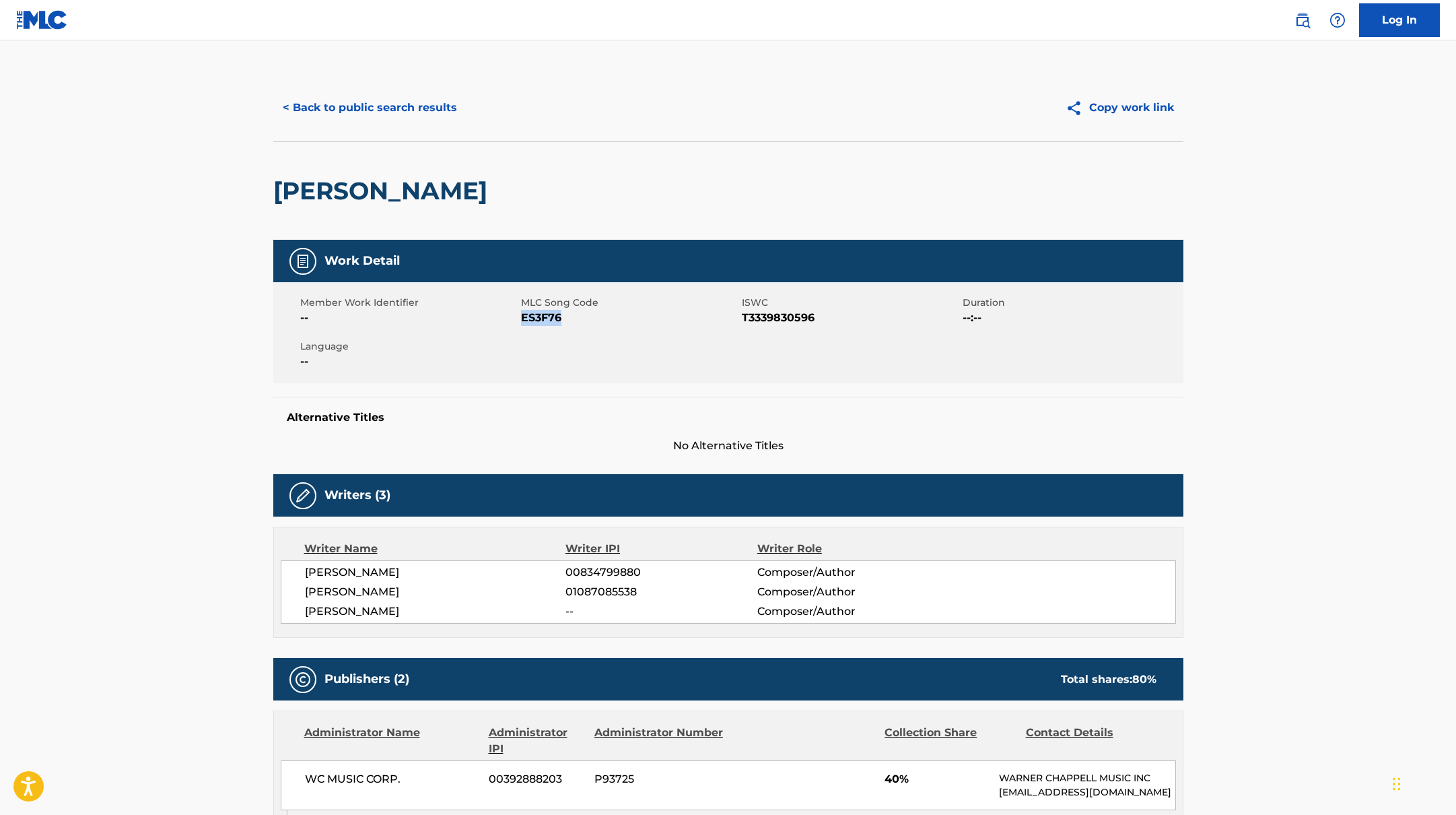
drag, startPoint x: 520, startPoint y: 318, endPoint x: 570, endPoint y: 317, distance: 50.0
click at [570, 317] on span "ES3F76" at bounding box center [629, 318] width 217 height 16
copy span "ES3F76"
click at [425, 117] on button "< Back to public search results" at bounding box center [369, 107] width 193 height 33
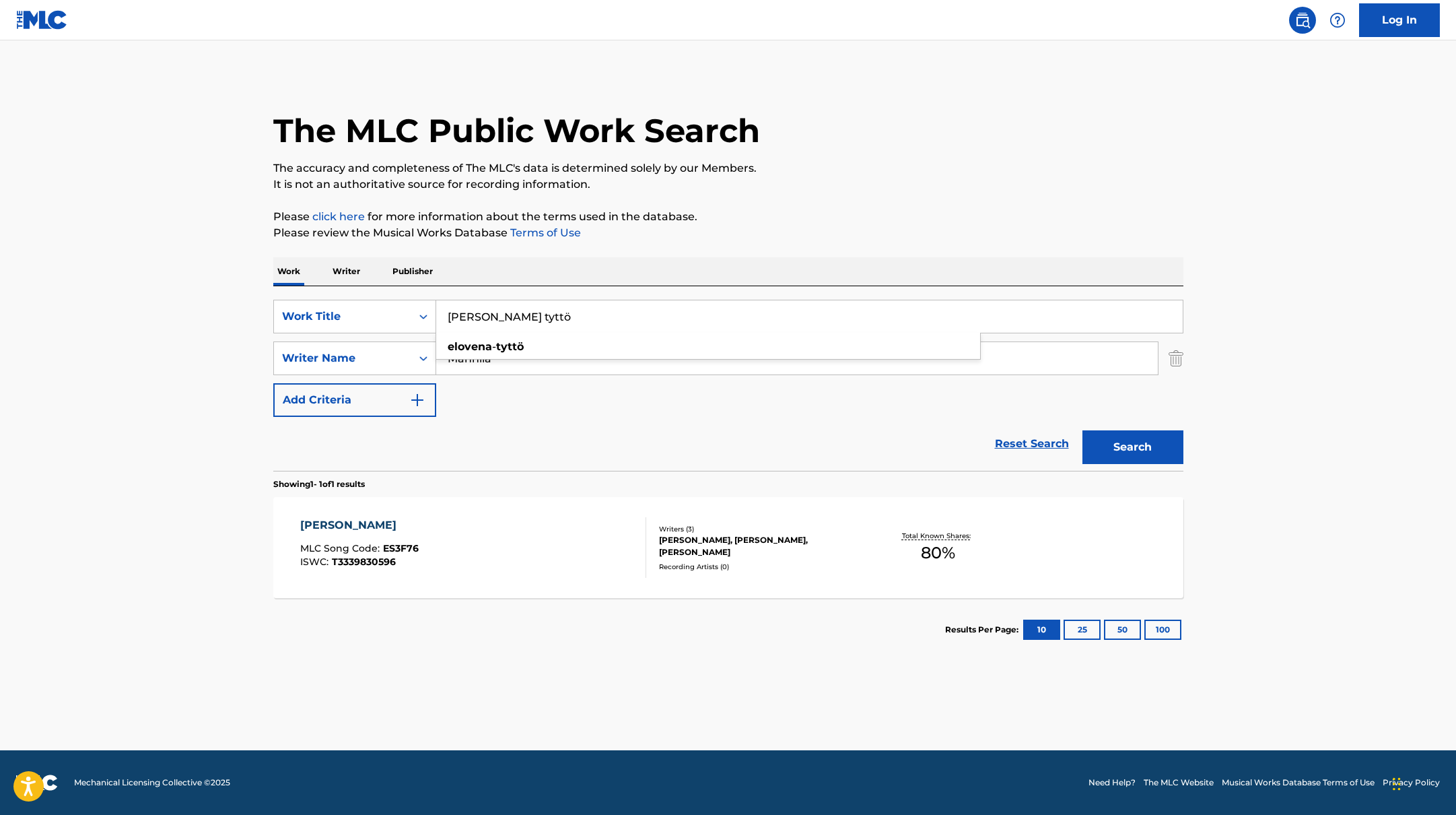
drag, startPoint x: 545, startPoint y: 319, endPoint x: 445, endPoint y: 318, distance: 100.0
click at [445, 318] on input "[PERSON_NAME] tyttö" at bounding box center [809, 316] width 747 height 33
paste input "Averagekidlukeibe"
click at [533, 317] on input "Averagekidlukeibe" at bounding box center [809, 316] width 747 height 33
drag, startPoint x: 588, startPoint y: 319, endPoint x: 434, endPoint y: 319, distance: 154.0
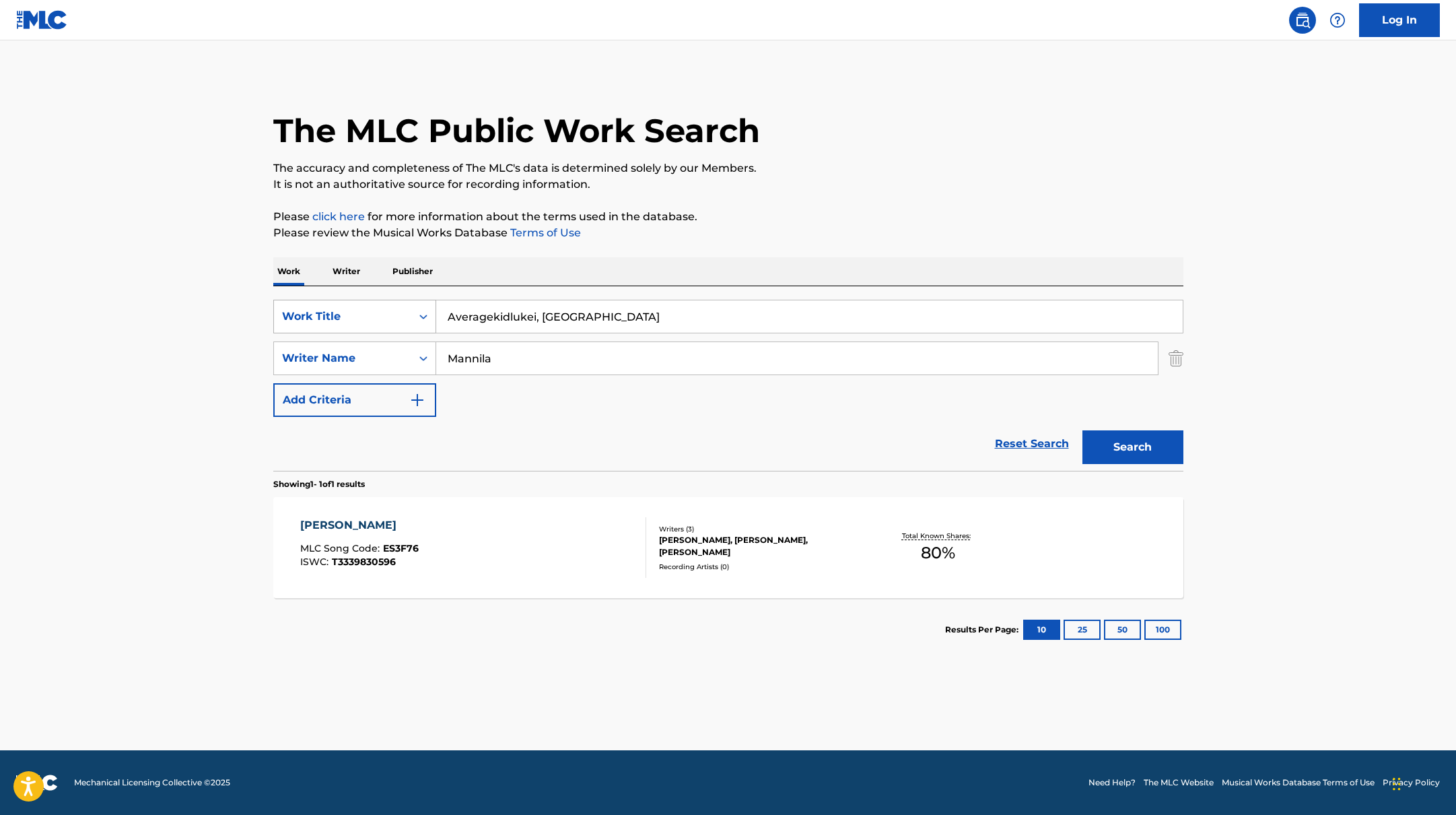
click at [434, 319] on div "SearchWithCriteria45832d00-a73f-42f3-99db-db111a6c5918 Work Title Averagekidluk…" at bounding box center [728, 317] width 910 height 33
paste input "Vihaa mua"
click at [829, 211] on p "Please click here for more information about the terms used in the database." at bounding box center [728, 217] width 910 height 16
click at [1133, 443] on button "Search" at bounding box center [1132, 447] width 101 height 33
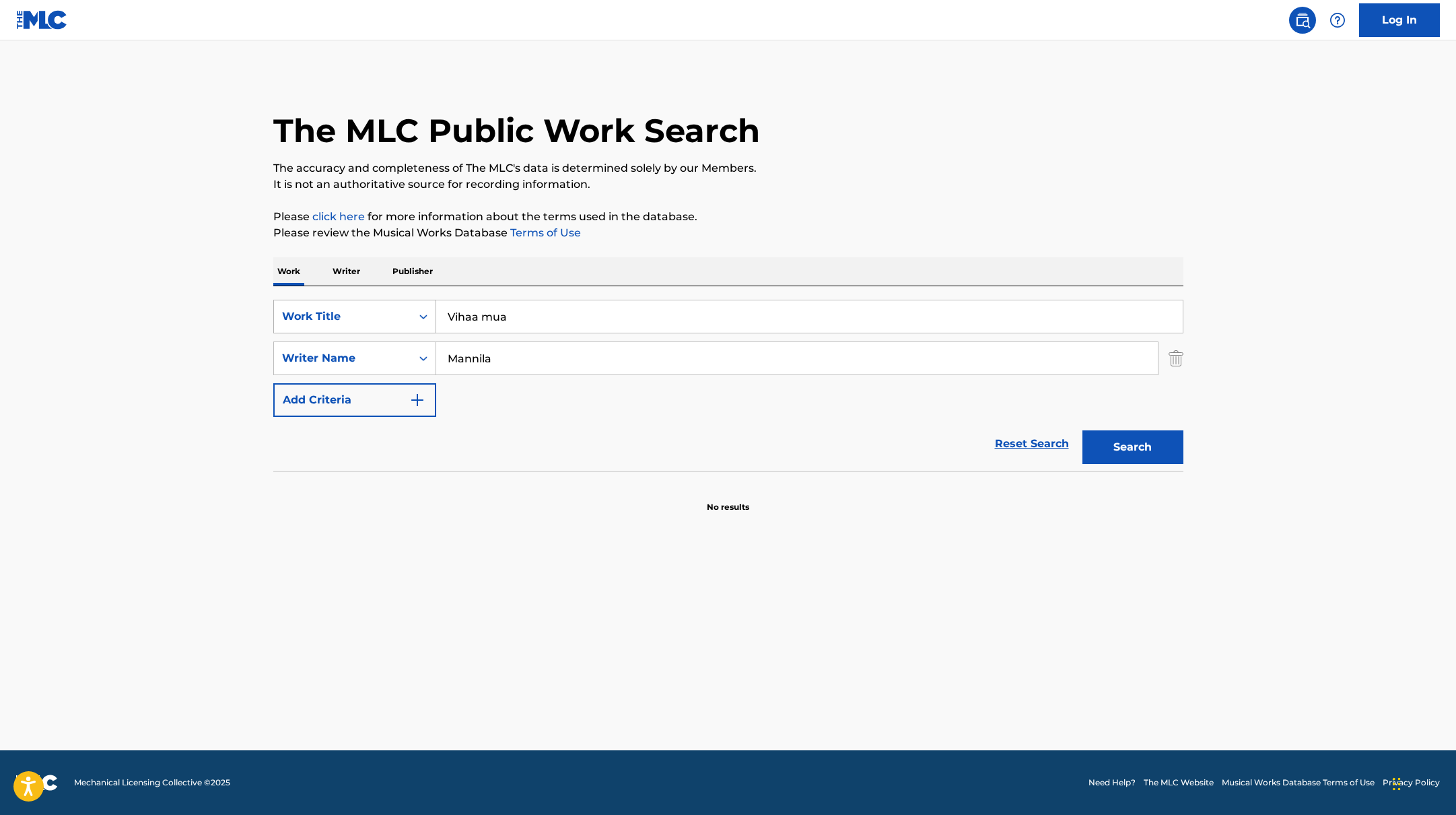
paste input "Aitomies"
drag, startPoint x: 525, startPoint y: 319, endPoint x: 368, endPoint y: 316, distance: 157.0
click at [368, 317] on div "SearchWithCriteria45832d00-a73f-42f3-99db-db111a6c5918 Work Title Vihaa mua" at bounding box center [728, 317] width 910 height 33
type input "Aitomies"
click at [716, 243] on div "The MLC Public Work Search The accuracy and completeness of The MLC's data is d…" at bounding box center [728, 293] width 942 height 439
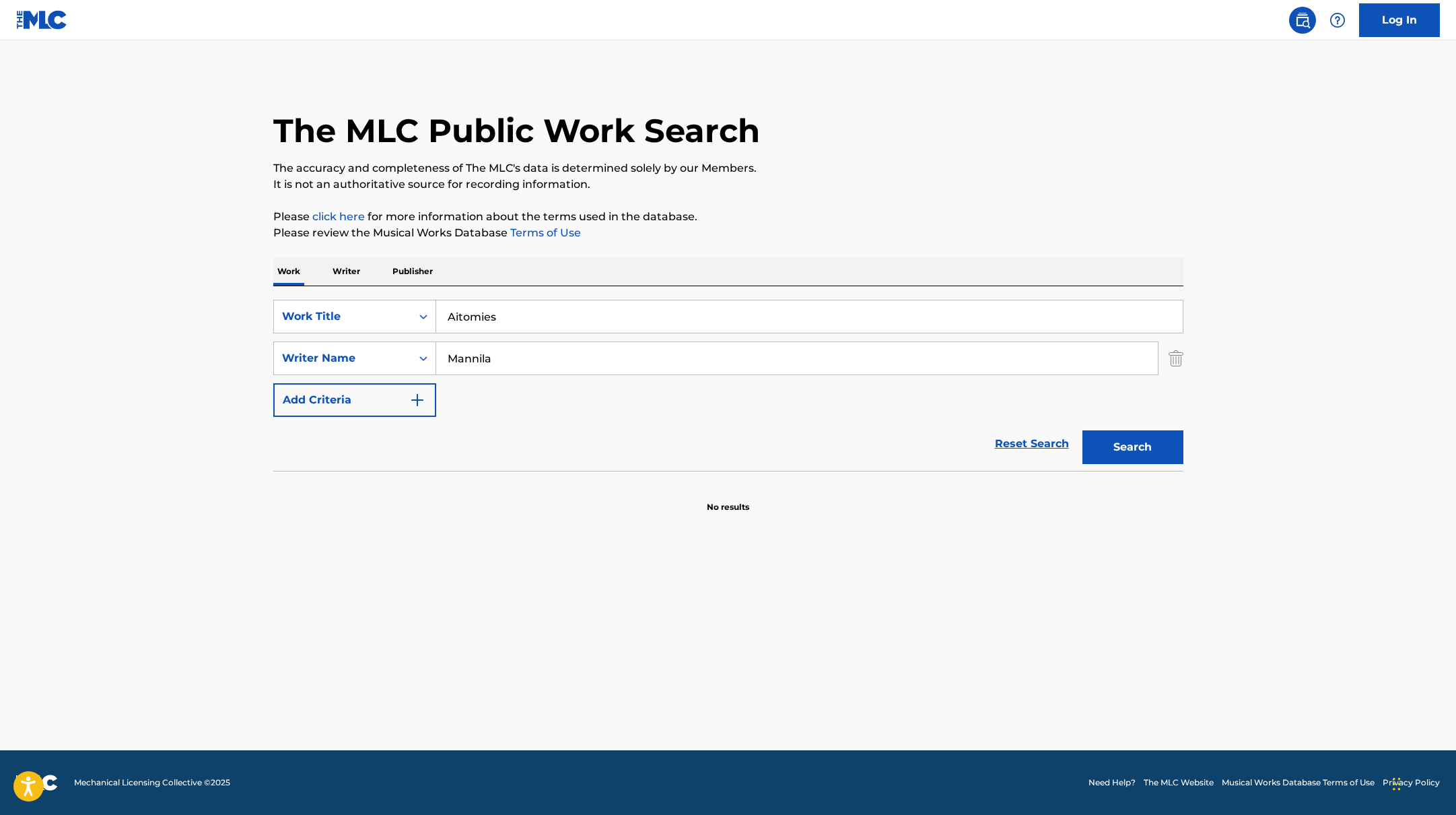
click at [1120, 446] on button "Search" at bounding box center [1132, 447] width 101 height 33
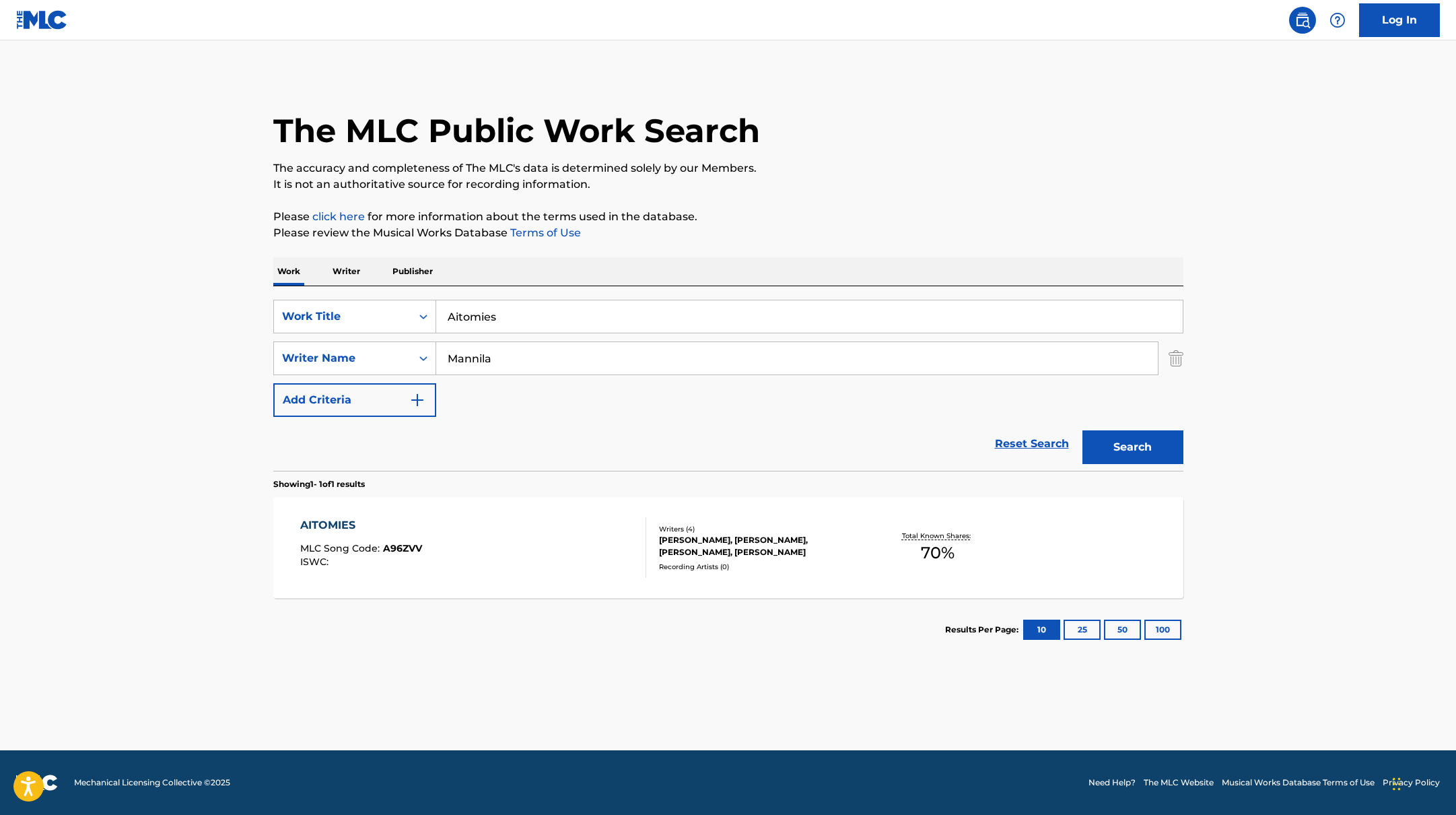
click at [568, 538] on div "AITOMIES MLC Song Code : A96ZVV ISWC :" at bounding box center [473, 548] width 346 height 61
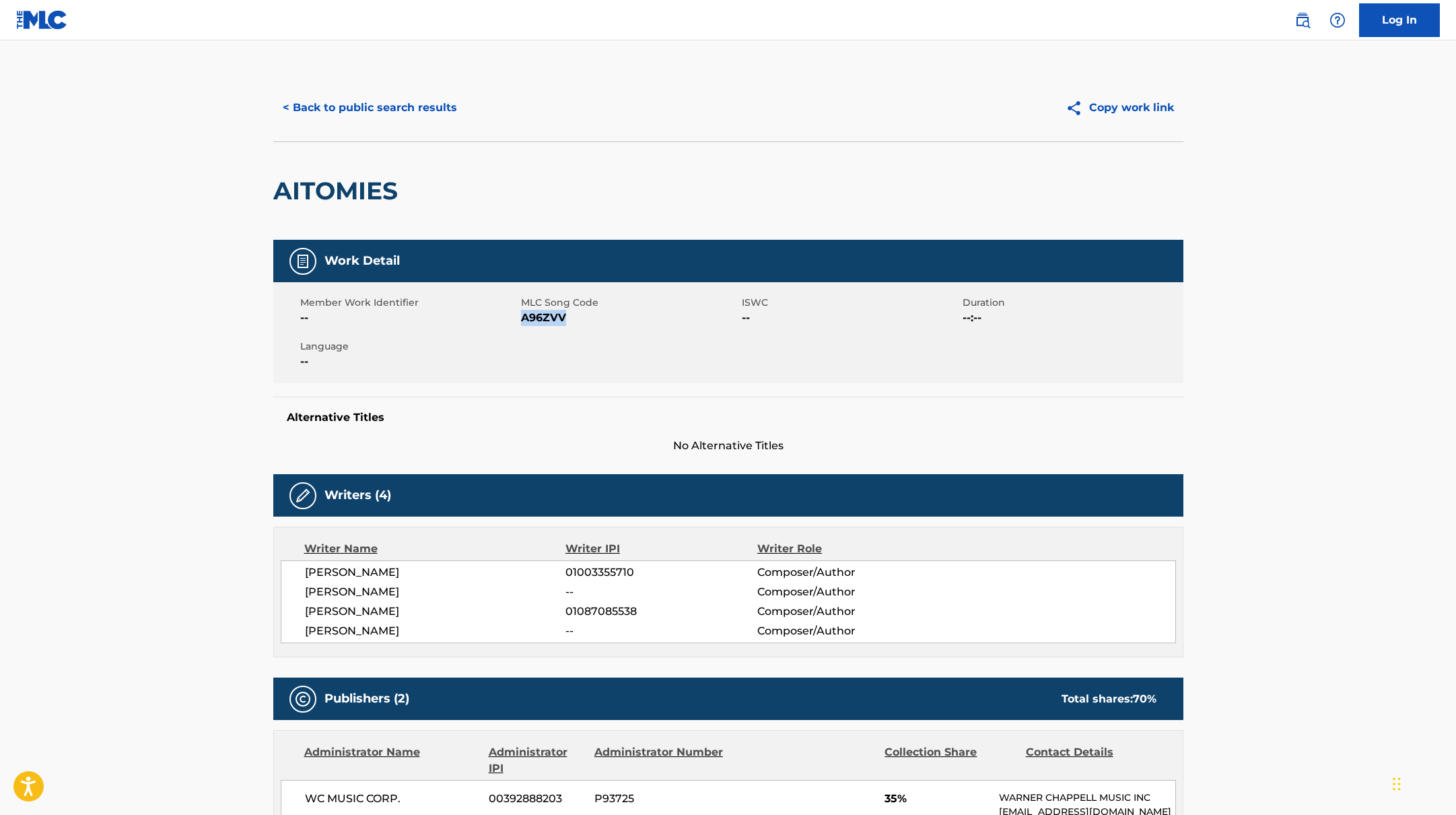
drag, startPoint x: 522, startPoint y: 318, endPoint x: 608, endPoint y: 318, distance: 86.0
click at [608, 318] on span "A96ZVV" at bounding box center [629, 318] width 217 height 16
click at [435, 101] on button "< Back to public search results" at bounding box center [369, 107] width 193 height 33
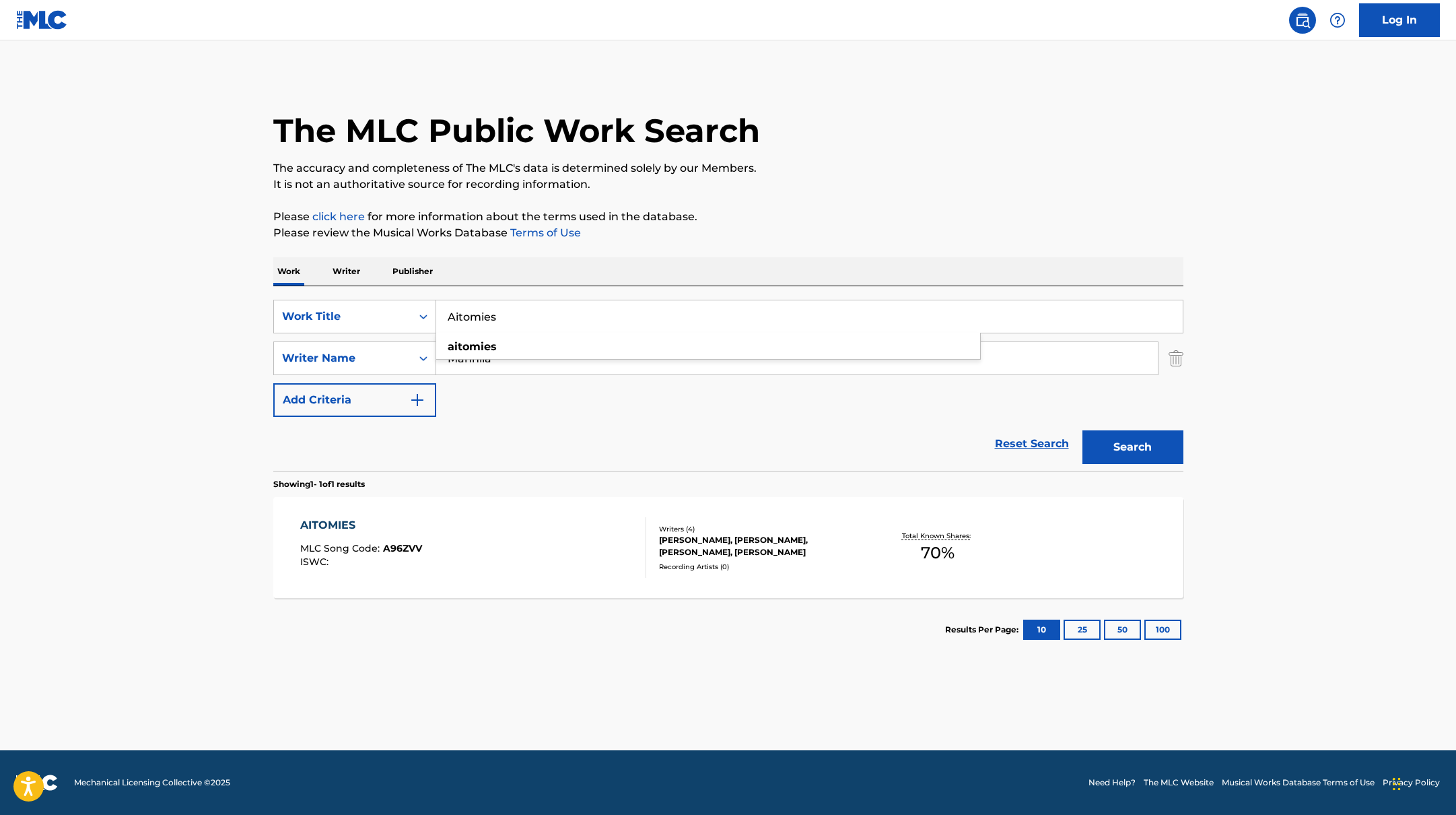
drag, startPoint x: 511, startPoint y: 320, endPoint x: 441, endPoint y: 319, distance: 70.0
click at [441, 319] on input "Aitomies" at bounding box center [809, 316] width 747 height 33
paste input "resAveragekidluke"
click at [472, 319] on input "AresAveragekidluke" at bounding box center [809, 316] width 747 height 33
drag, startPoint x: 577, startPoint y: 317, endPoint x: 427, endPoint y: 317, distance: 150.0
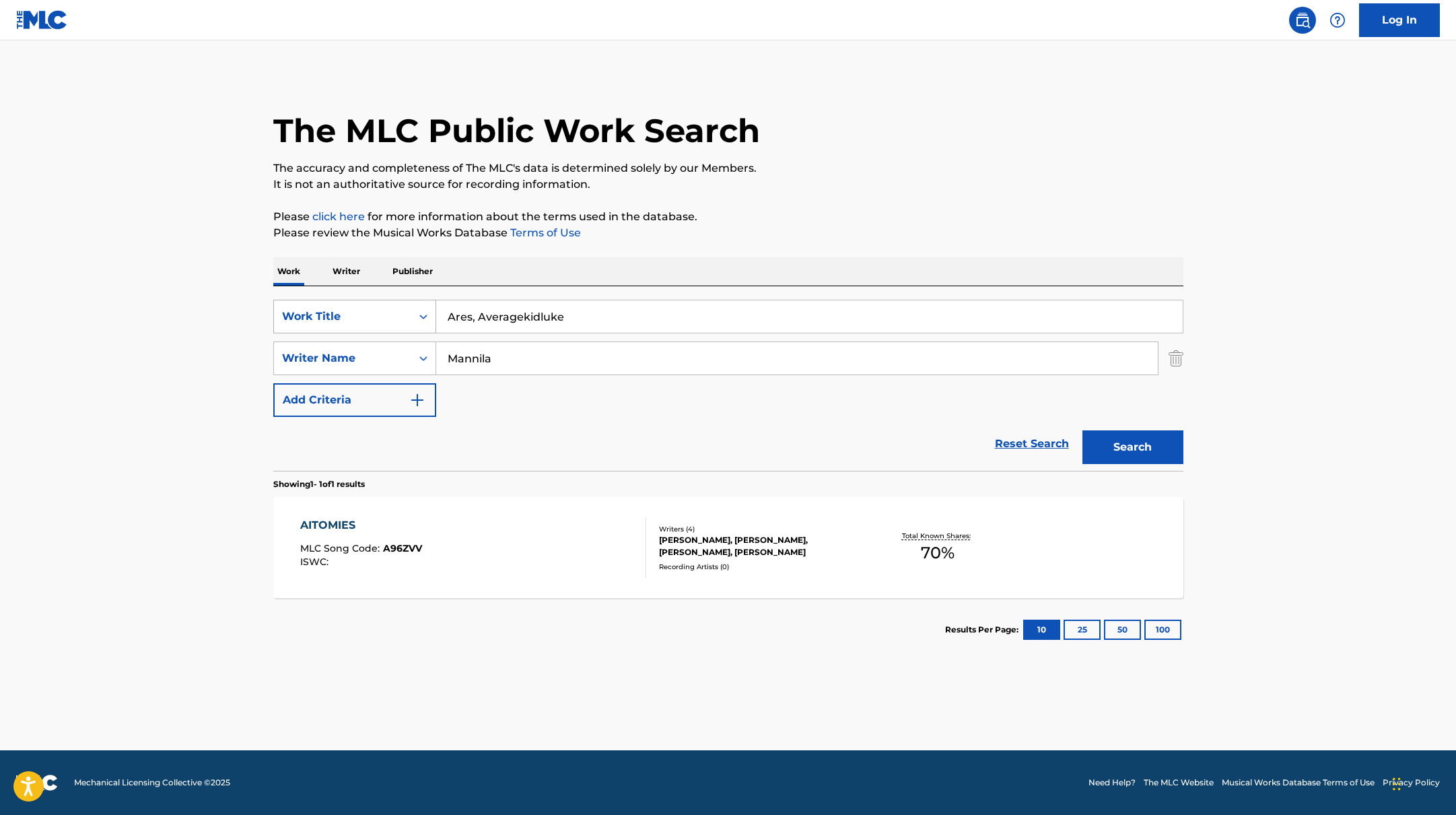
click at [427, 317] on div "SearchWithCriteria45832d00-a73f-42f3-99db-db111a6c5918 Work Title Ares, Average…" at bounding box center [728, 317] width 910 height 33
paste input "Toisessa elämässä"
type input "Toisessa elämässä"
click at [682, 241] on div "The MLC Public Work Search The accuracy and completeness of The MLC's data is d…" at bounding box center [728, 367] width 942 height 587
drag, startPoint x: 503, startPoint y: 359, endPoint x: 385, endPoint y: 356, distance: 118.0
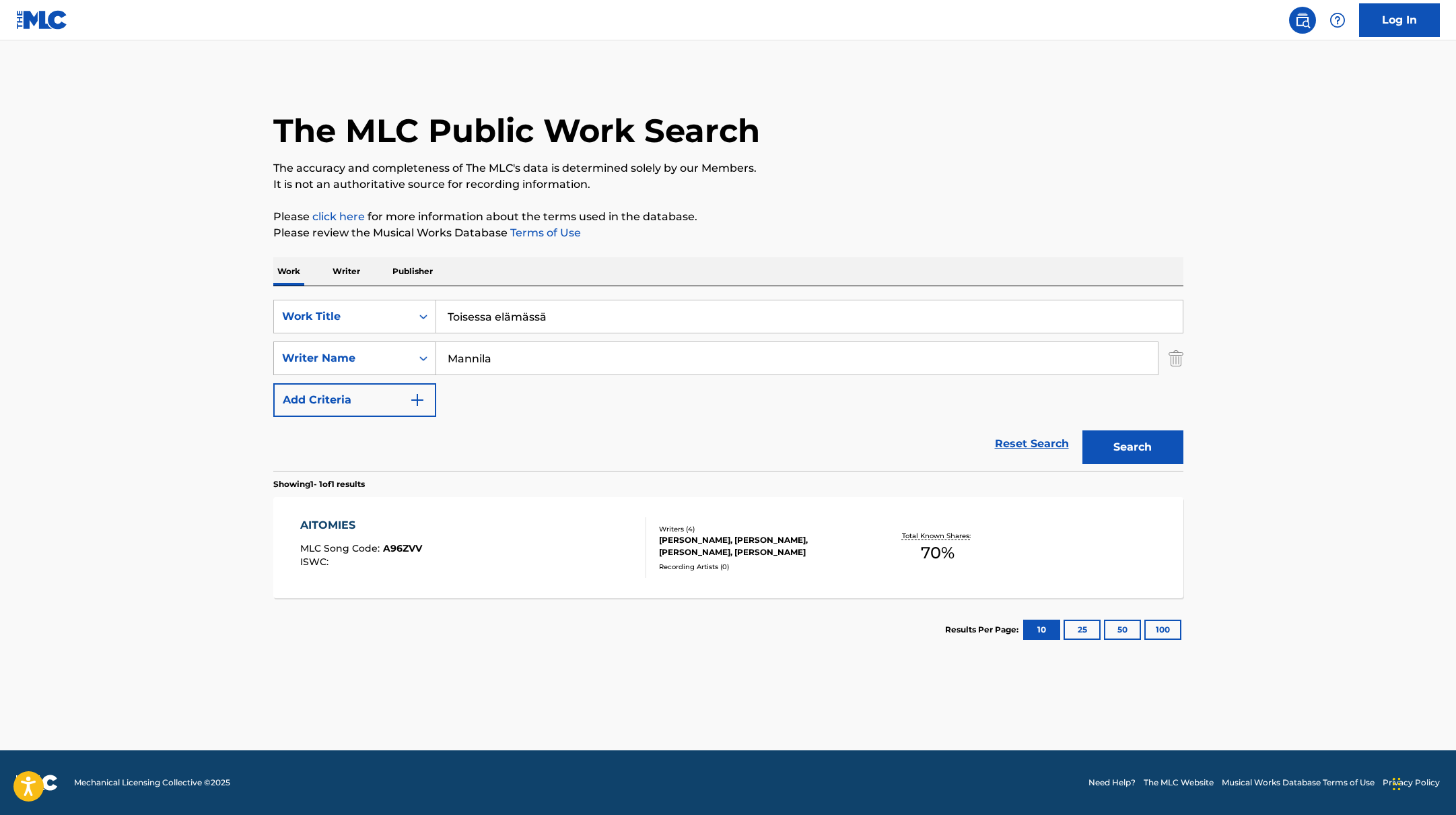
click at [385, 356] on div "SearchWithCriteria6fe0b56a-87ea-458f-8866-440b0c01beee Writer Name [PERSON_NAME]" at bounding box center [728, 358] width 910 height 33
paste input "Virkka"
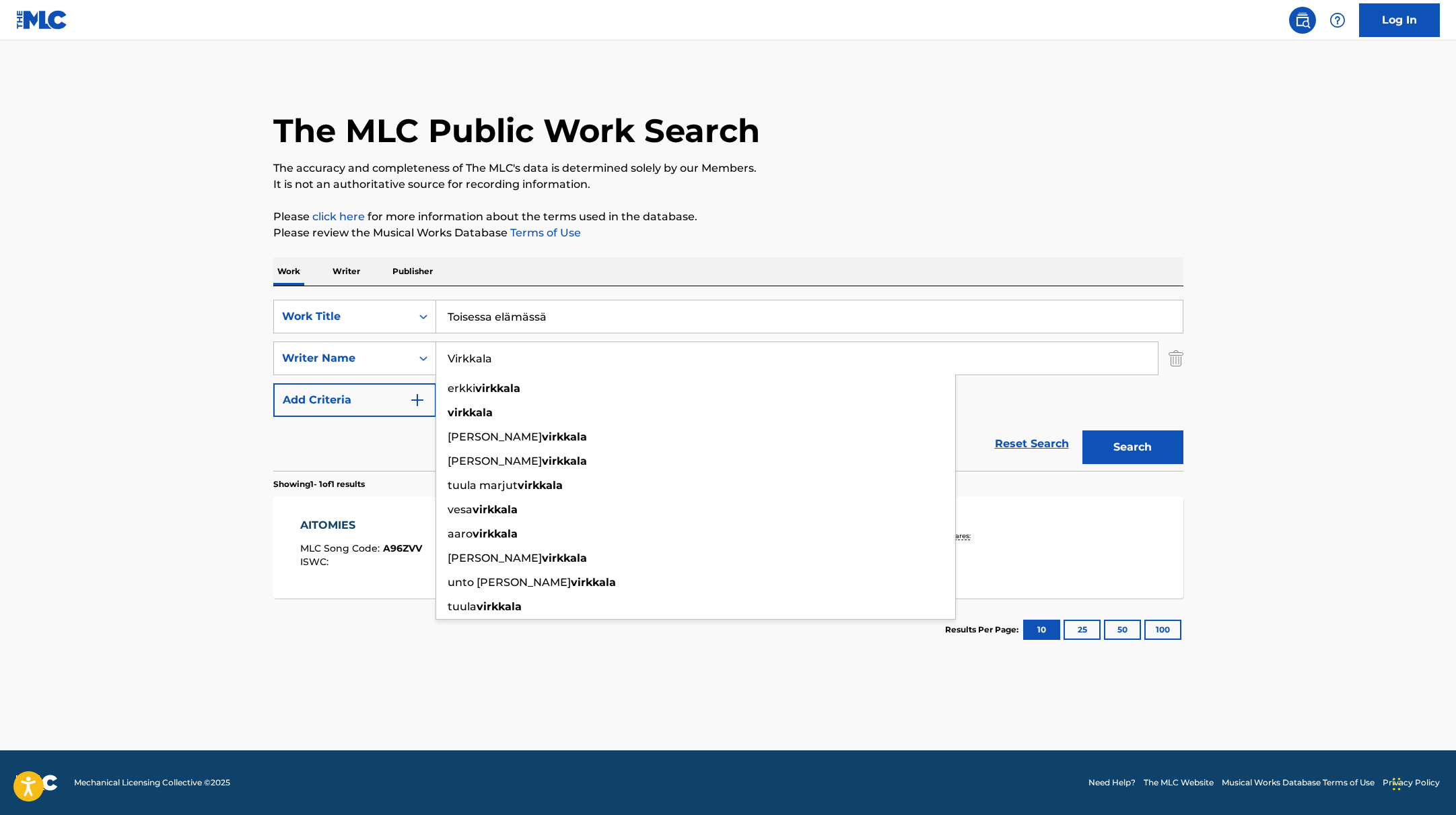
click at [950, 224] on p "Please click here for more information about the terms used in the database." at bounding box center [728, 217] width 910 height 16
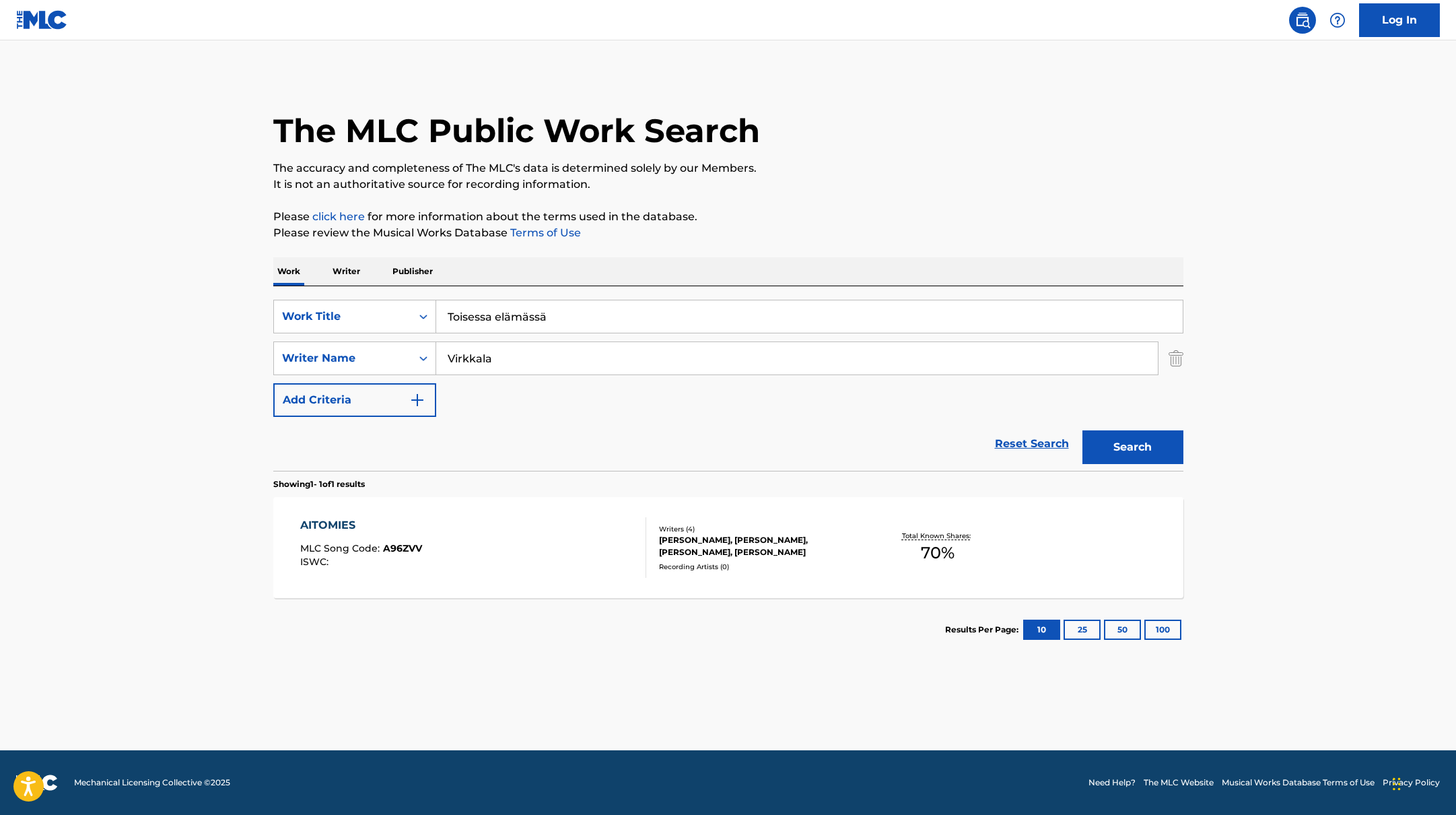
click at [1174, 445] on button "Search" at bounding box center [1132, 447] width 101 height 33
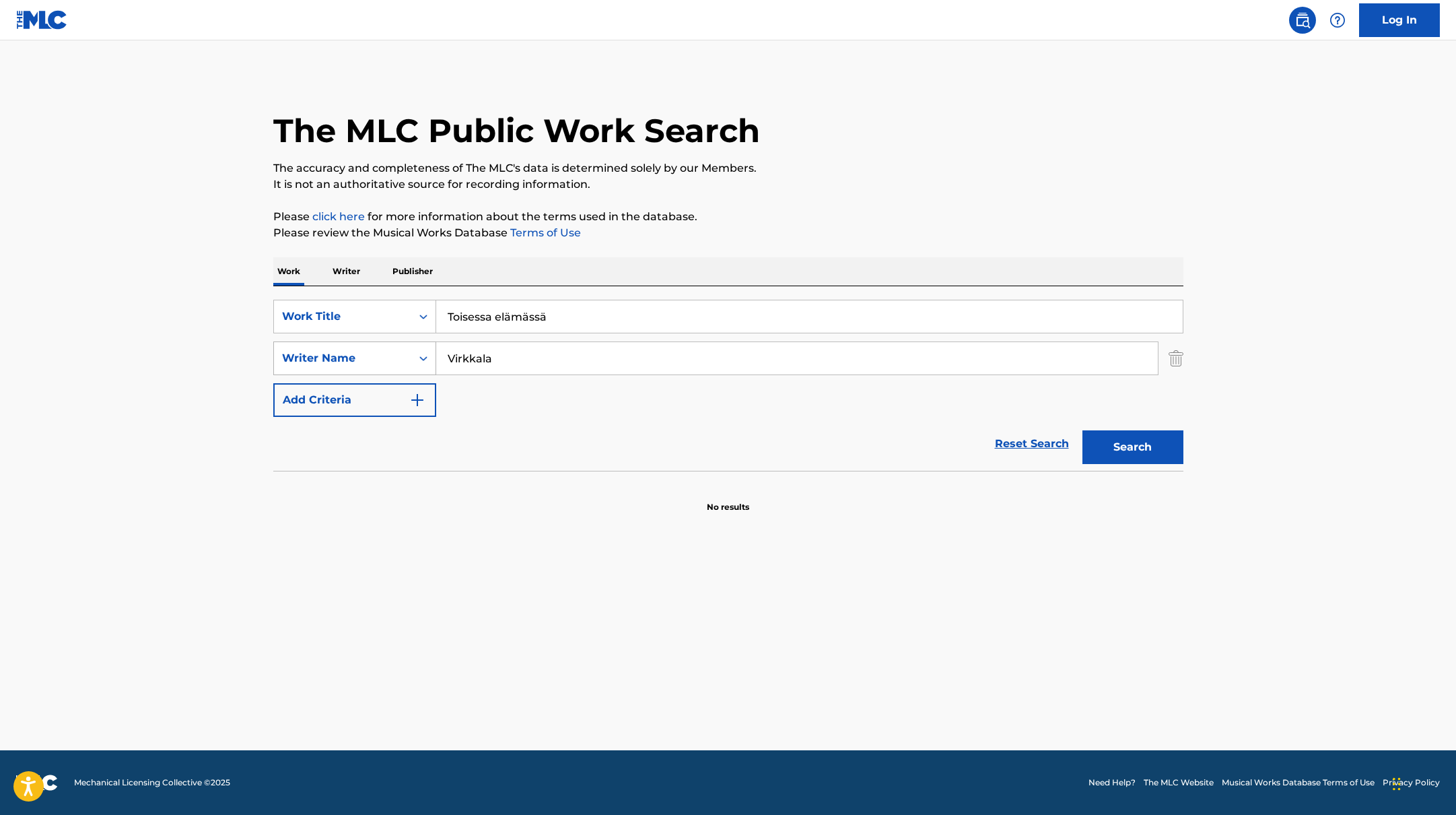
drag, startPoint x: 507, startPoint y: 359, endPoint x: 411, endPoint y: 353, distance: 96.2
click at [404, 358] on div "SearchWithCriteria6fe0b56a-87ea-458f-8866-440b0c01beee Writer Name Virkkala" at bounding box center [728, 358] width 910 height 33
paste input "[PERSON_NAME],"
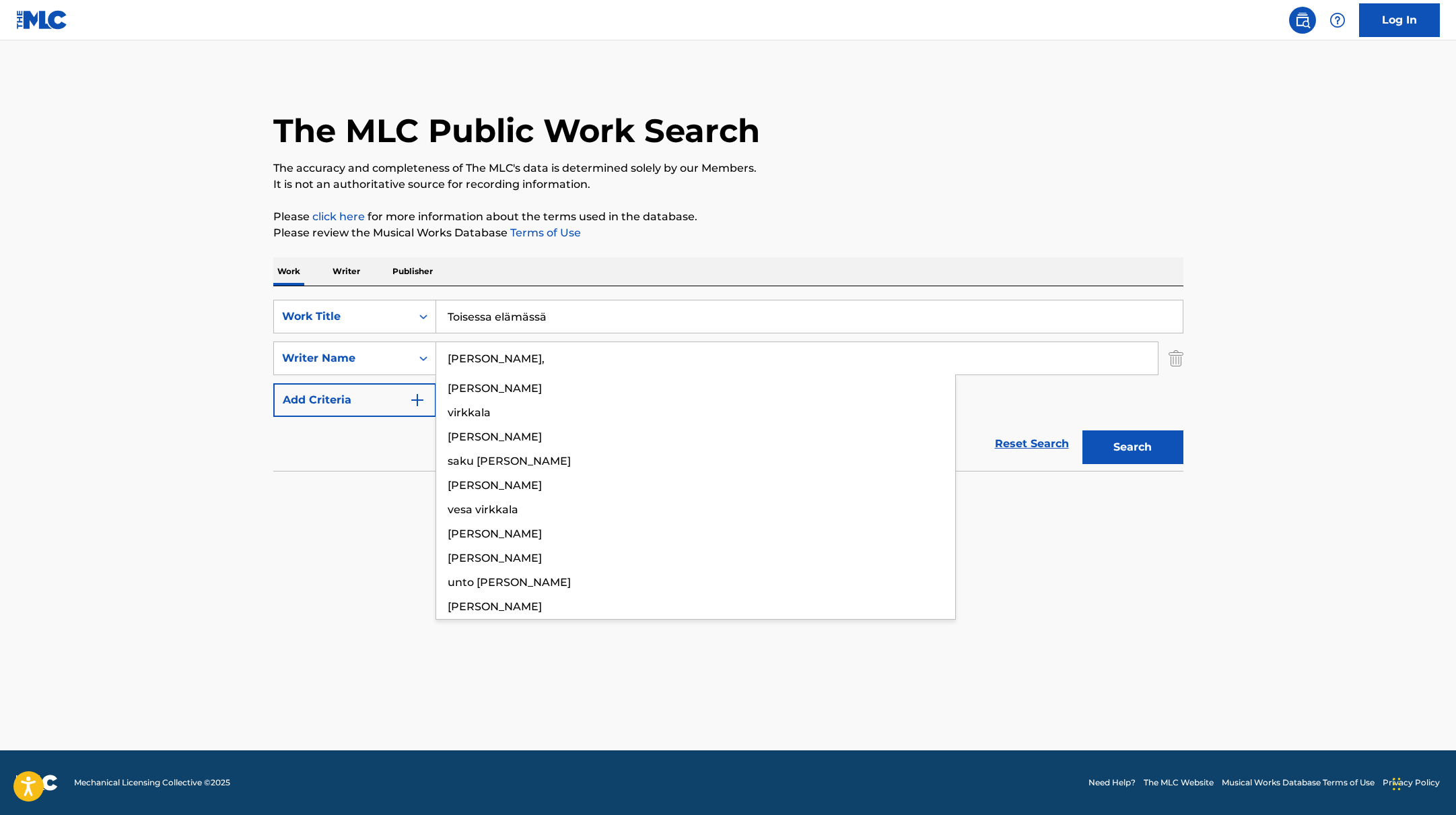
type input "[PERSON_NAME],"
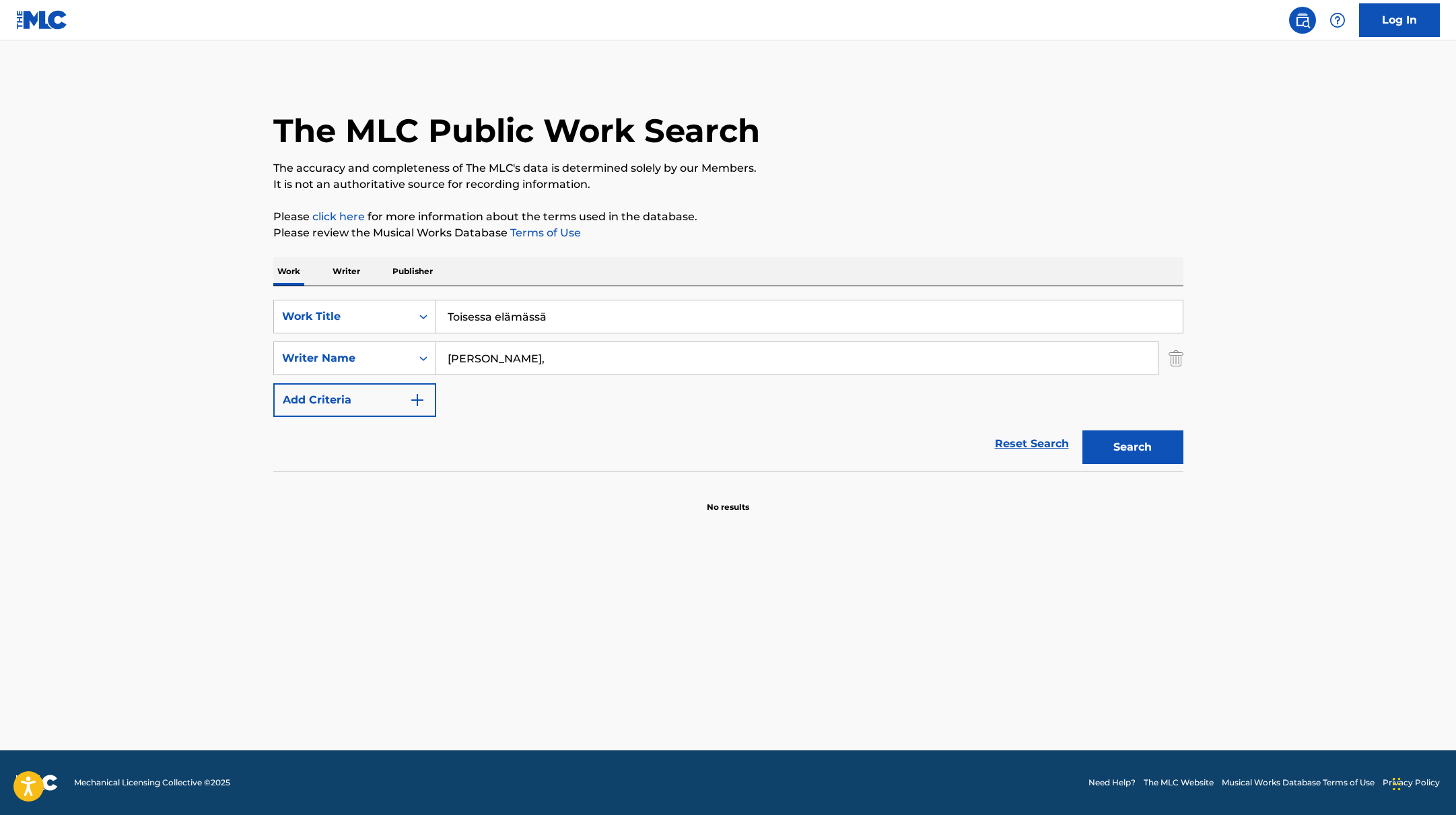
click at [893, 168] on p "The accuracy and completeness of The MLC's data is determined solely by our Mem…" at bounding box center [728, 168] width 910 height 16
click at [1117, 440] on button "Search" at bounding box center [1132, 447] width 101 height 33
drag, startPoint x: 578, startPoint y: 314, endPoint x: 393, endPoint y: 311, distance: 185.0
click at [393, 311] on div "SearchWithCriteria45832d00-a73f-42f3-99db-db111a6c5918 Work Title Toisessa eläm…" at bounding box center [728, 317] width 910 height 33
paste input "yttö maan pääl"
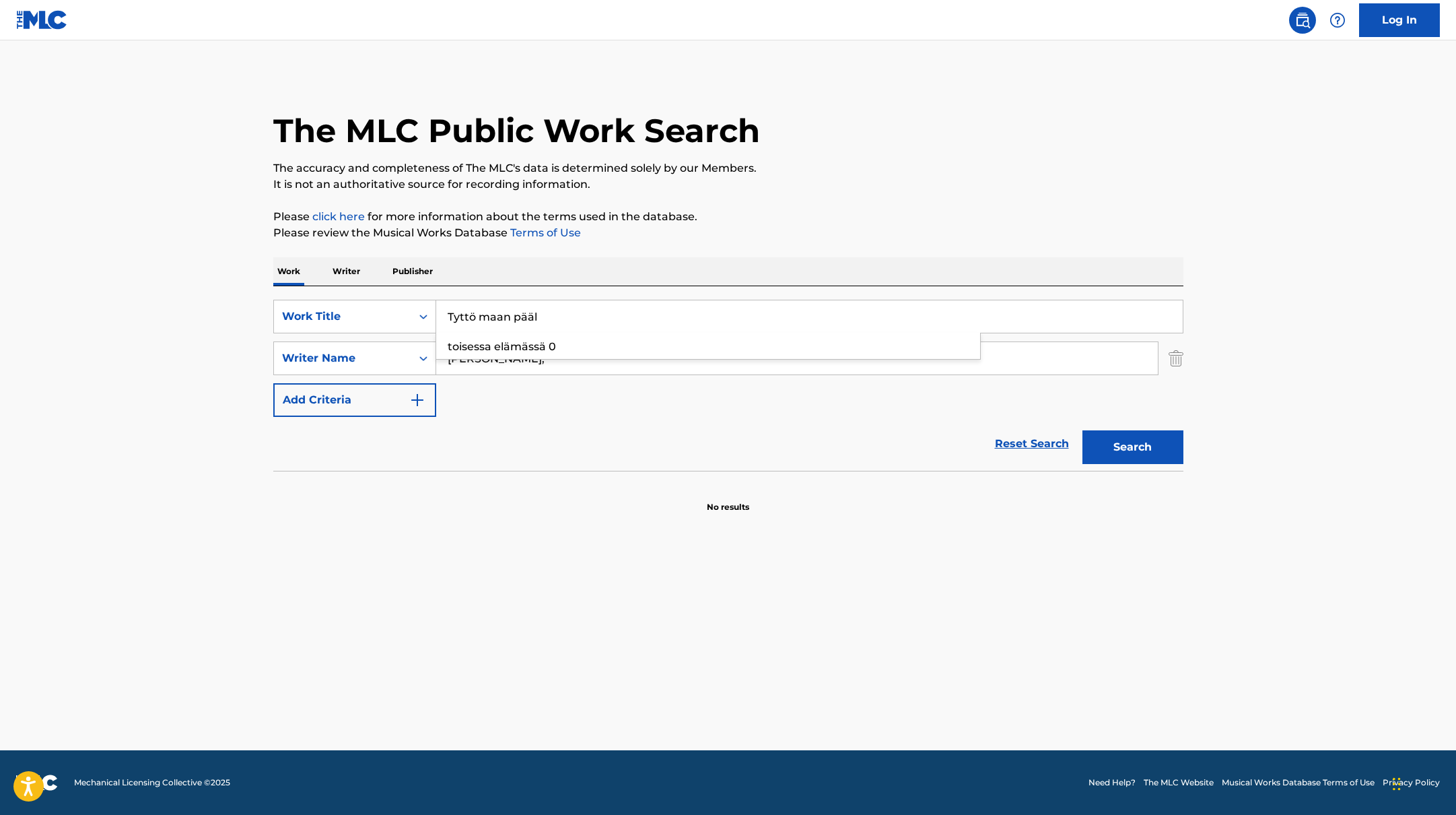
type input "Tyttö maan pääl"
click at [737, 225] on p "Please review the Musical Works Database Terms of Use" at bounding box center [728, 233] width 910 height 16
drag, startPoint x: 494, startPoint y: 354, endPoint x: 433, endPoint y: 353, distance: 61.0
click at [434, 353] on div "SearchWithCriteria6fe0b56a-87ea-458f-8866-440b0c01beee Writer Name [PERSON_NAME…" at bounding box center [728, 358] width 910 height 33
paste input "rbuznikova"
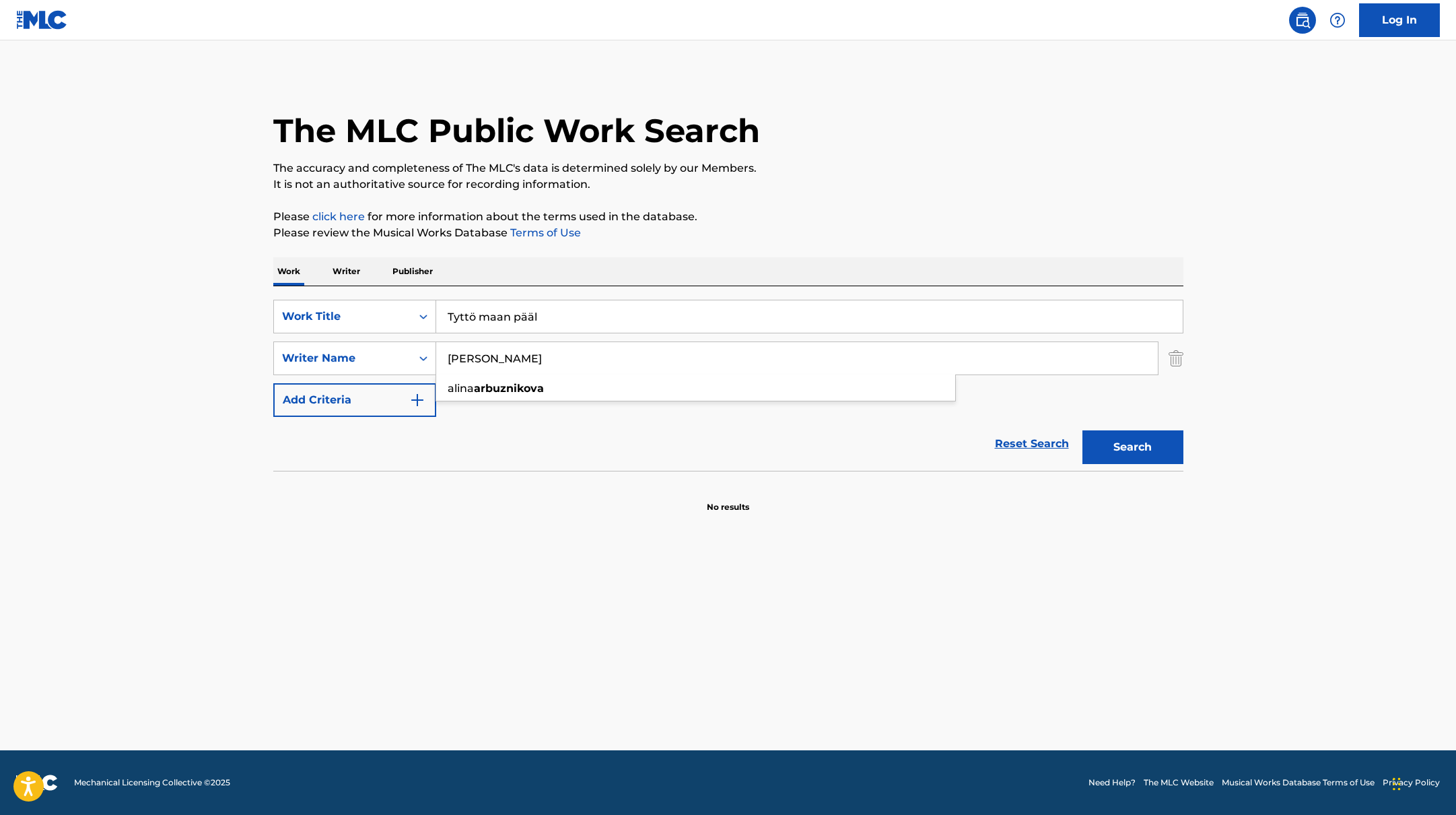
type input "[PERSON_NAME]"
click at [693, 424] on div "Reset Search Search" at bounding box center [728, 443] width 910 height 54
click at [1140, 464] on div "Search" at bounding box center [1129, 443] width 108 height 54
click at [1139, 448] on button "Search" at bounding box center [1132, 447] width 101 height 33
paste input "[PERSON_NAME]"
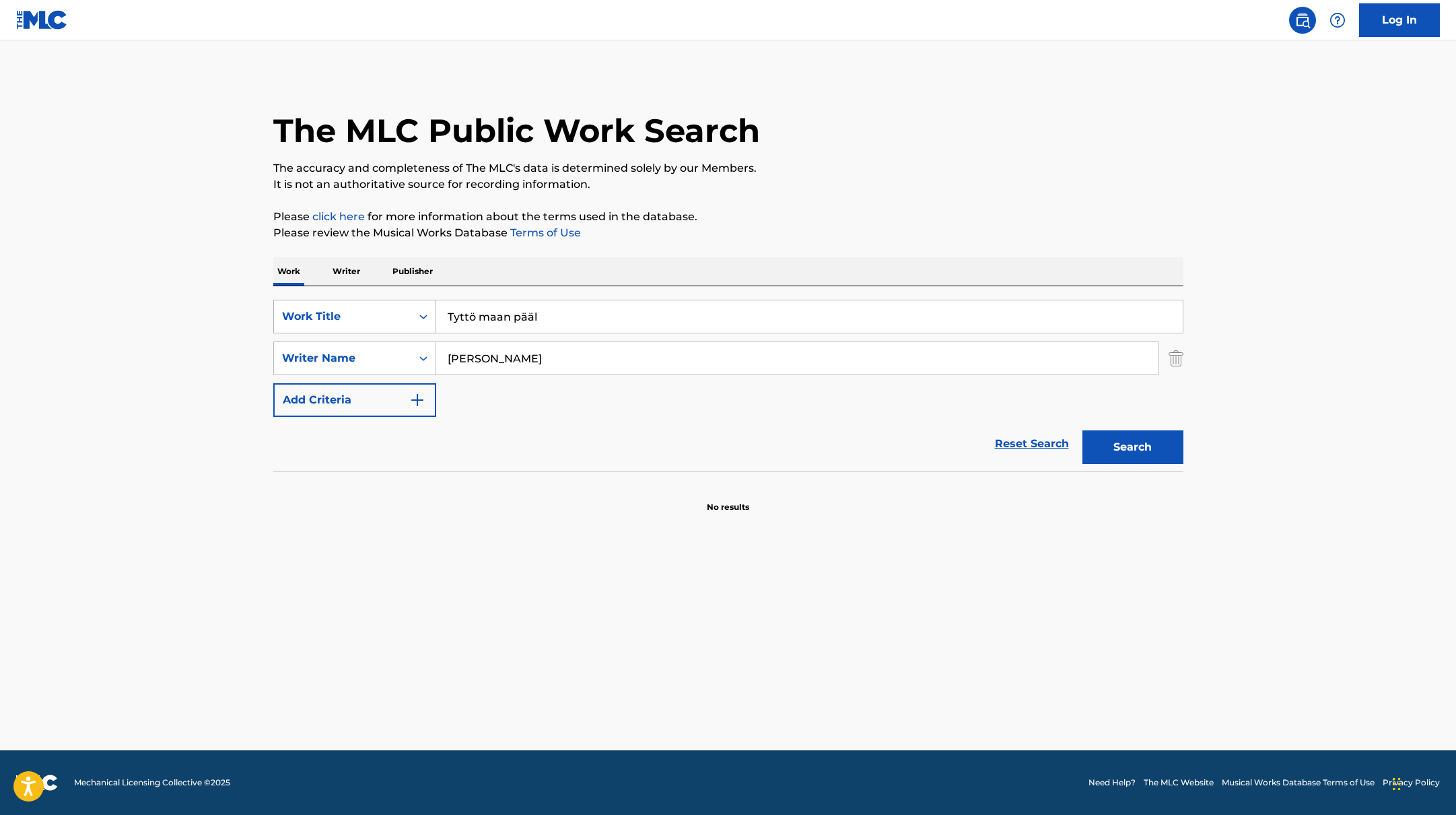
drag, startPoint x: 552, startPoint y: 320, endPoint x: 381, endPoint y: 308, distance: 171.4
click at [379, 308] on div "SearchWithCriteria45832d00-a73f-42f3-99db-db111a6c5918 Work Title Tyttö maan pä…" at bounding box center [728, 317] width 910 height 33
type input "[PERSON_NAME]"
click at [749, 204] on div "The MLC Public Work Search The accuracy and completeness of The MLC's data is d…" at bounding box center [728, 293] width 942 height 439
drag, startPoint x: 506, startPoint y: 360, endPoint x: 401, endPoint y: 358, distance: 105.0
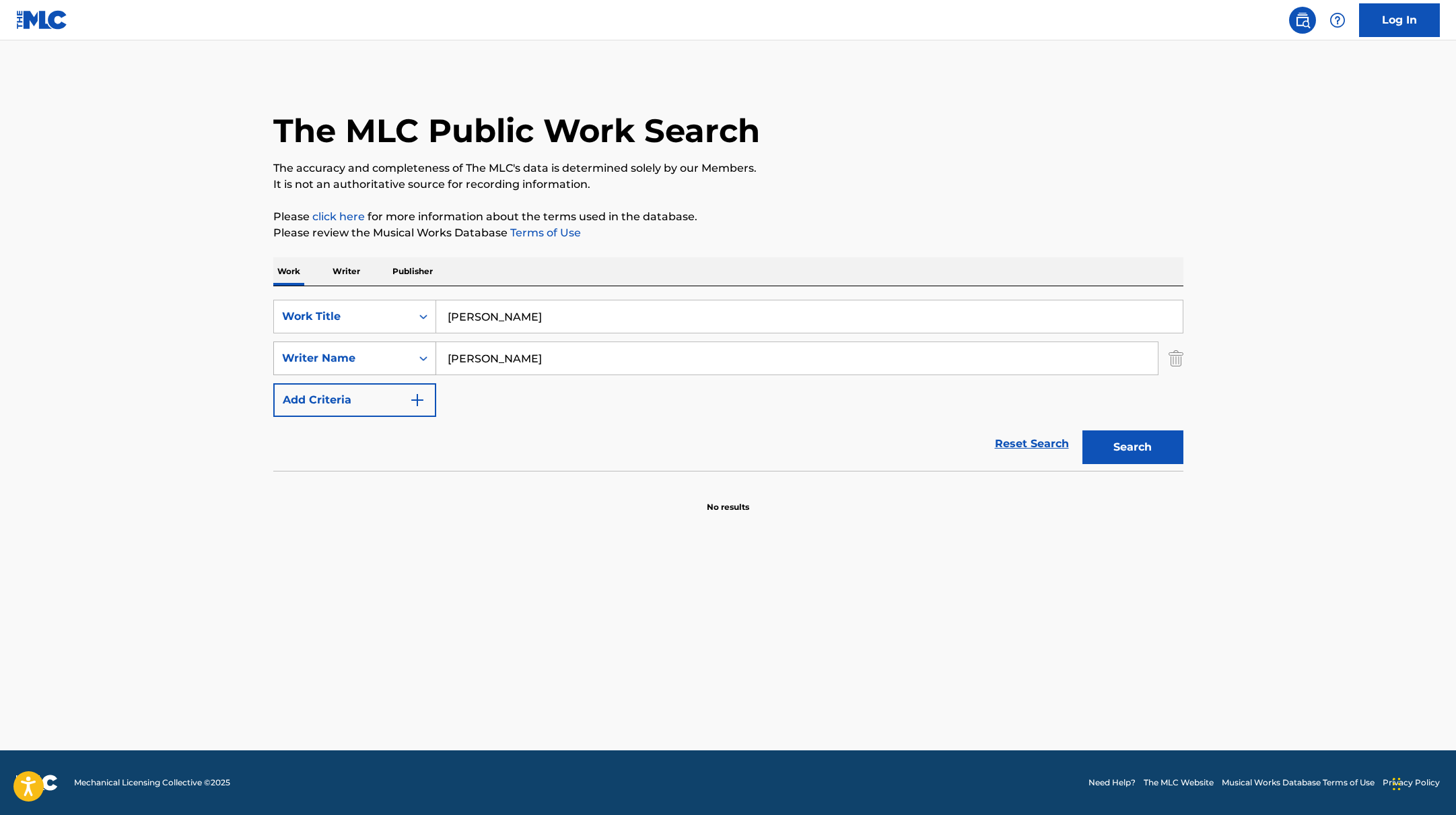
click at [401, 358] on div "SearchWithCriteria6fe0b56a-87ea-458f-8866-440b0c01beee Writer Name [PERSON_NAME]" at bounding box center [728, 358] width 910 height 33
paste input "Vukulu"
type input "Vukulu"
click at [830, 173] on p "The accuracy and completeness of The MLC's data is determined solely by our Mem…" at bounding box center [728, 168] width 910 height 16
click at [1118, 443] on button "Search" at bounding box center [1132, 447] width 101 height 33
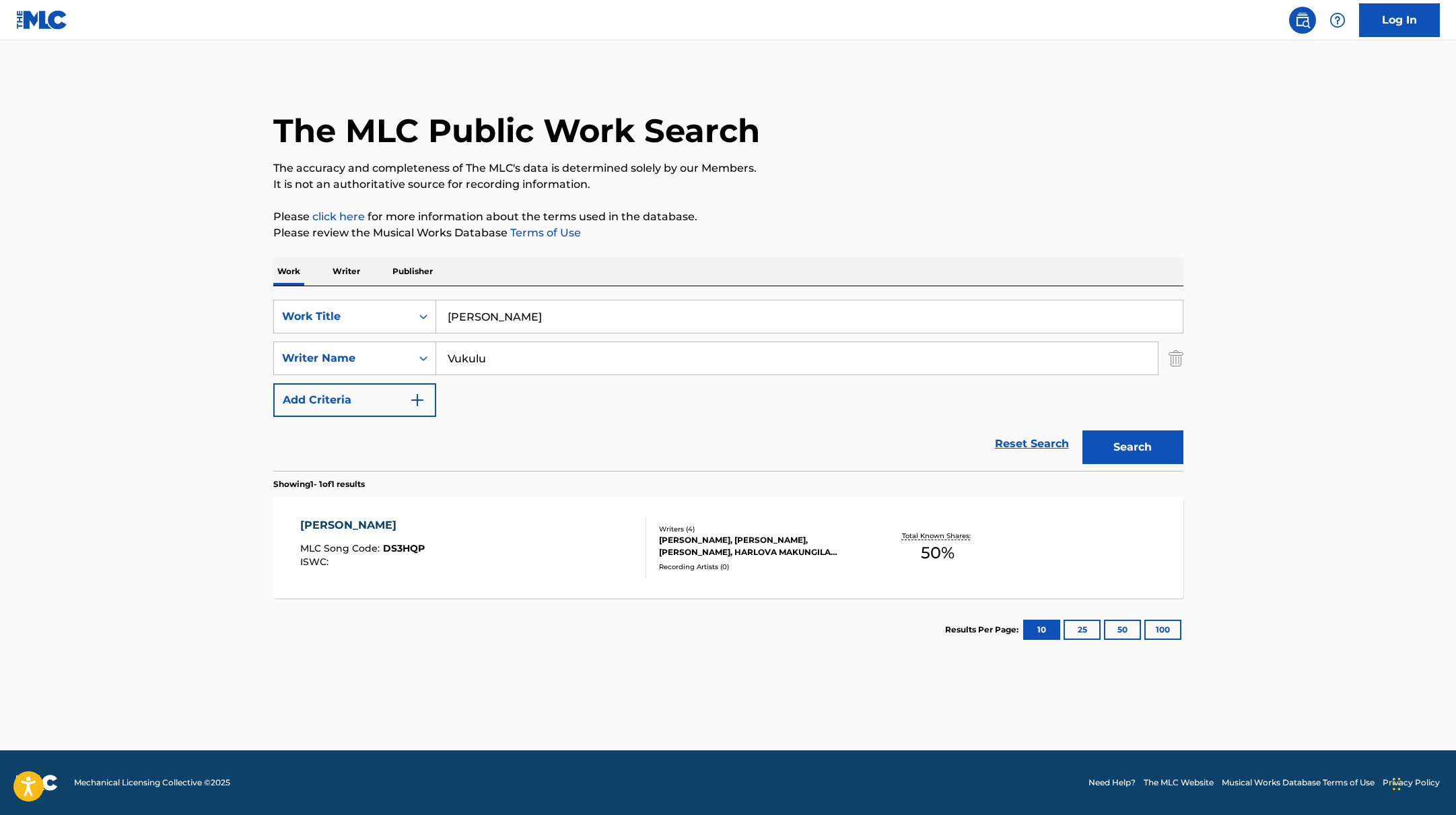
click at [598, 543] on div "[PERSON_NAME] MLC Song Code : DS3HQP ISWC :" at bounding box center [473, 548] width 346 height 61
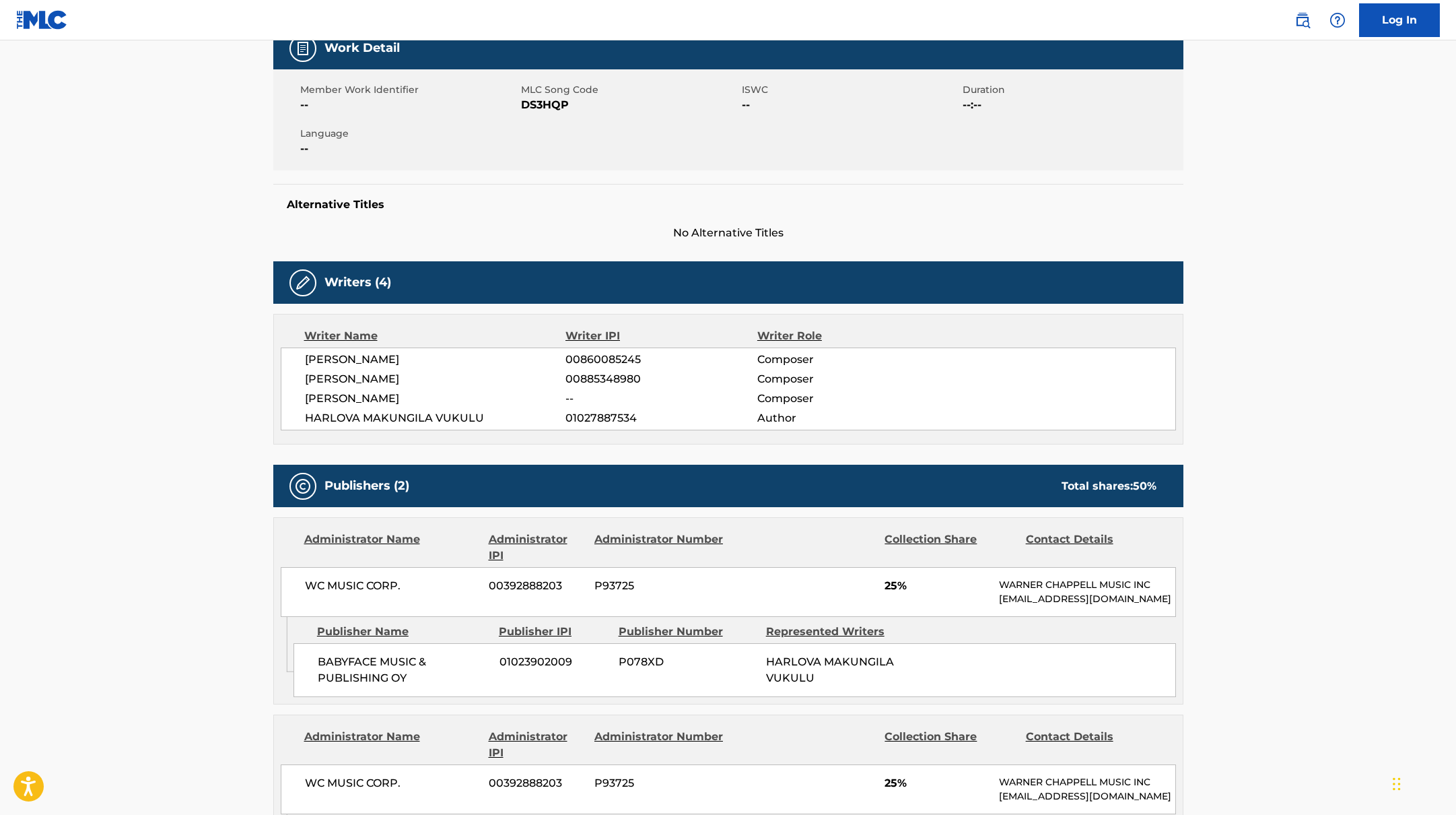
scroll to position [124, 0]
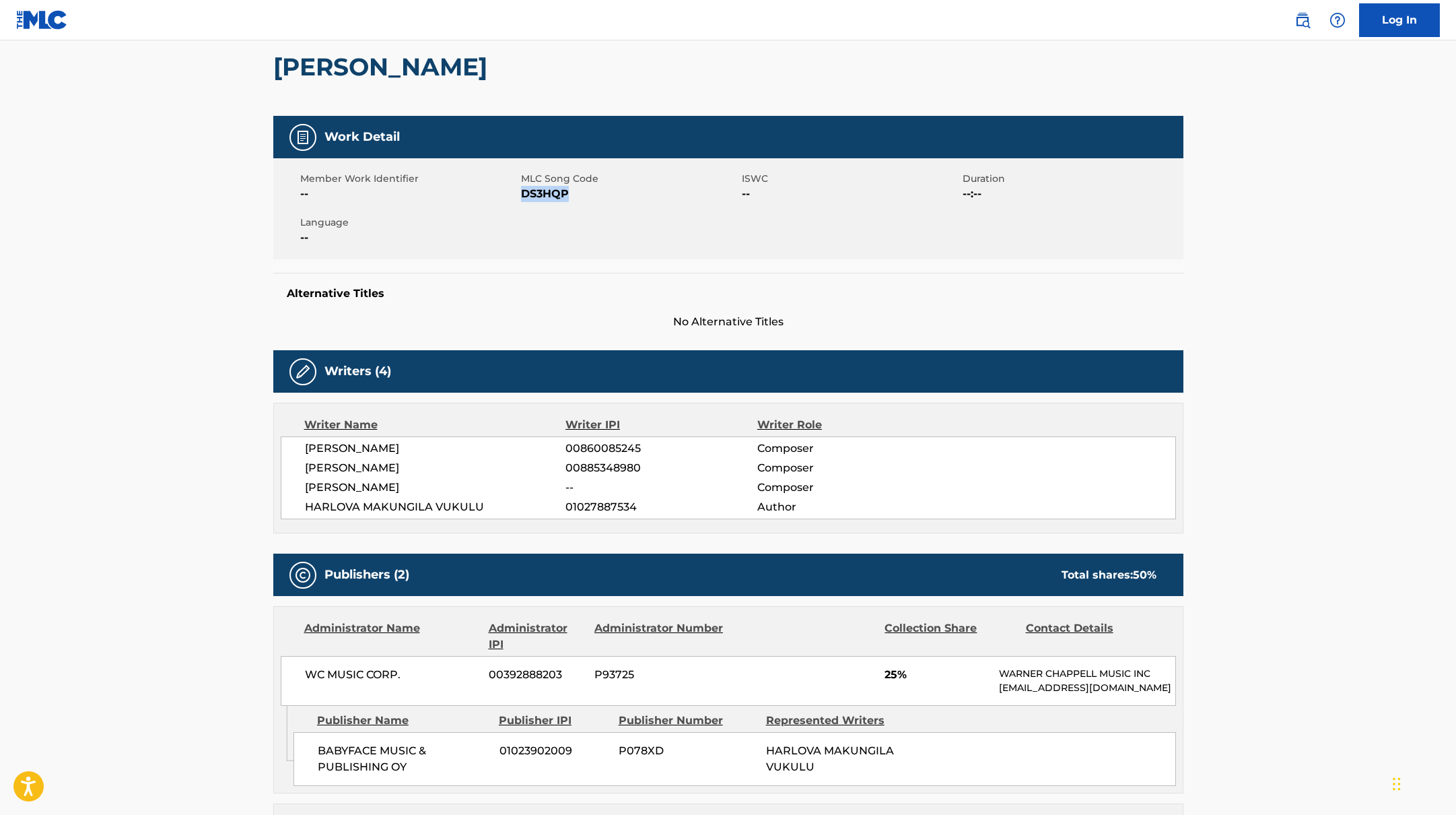
drag, startPoint x: 522, startPoint y: 193, endPoint x: 614, endPoint y: 193, distance: 92.0
click at [614, 193] on span "DS3HQP" at bounding box center [629, 194] width 217 height 16
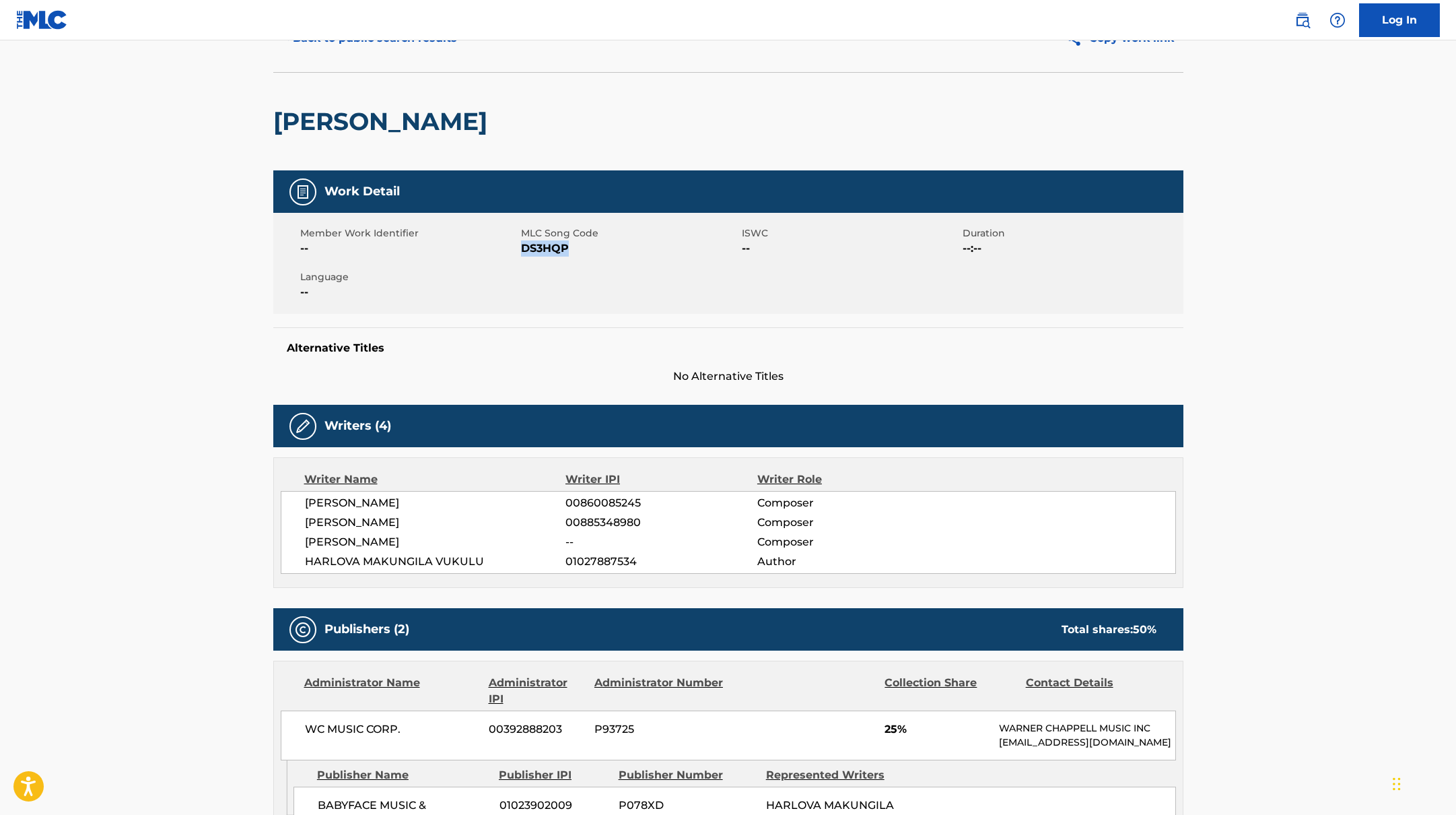
scroll to position [0, 0]
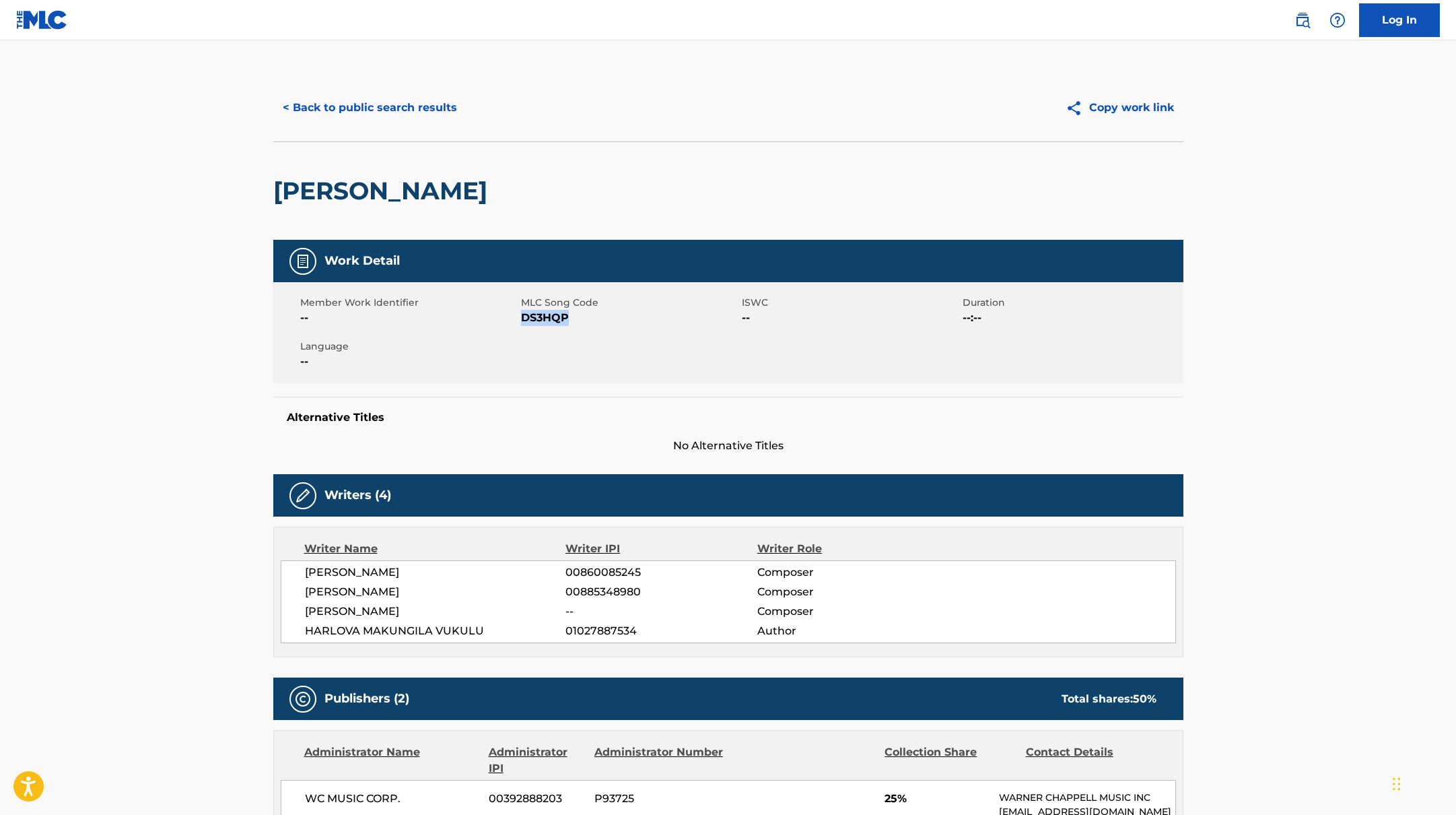
click at [354, 97] on button "< Back to public search results" at bounding box center [369, 107] width 193 height 33
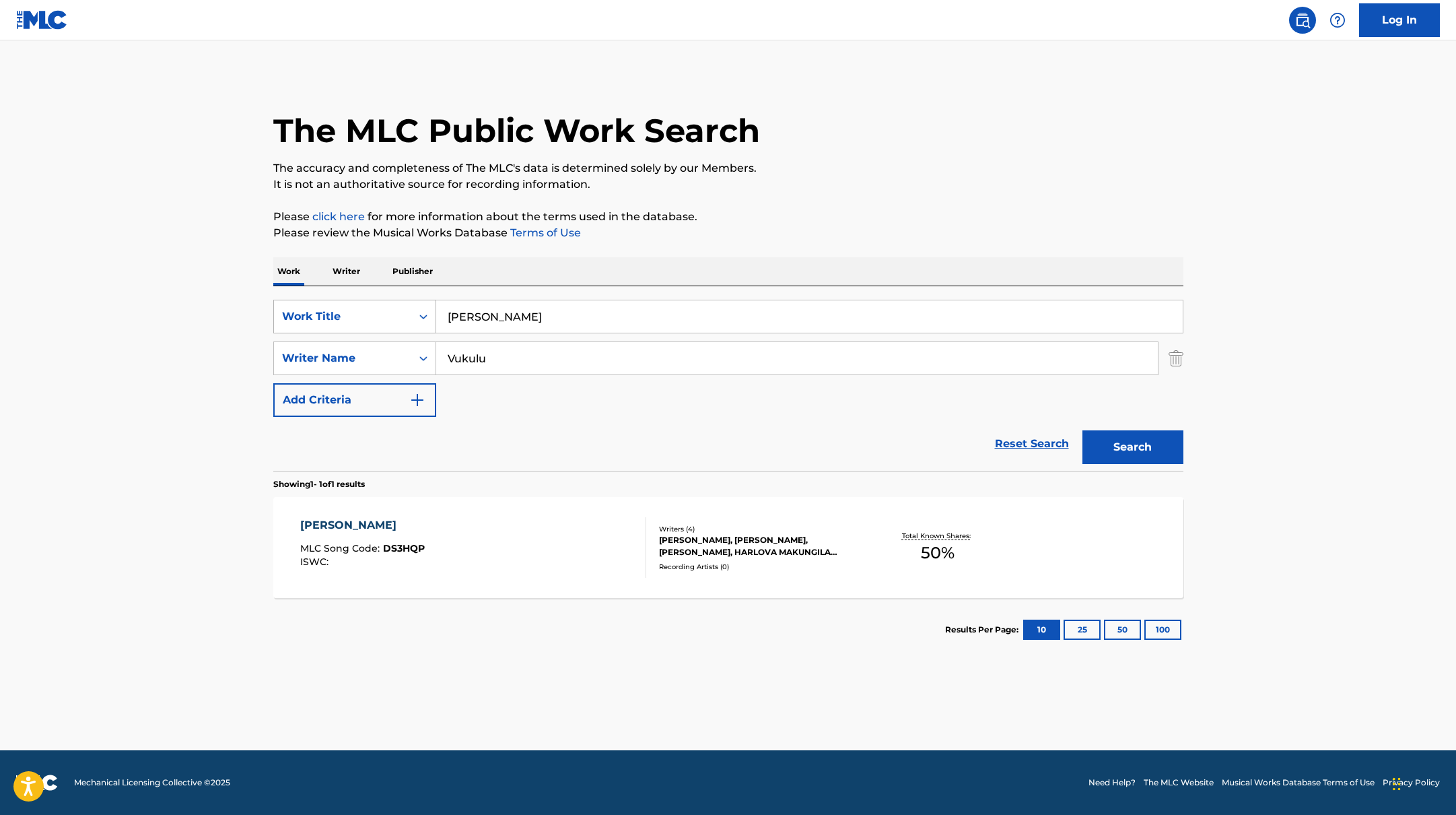
drag, startPoint x: 516, startPoint y: 317, endPoint x: 399, endPoint y: 308, distance: 117.3
click at [399, 308] on div "SearchWithCriteria45832d00-a73f-42f3-99db-db111a6c5918 Work Title [PERSON_NAME]" at bounding box center [728, 317] width 910 height 33
click at [806, 172] on p "The accuracy and completeness of The MLC's data is determined solely by our Mem…" at bounding box center [728, 168] width 910 height 16
drag, startPoint x: 516, startPoint y: 316, endPoint x: 364, endPoint y: 310, distance: 152.1
click at [358, 311] on div "SearchWithCriteria45832d00-a73f-42f3-99db-db111a6c5918 Work Title [PERSON_NAME]" at bounding box center [728, 317] width 910 height 33
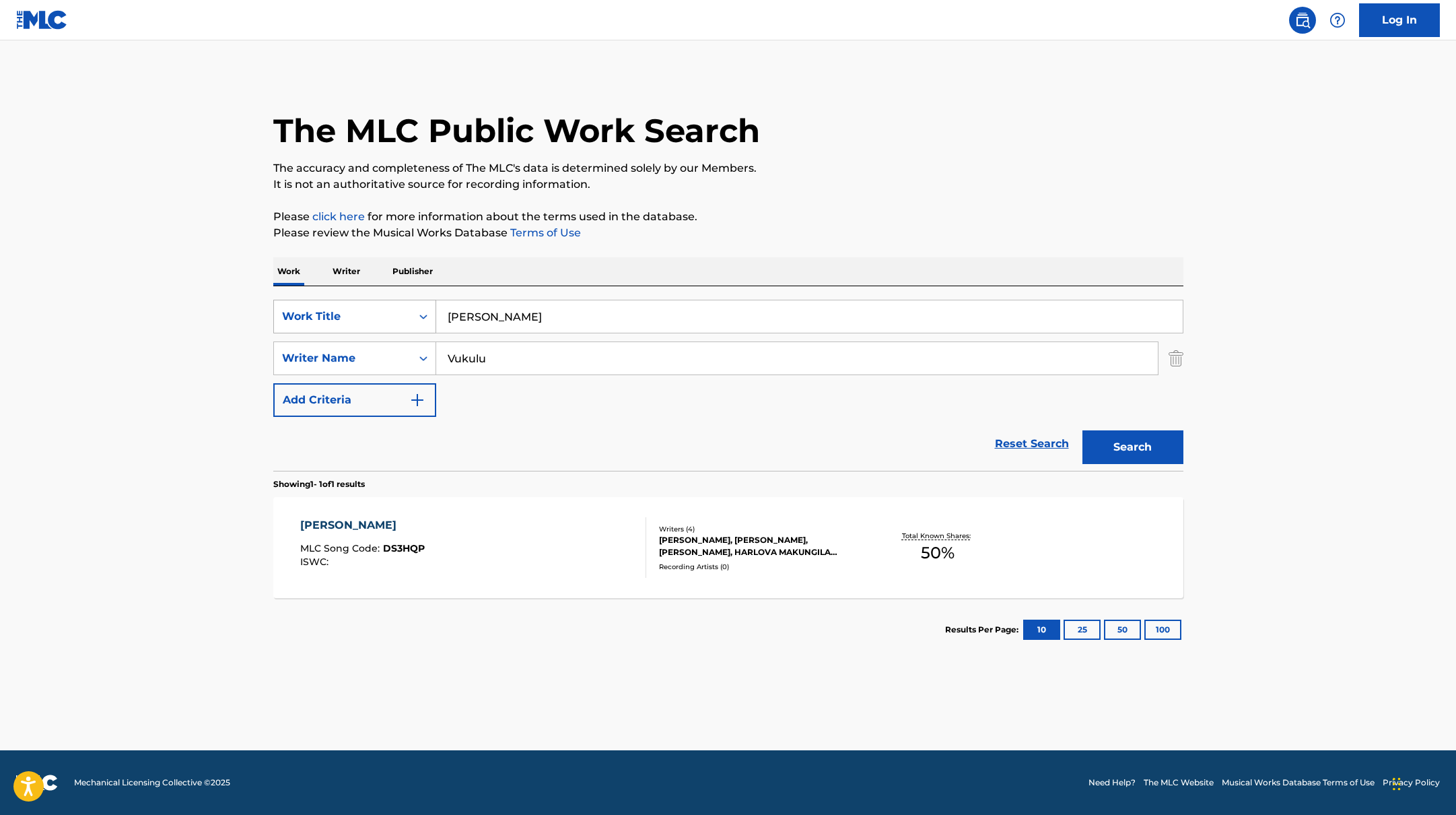
paste input "Turisti"
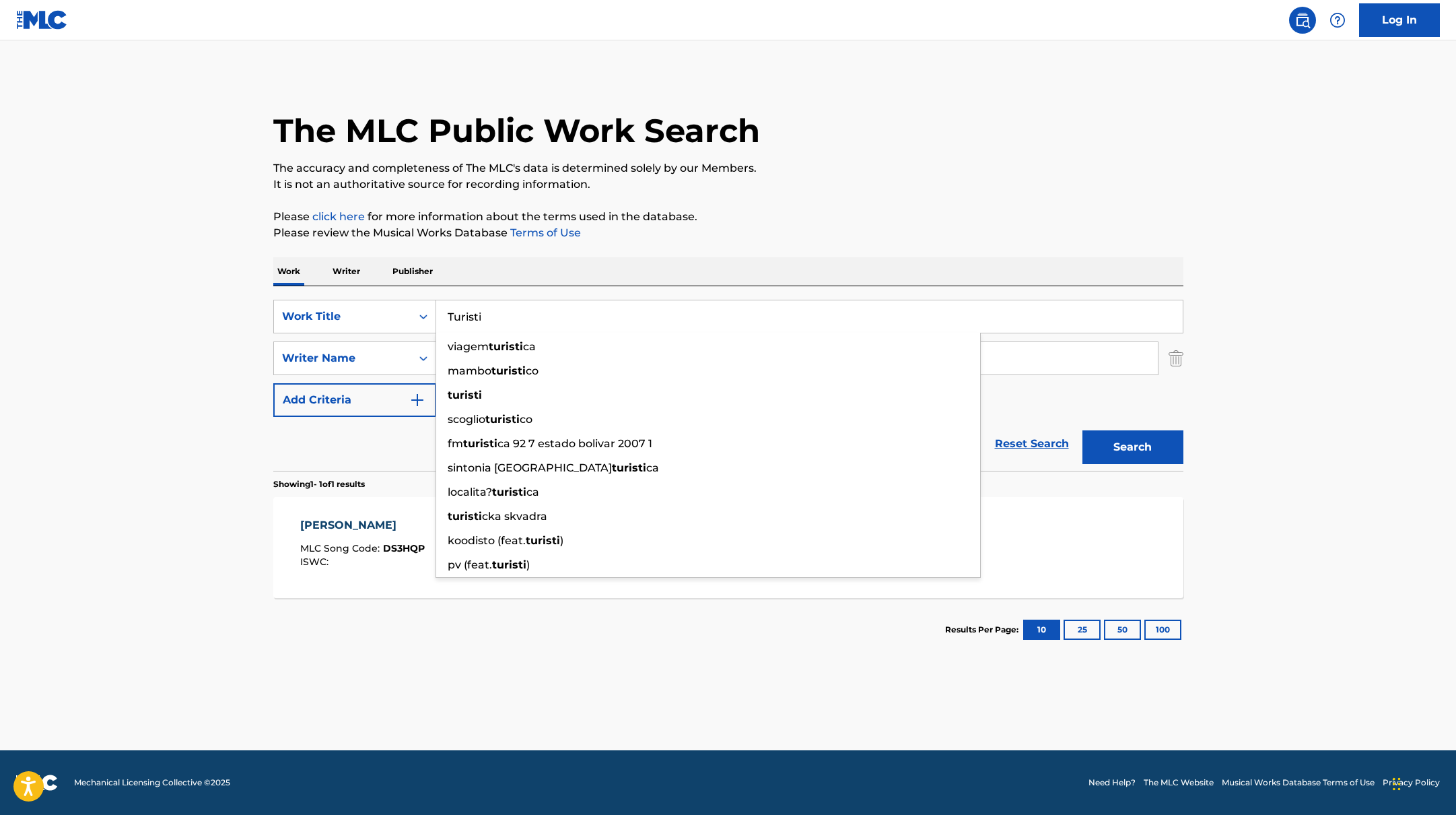
click at [501, 312] on input "Turisti" at bounding box center [809, 316] width 747 height 33
drag, startPoint x: 496, startPoint y: 319, endPoint x: 387, endPoint y: 298, distance: 111.0
click at [387, 298] on div "SearchWithCriteria45832d00-a73f-42f3-99db-db111a6c5918 Work Title Turisti viage…" at bounding box center [728, 378] width 910 height 185
type input "Turisti"
